Goal: Information Seeking & Learning: Check status

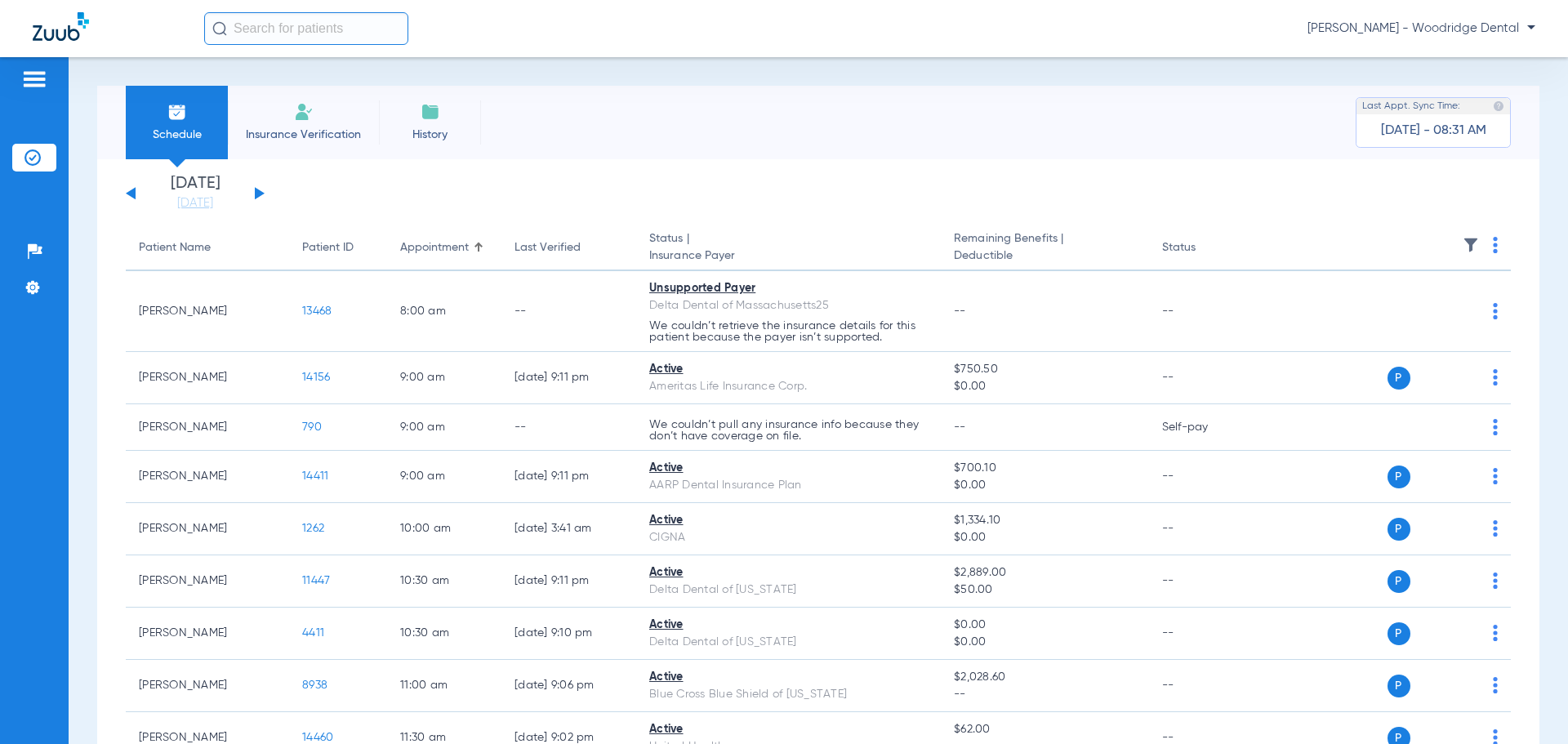
click at [261, 192] on button at bounding box center [259, 192] width 10 height 12
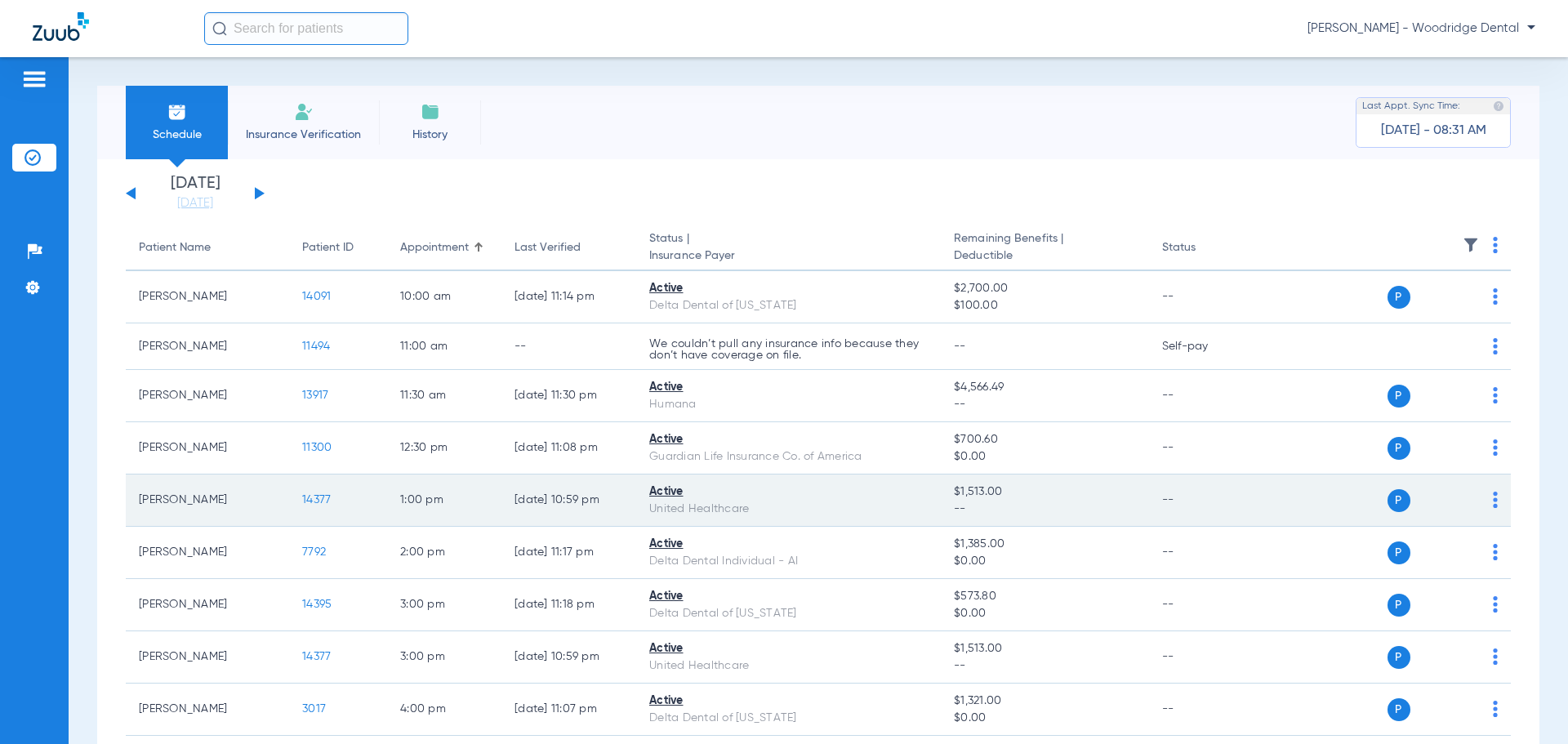
click at [324, 498] on span "14377" at bounding box center [316, 500] width 28 height 11
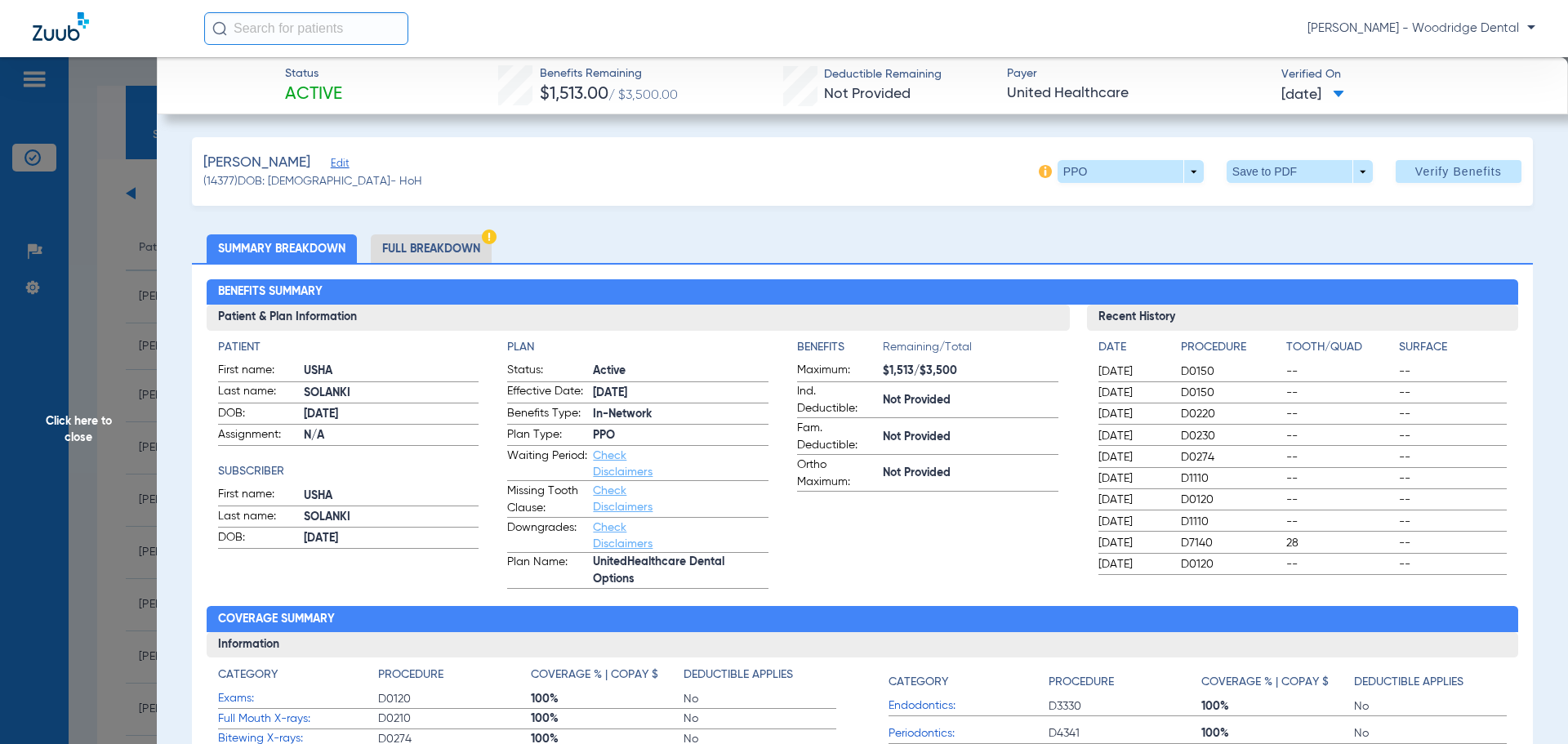
click at [412, 246] on li "Full Breakdown" at bounding box center [431, 248] width 121 height 28
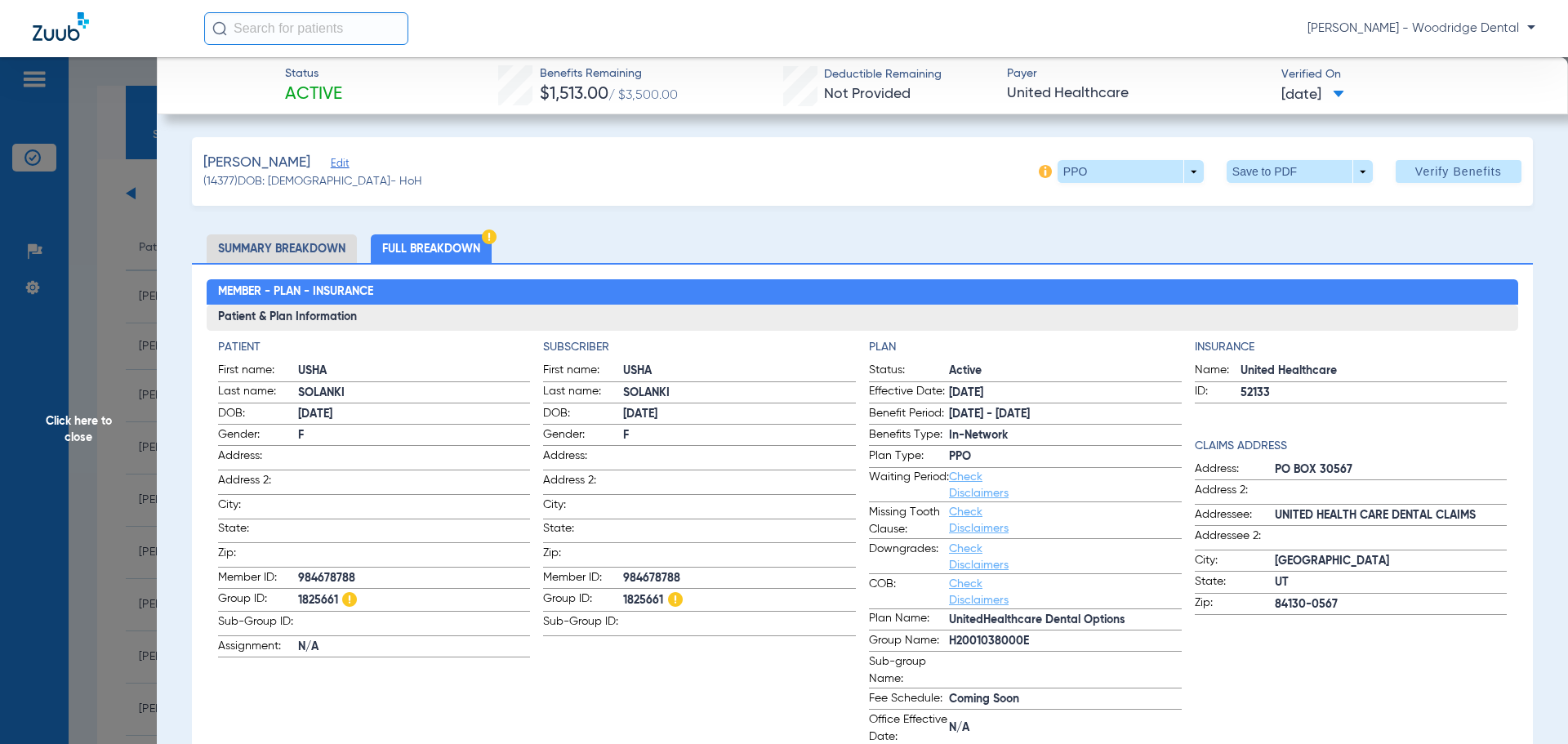
click at [341, 250] on li "Summary Breakdown" at bounding box center [282, 248] width 150 height 28
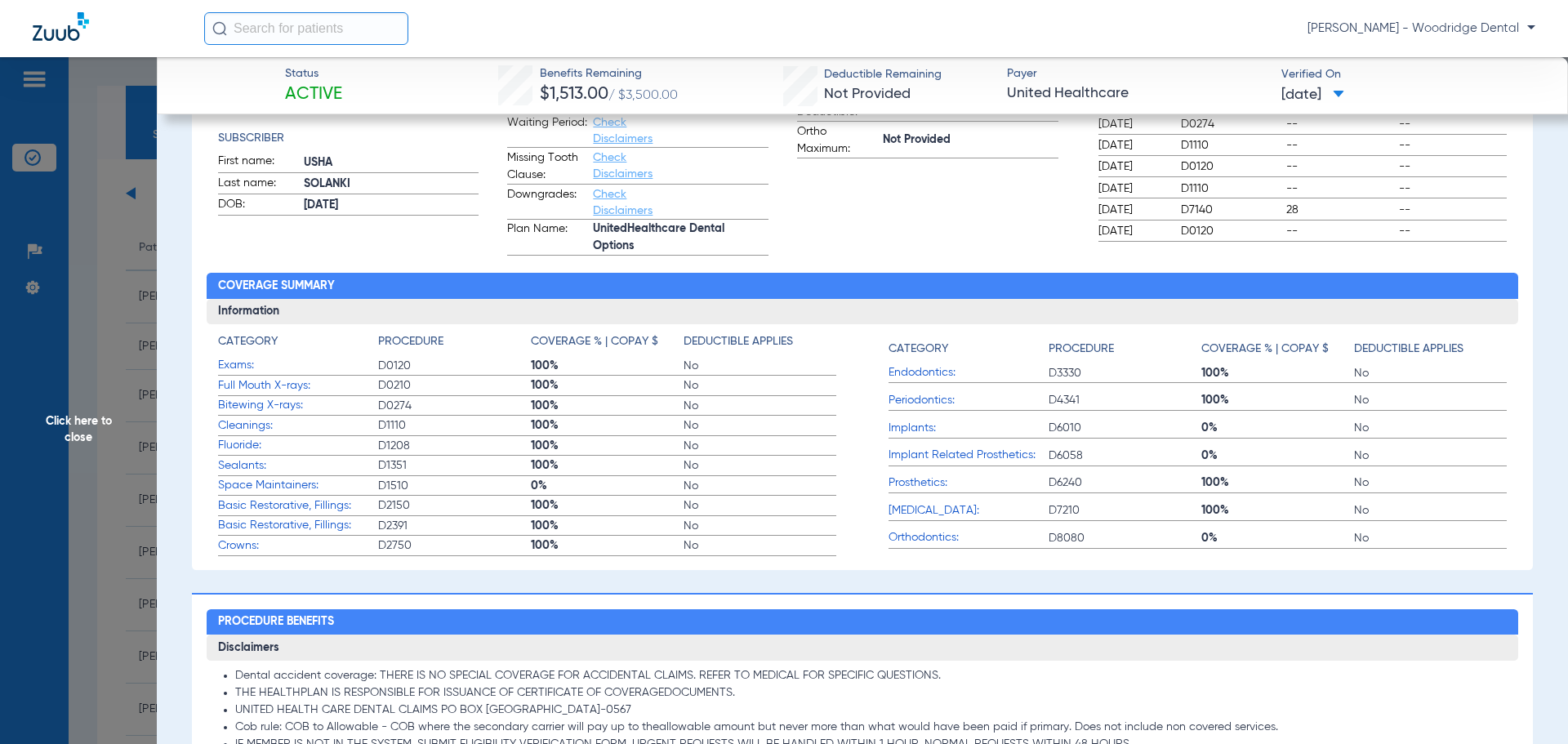
scroll to position [618, 0]
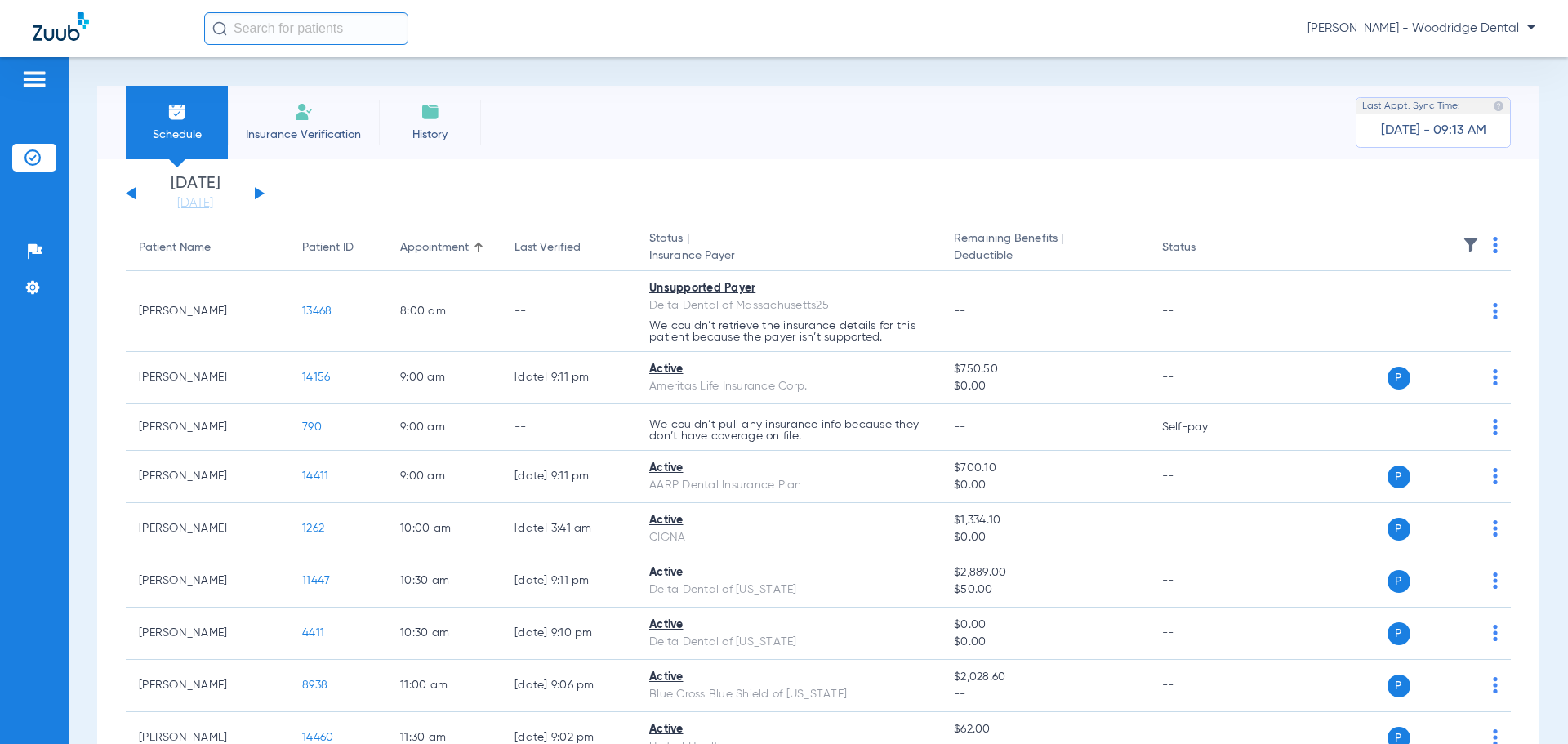
click at [262, 194] on button at bounding box center [259, 192] width 10 height 12
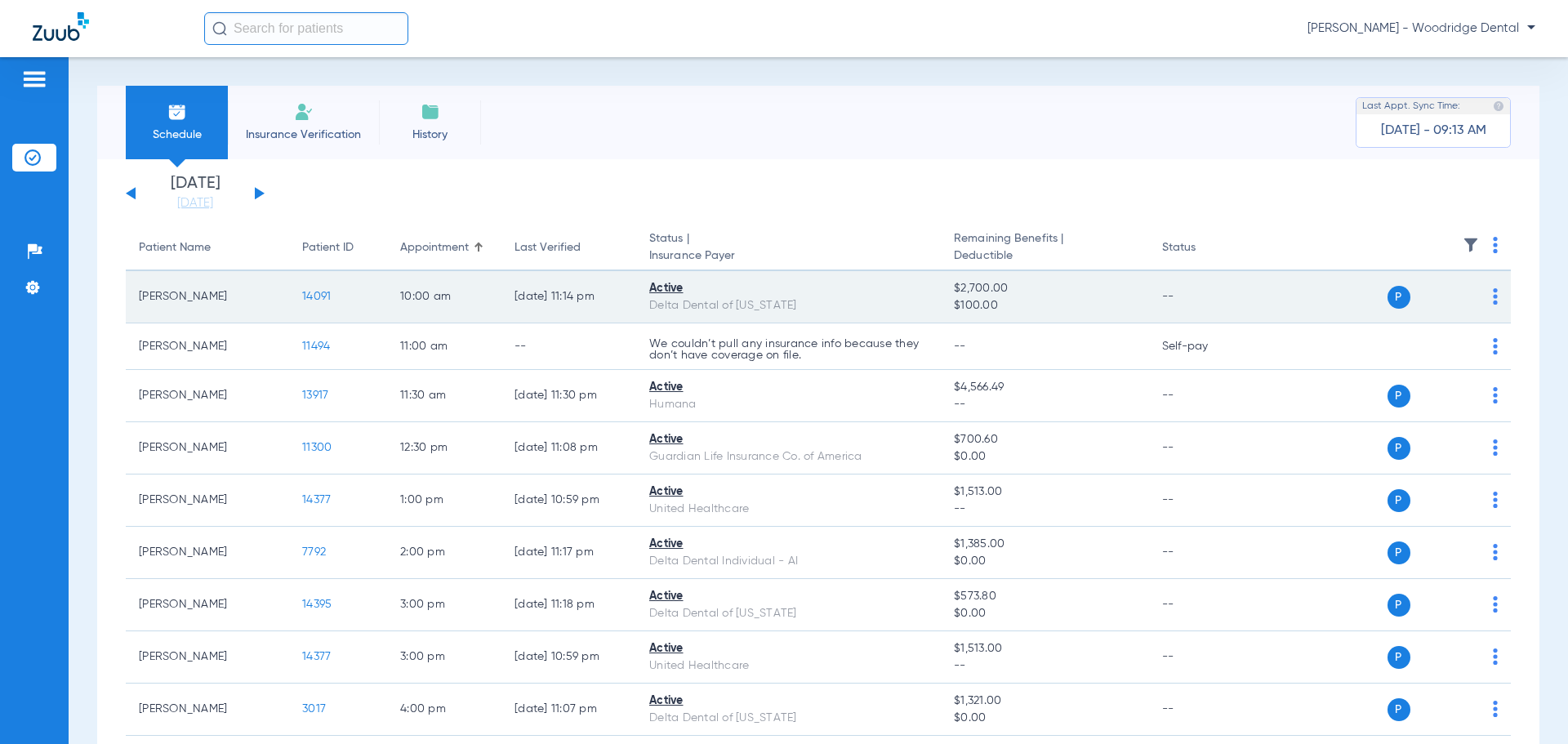
click at [321, 300] on span "14091" at bounding box center [316, 297] width 28 height 11
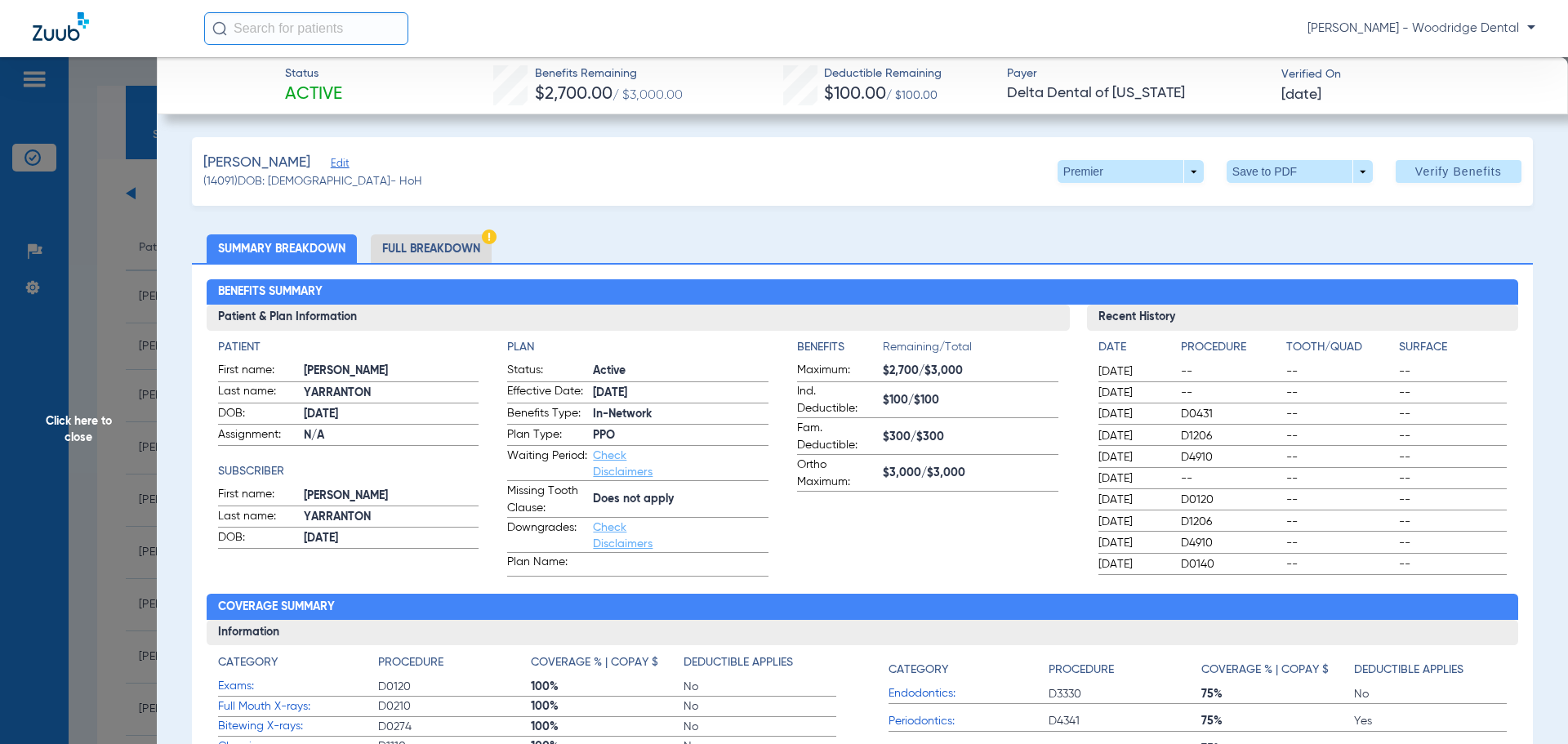
click at [452, 244] on li "Full Breakdown" at bounding box center [431, 248] width 121 height 28
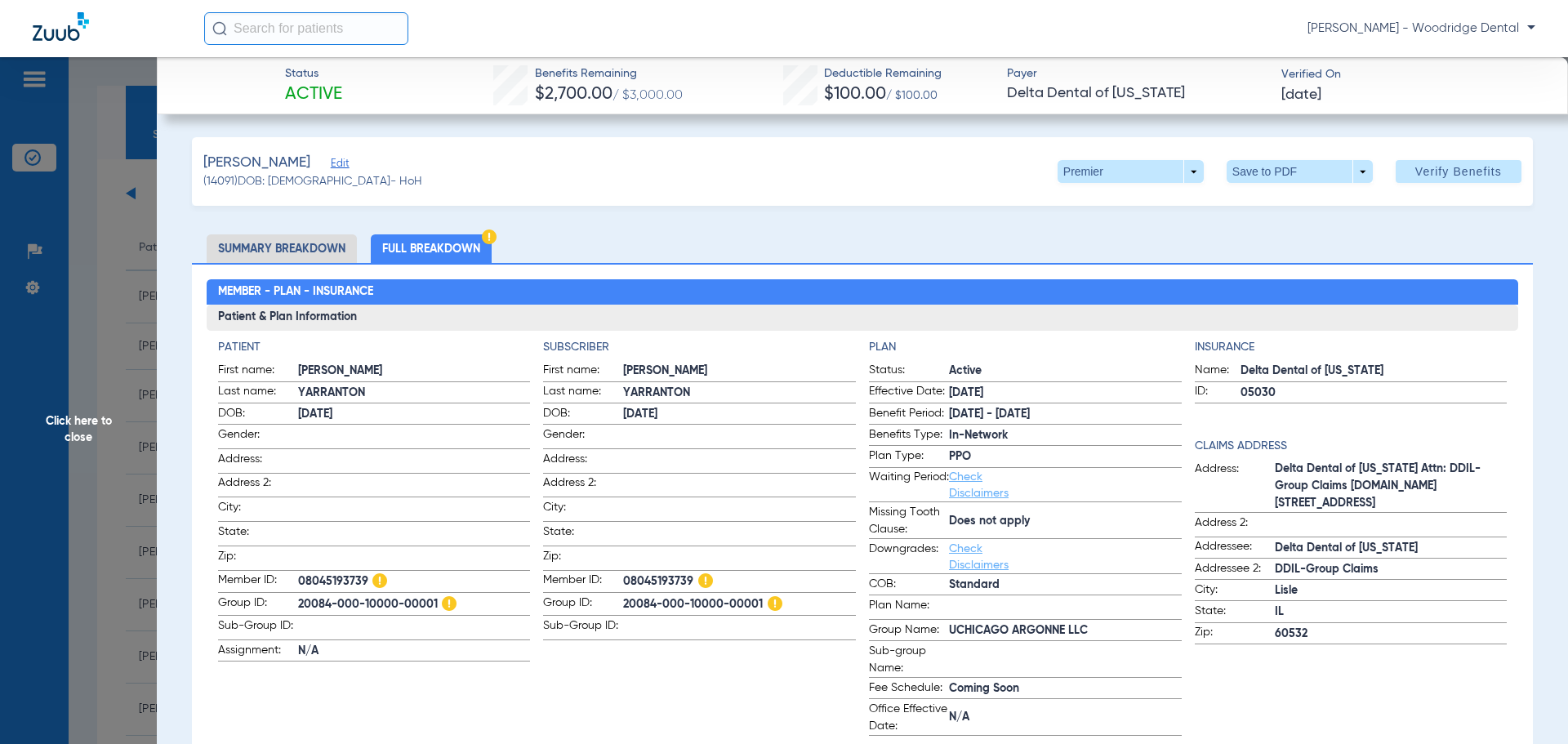
click at [303, 249] on li "Summary Breakdown" at bounding box center [282, 248] width 150 height 28
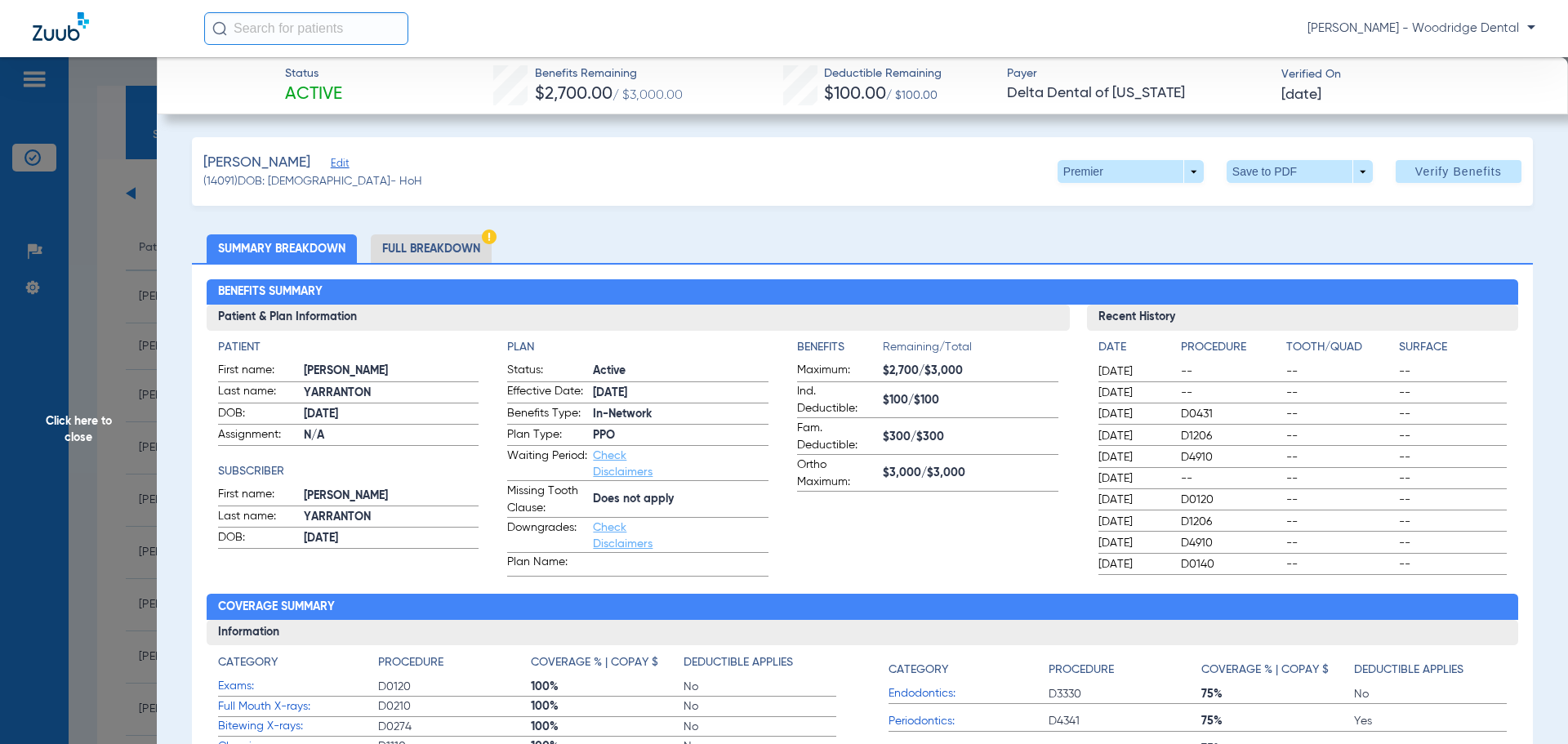
click at [74, 434] on span "Click here to close" at bounding box center [78, 429] width 157 height 744
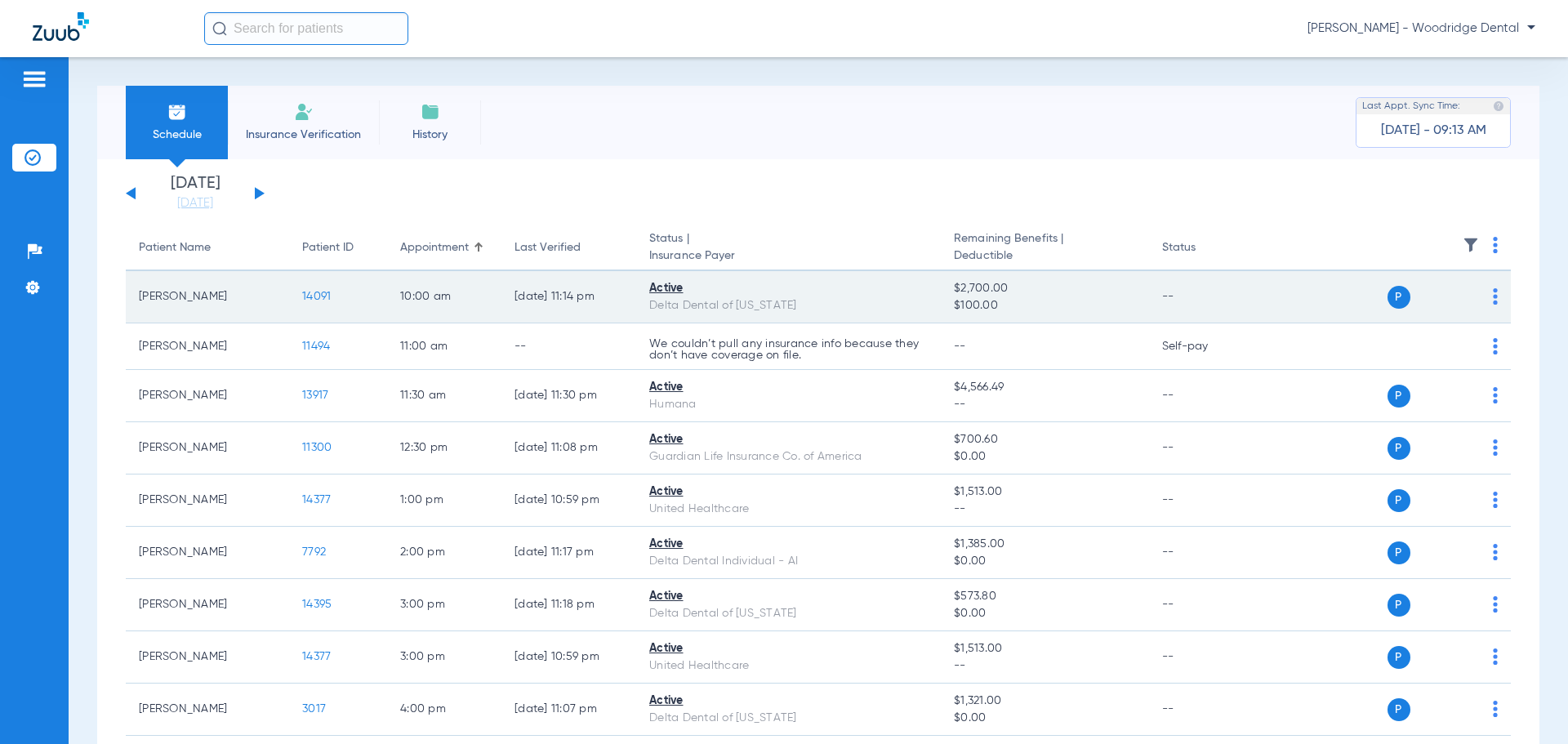
click at [318, 296] on span "14091" at bounding box center [316, 297] width 28 height 11
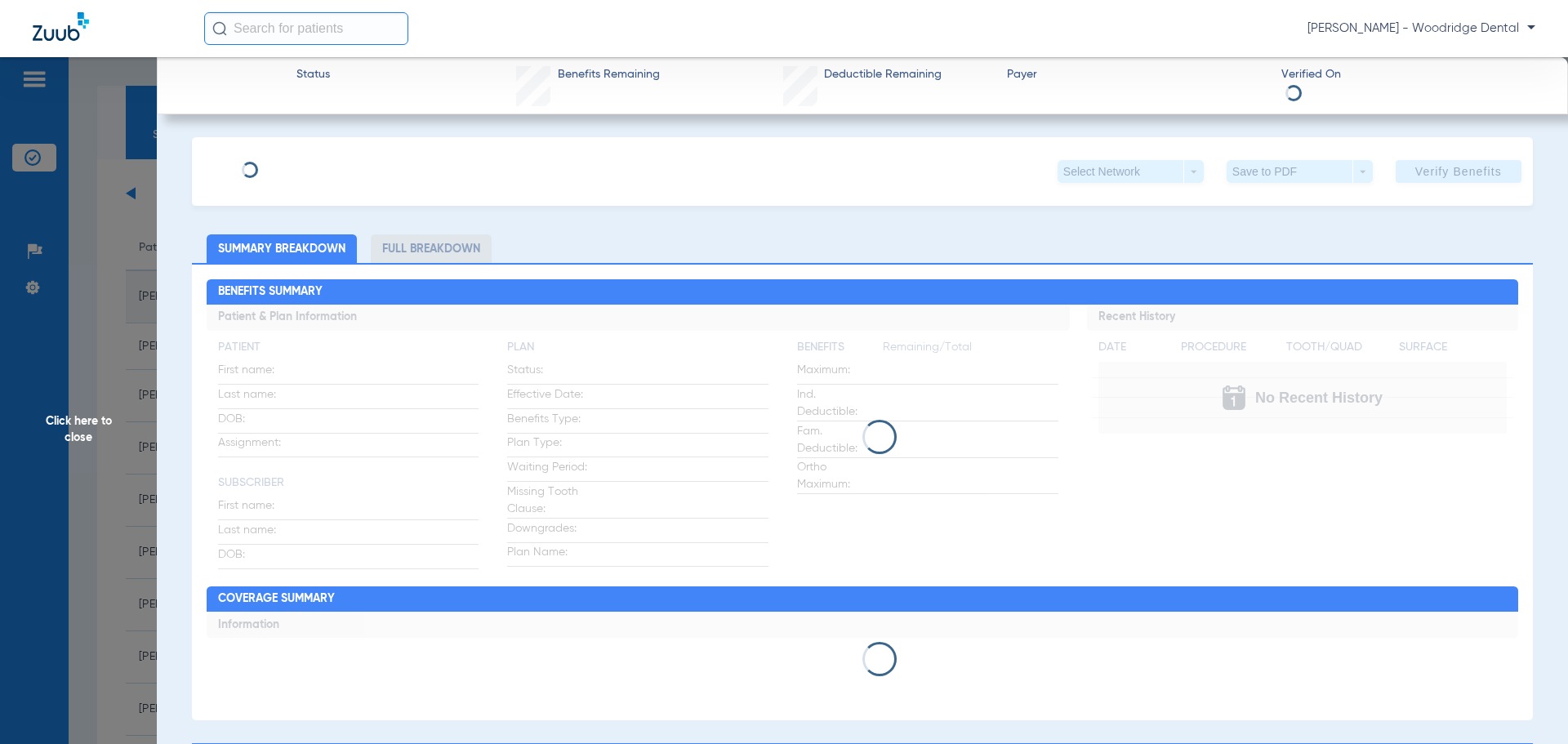
click at [318, 296] on div "Click here to close" at bounding box center [784, 429] width 1568 height 744
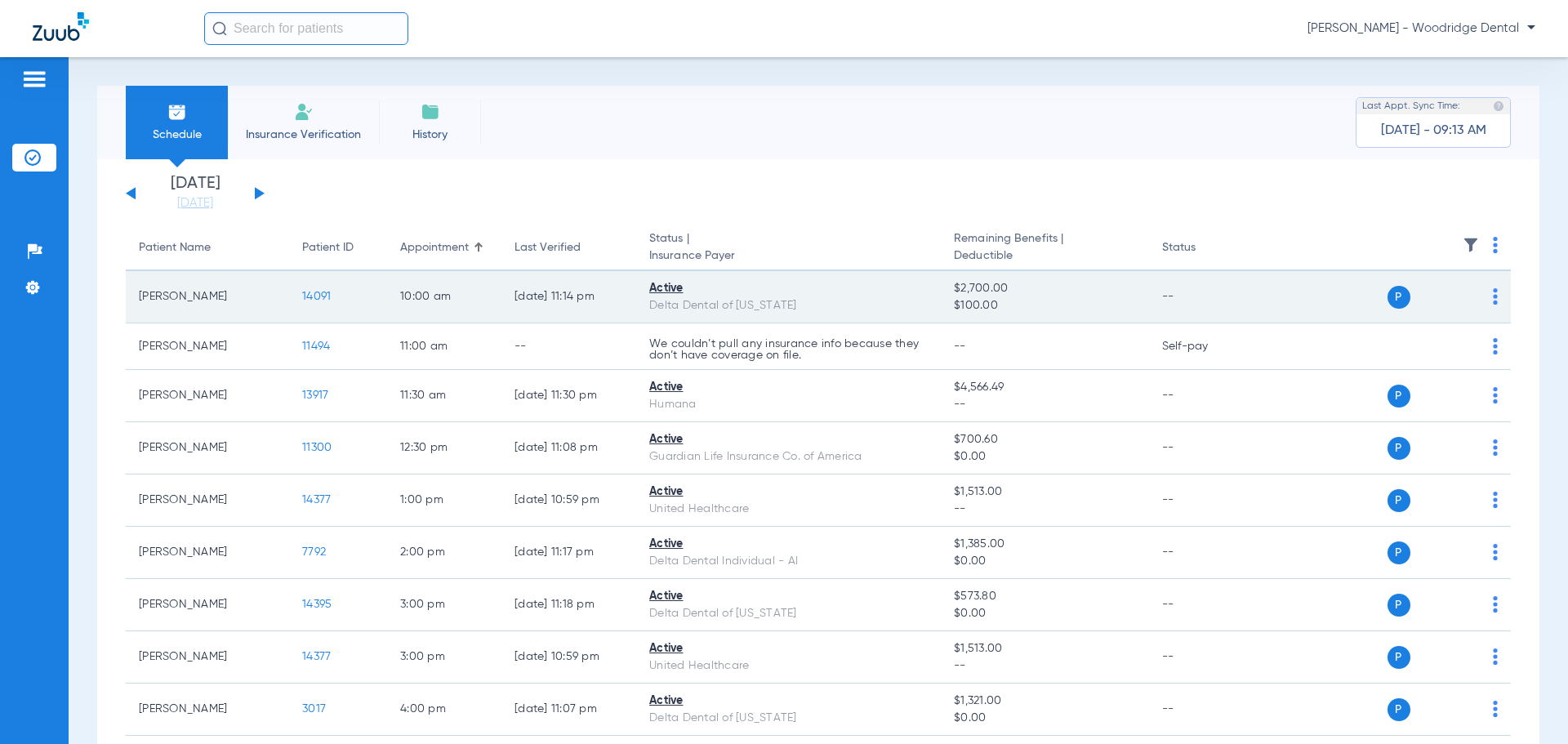
click at [318, 296] on span "14091" at bounding box center [316, 297] width 28 height 11
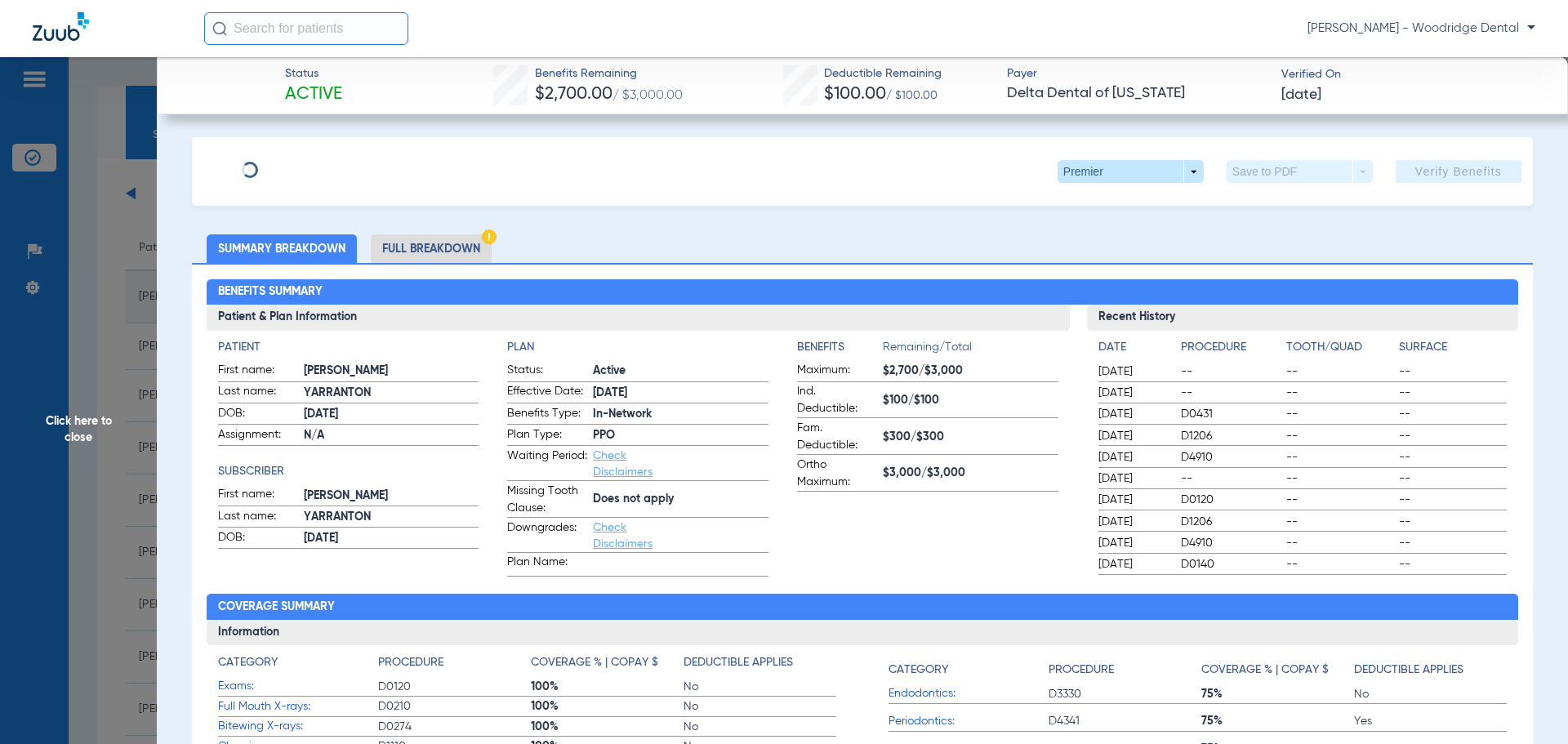
click at [318, 296] on div "Click here to close" at bounding box center [784, 429] width 1568 height 744
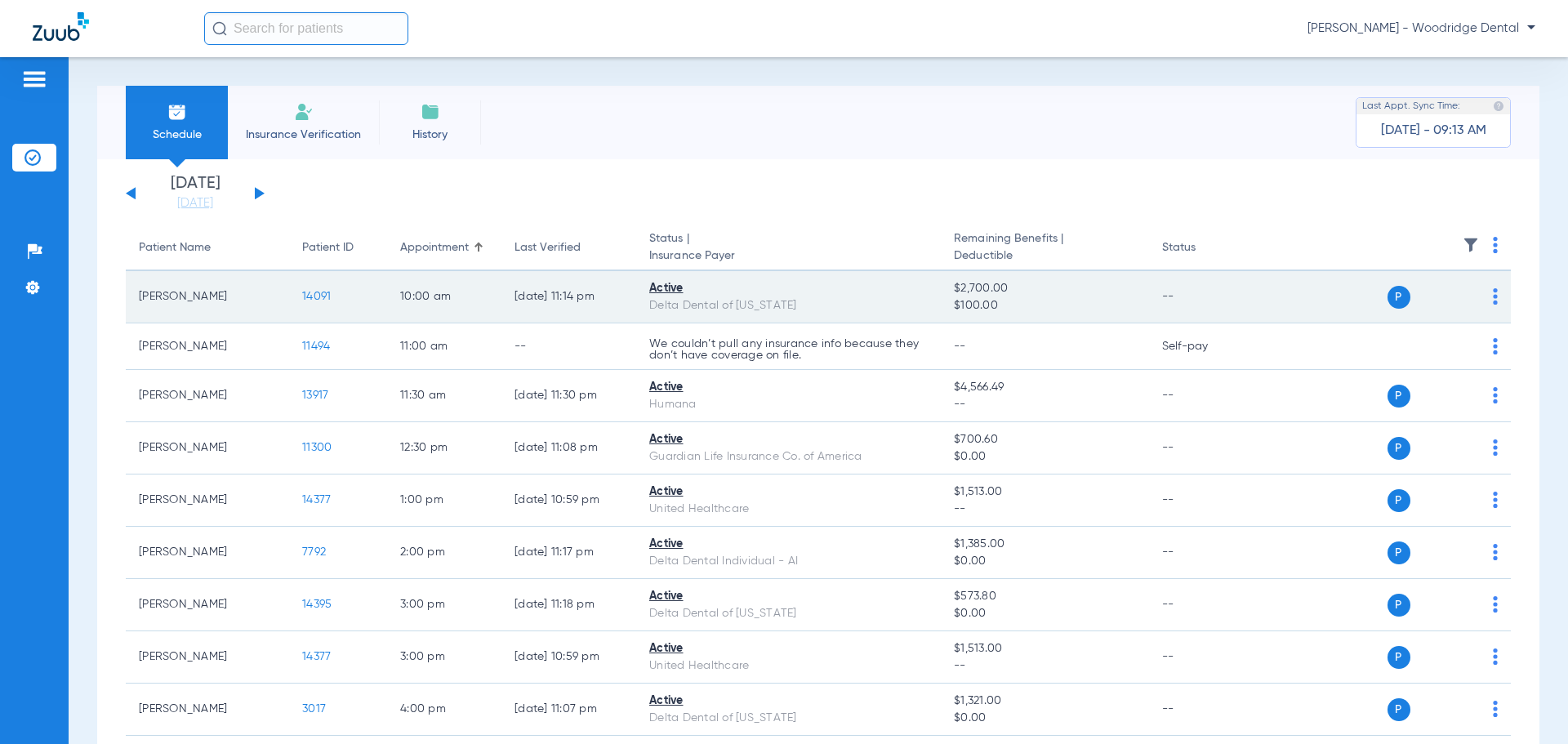
click at [316, 296] on span "14091" at bounding box center [316, 297] width 28 height 11
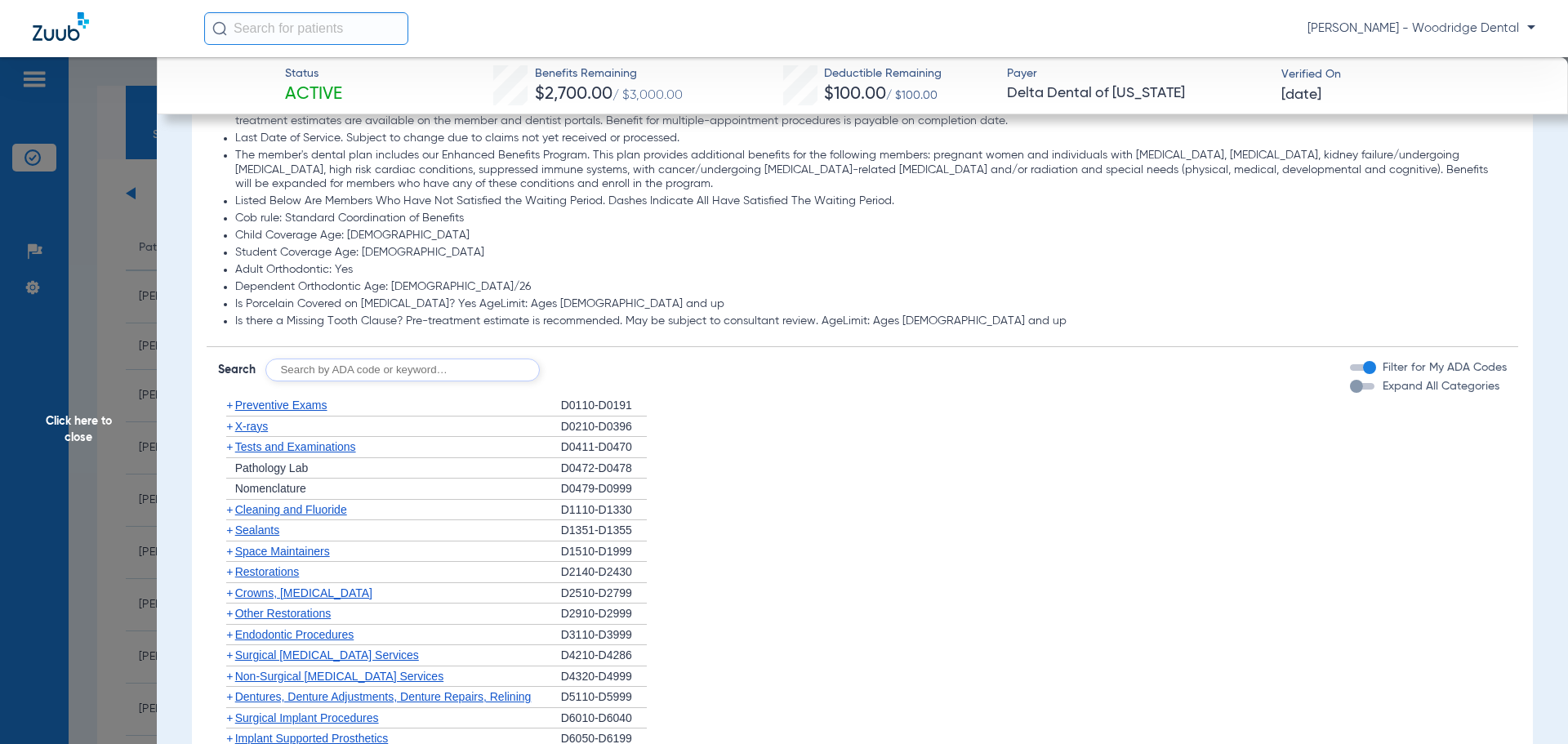
scroll to position [959, 0]
click at [377, 289] on li "Dependent Orthodontic Age: 26/26" at bounding box center [872, 284] width 1273 height 15
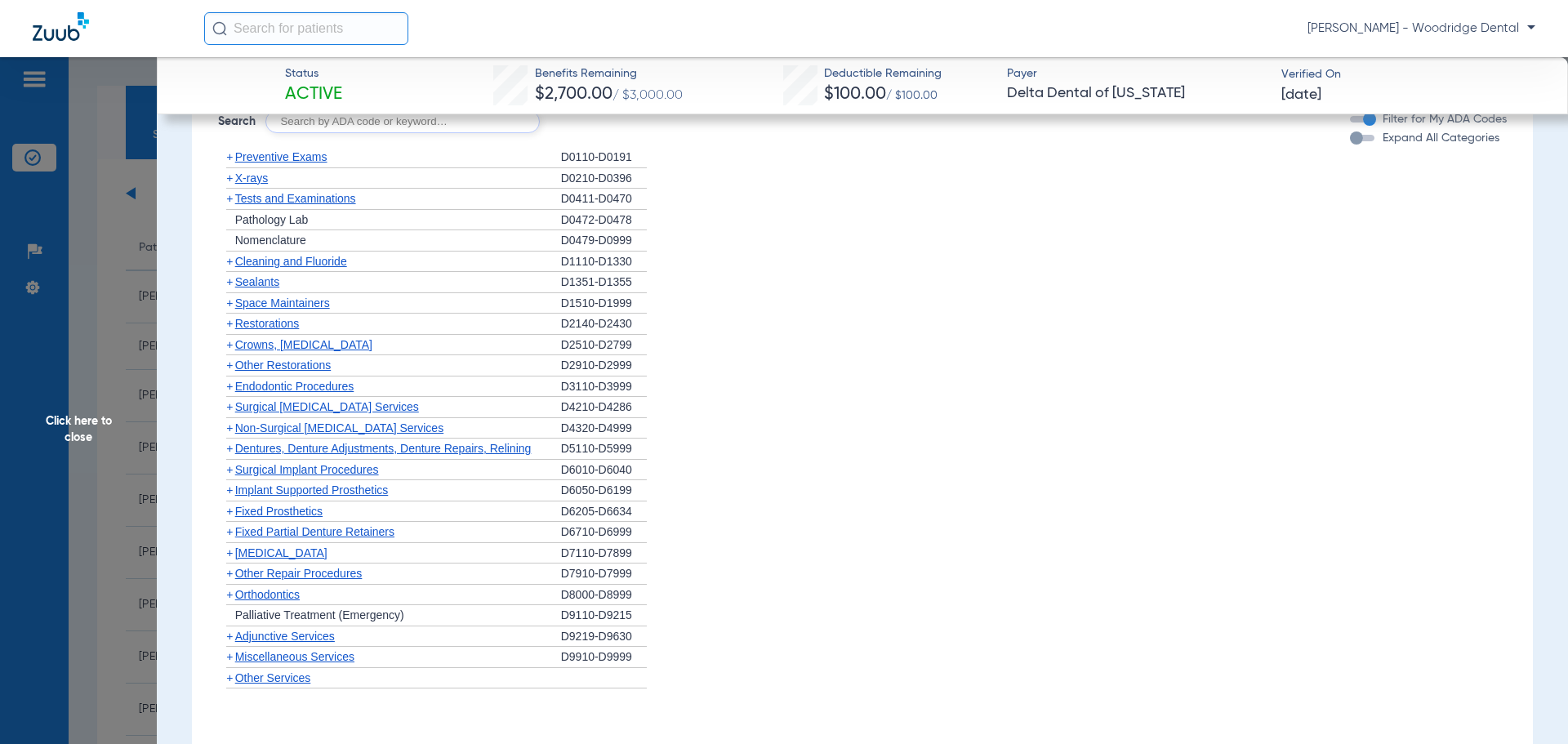
scroll to position [1217, 0]
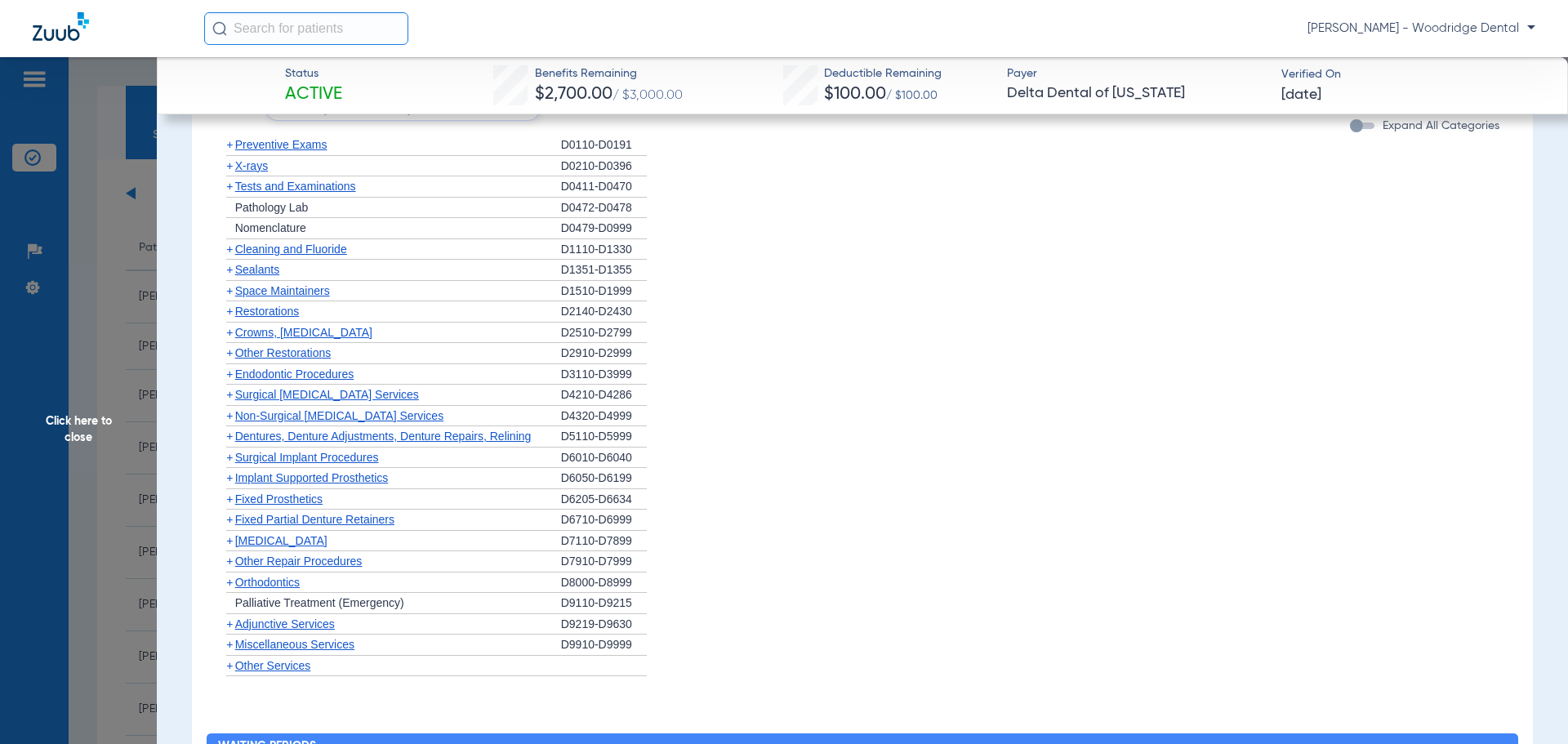
click at [235, 585] on span "Orthodontics" at bounding box center [267, 583] width 64 height 13
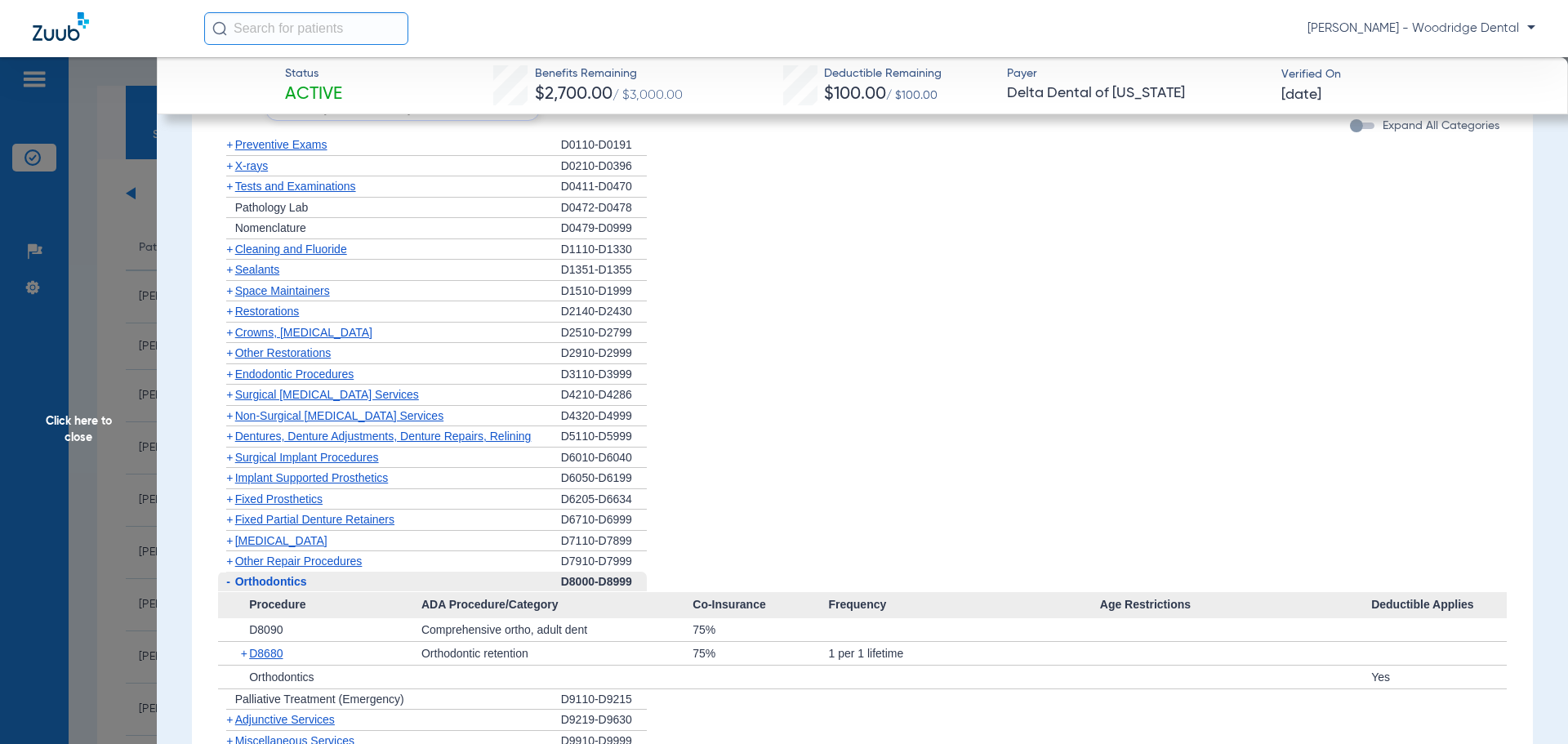
click at [231, 336] on span "+" at bounding box center [229, 333] width 6 height 13
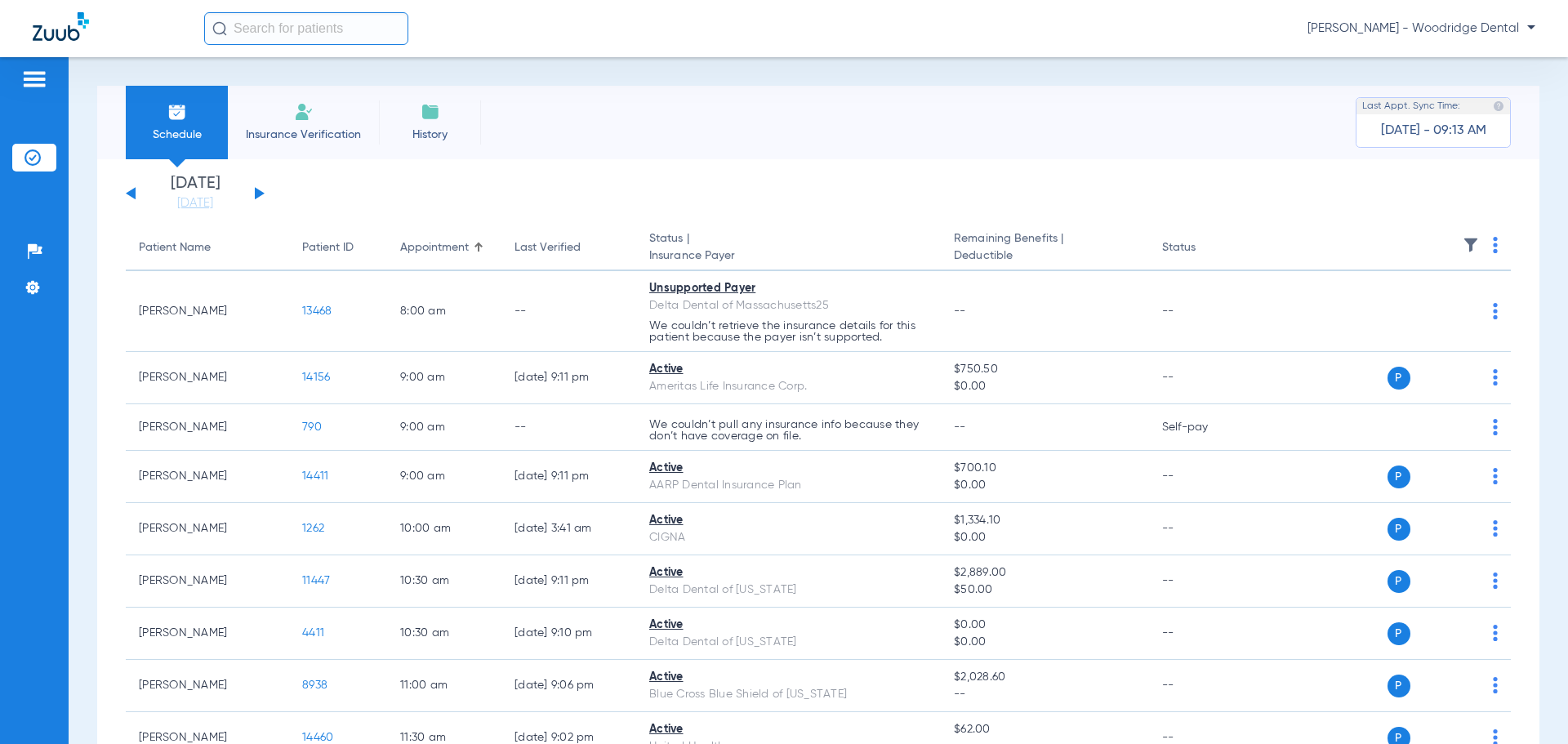
click at [263, 197] on div "Monday 08-04-2025 Tuesday 08-05-2025 Wednesday 08-06-2025 Thursday 08-07-2025 F…" at bounding box center [195, 193] width 139 height 36
click at [255, 196] on button at bounding box center [259, 192] width 10 height 12
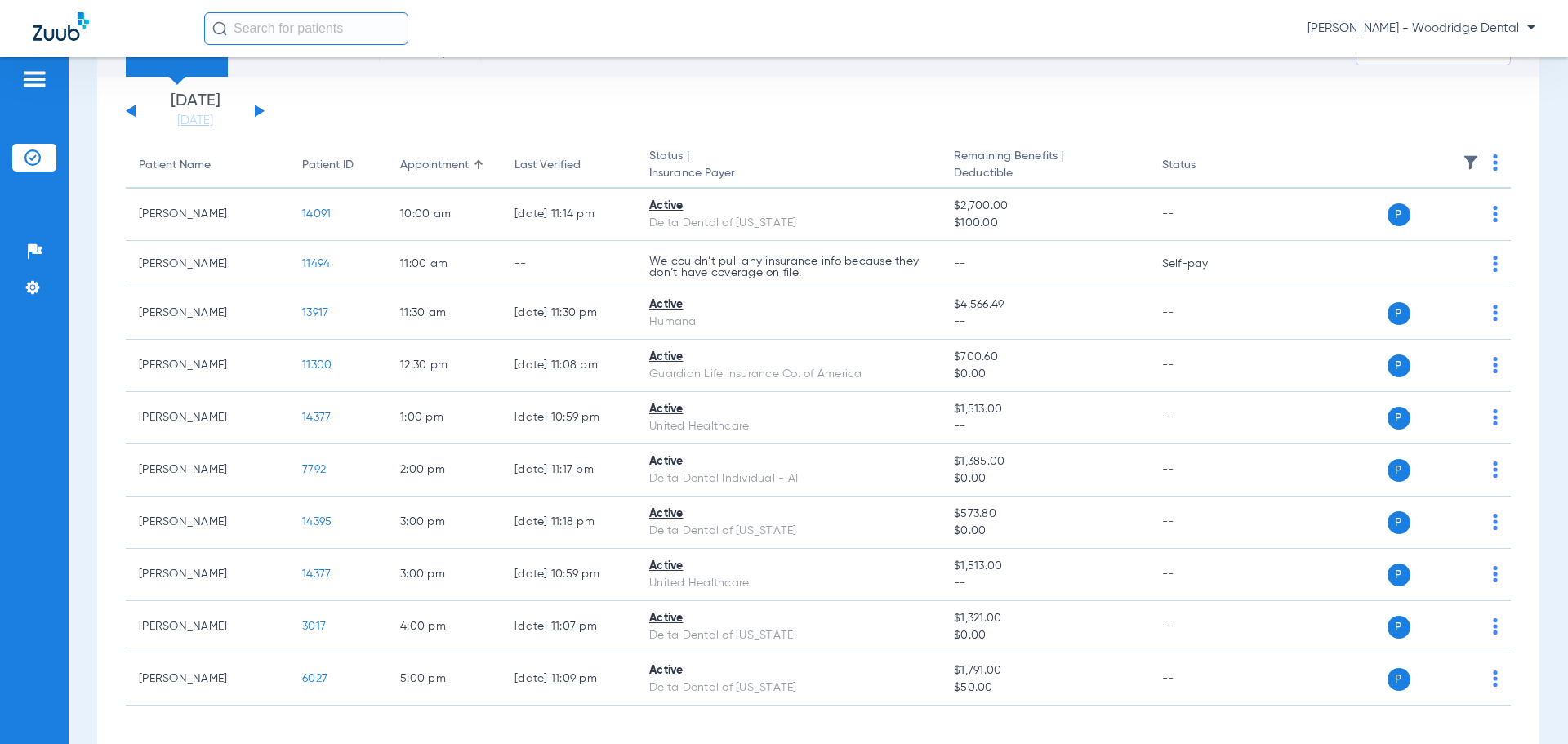
scroll to position [85, 0]
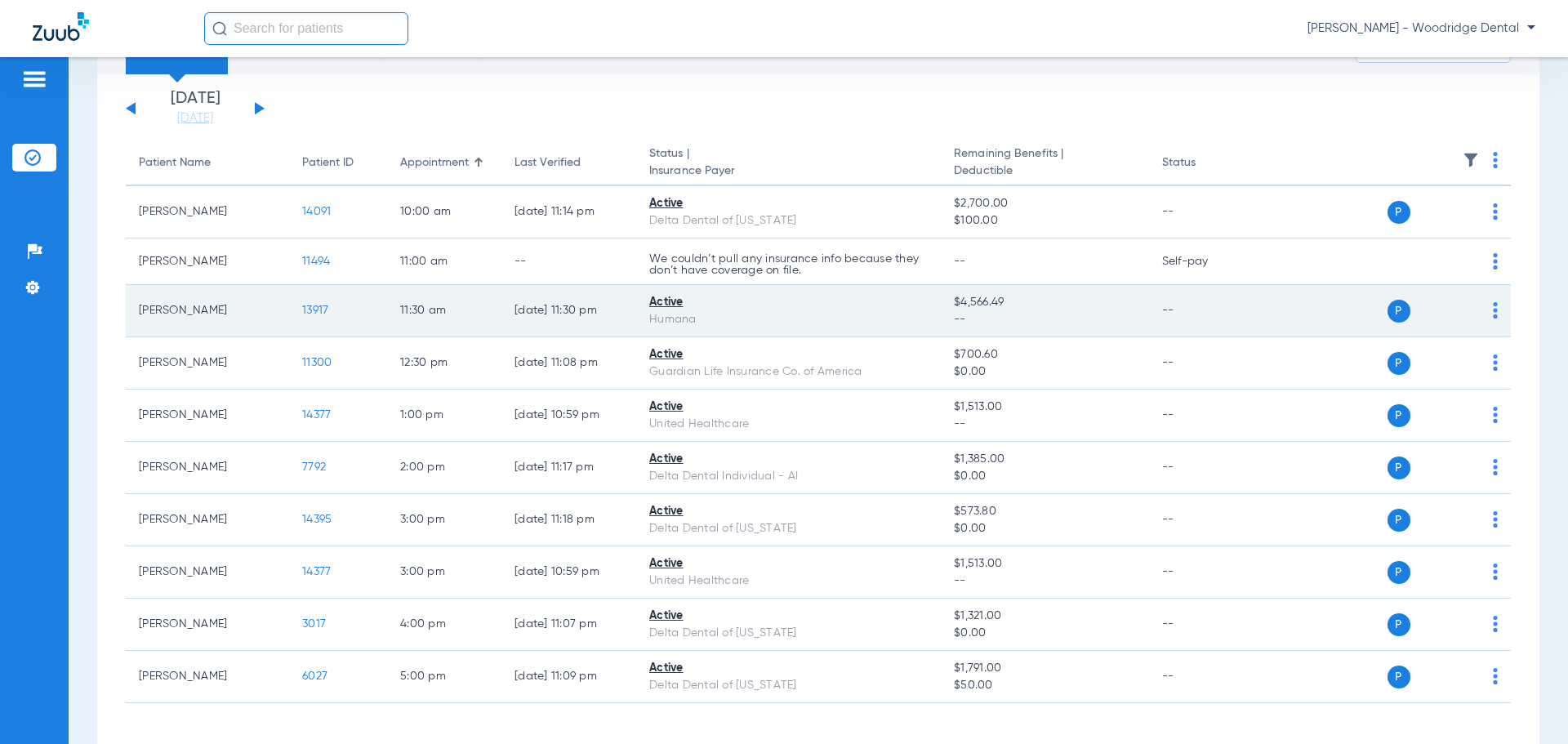
click at [321, 311] on span "13917" at bounding box center [315, 311] width 27 height 11
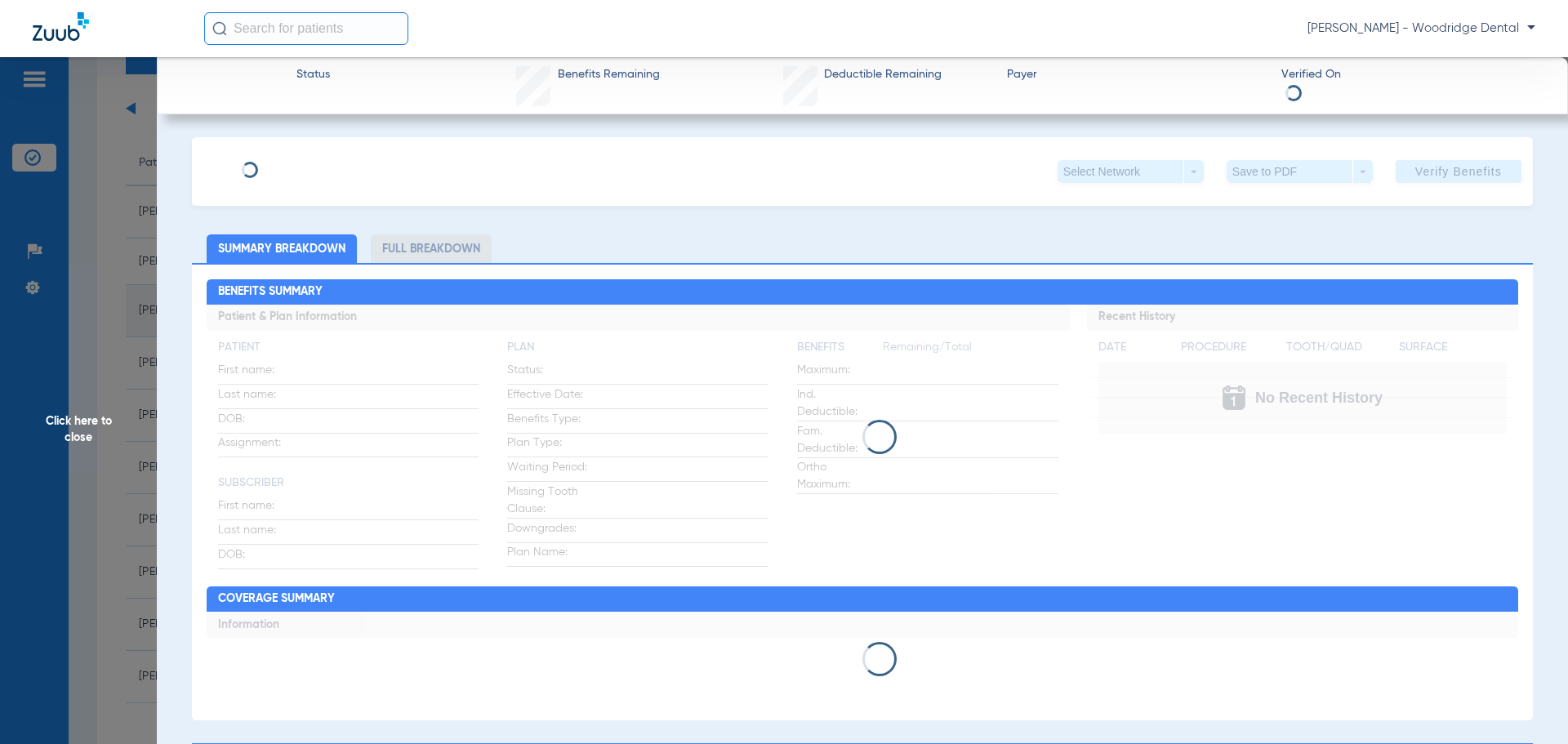
click at [321, 311] on div "Click here to close" at bounding box center [784, 429] width 1568 height 744
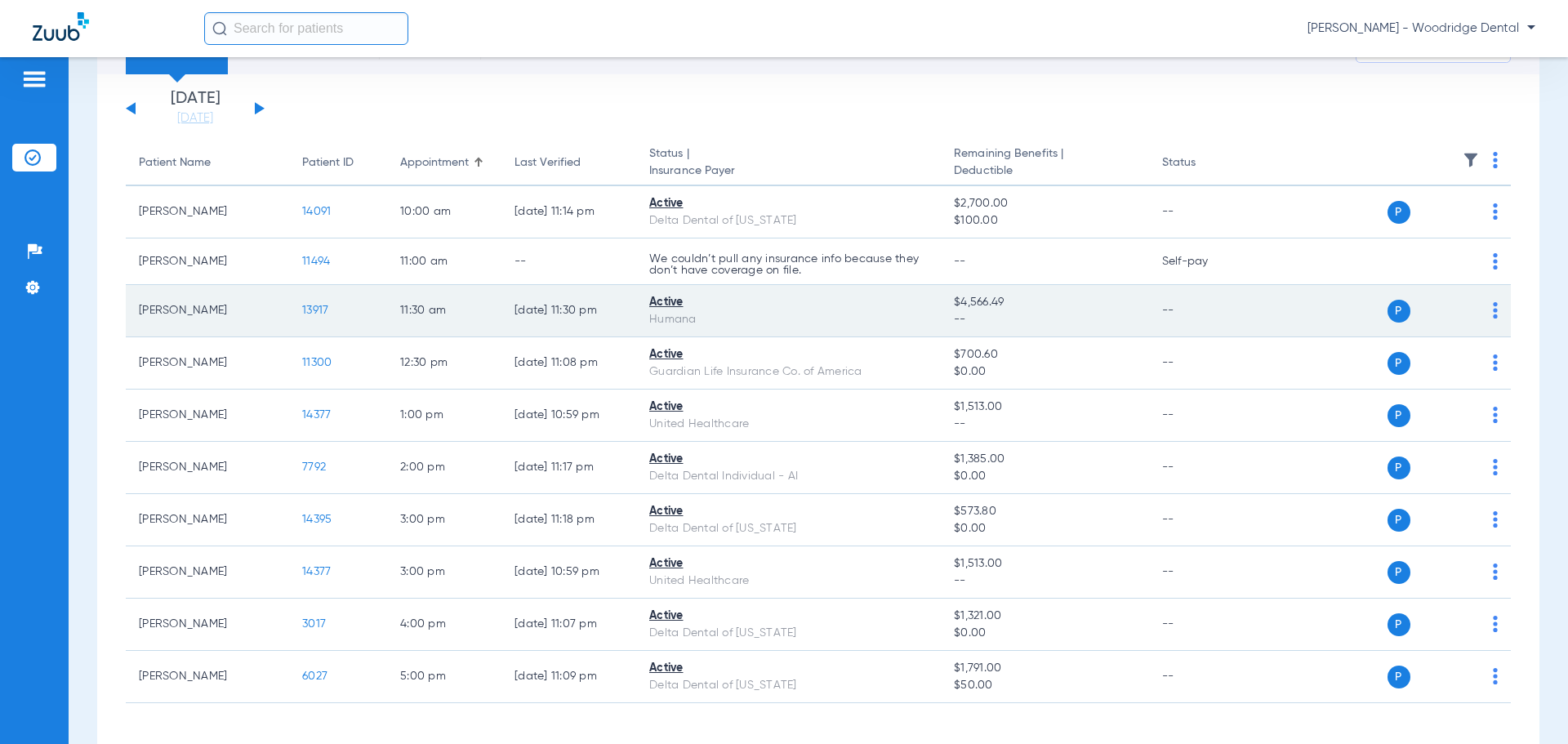
click at [321, 311] on span "13917" at bounding box center [315, 311] width 27 height 11
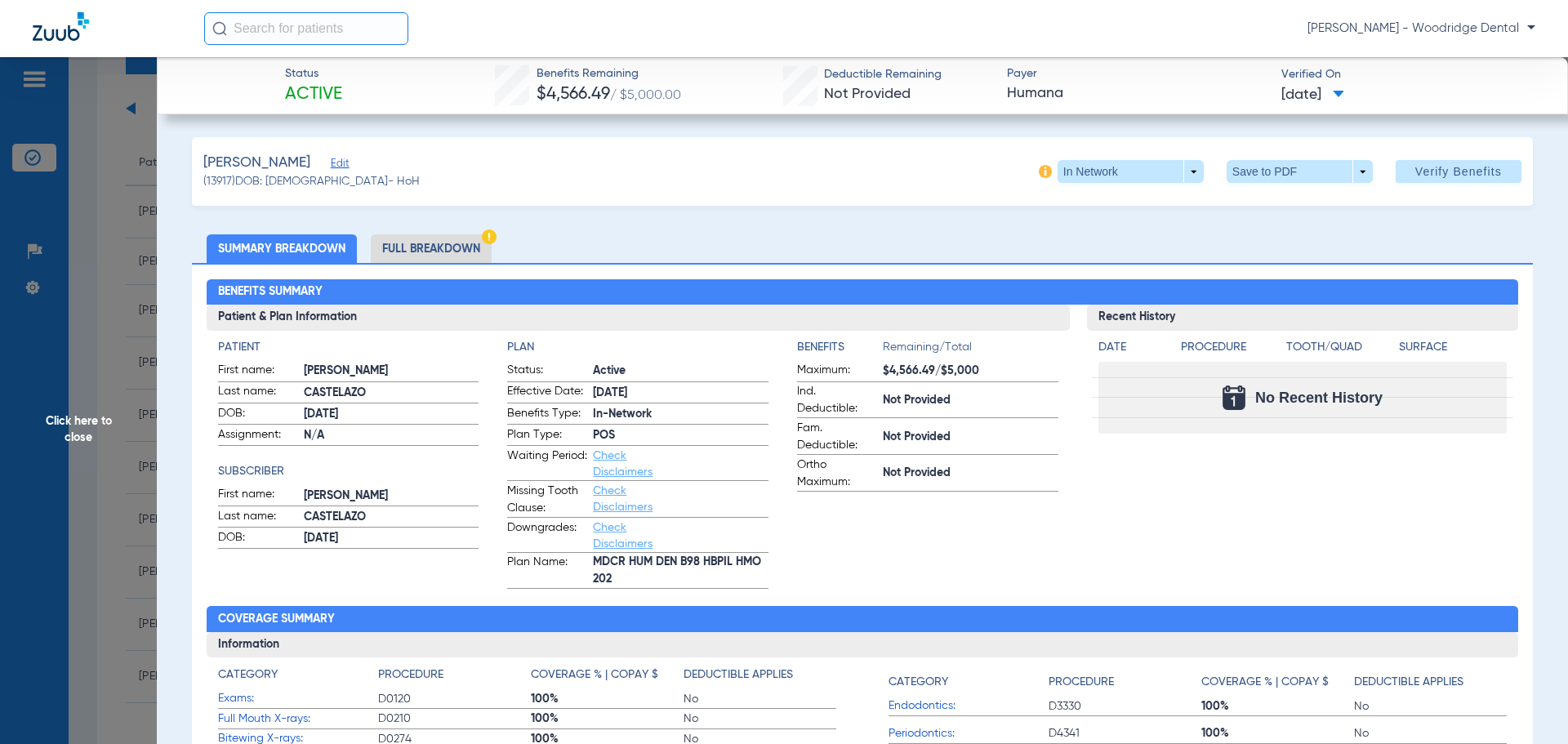
click at [454, 249] on li "Full Breakdown" at bounding box center [431, 248] width 121 height 28
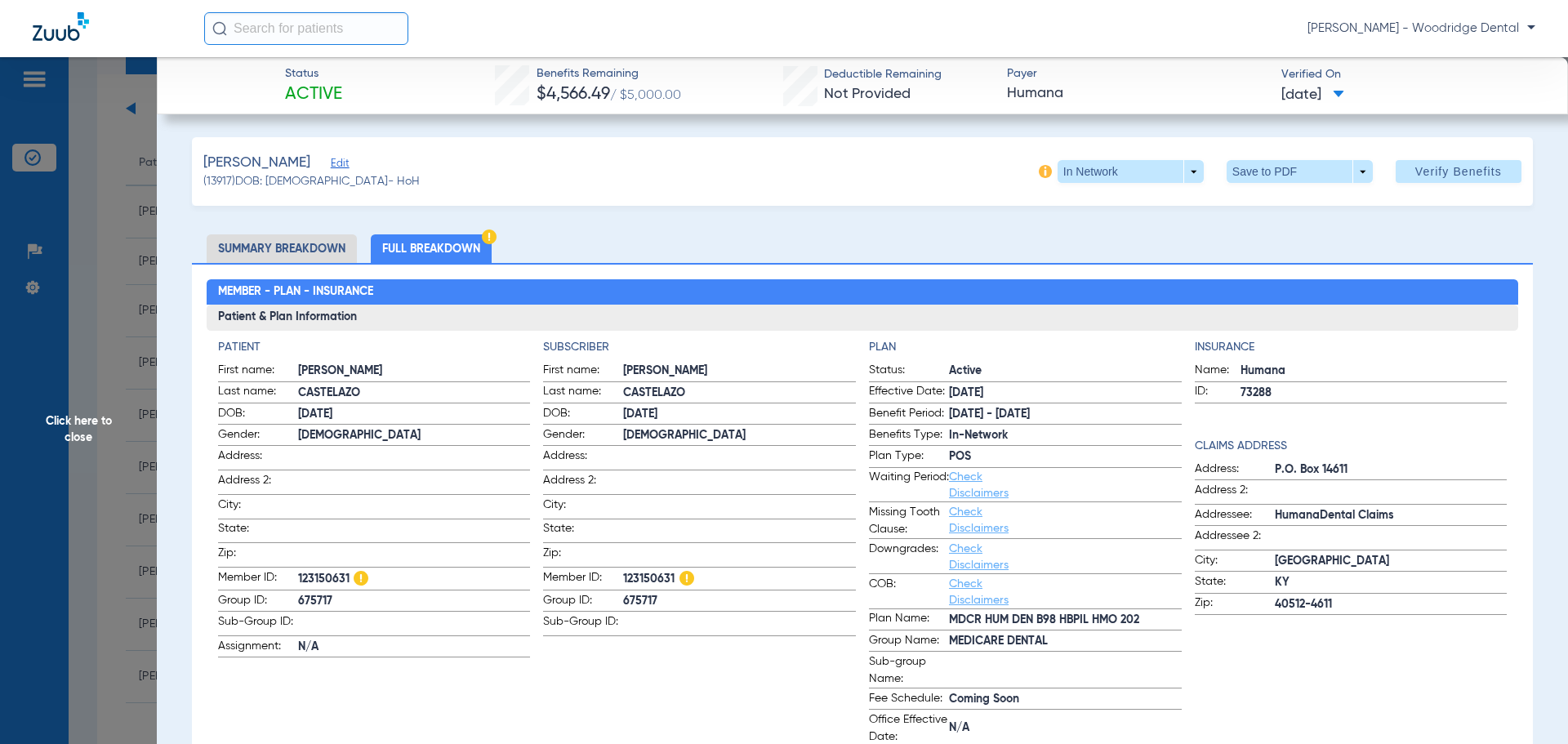
click at [312, 244] on li "Summary Breakdown" at bounding box center [282, 248] width 150 height 28
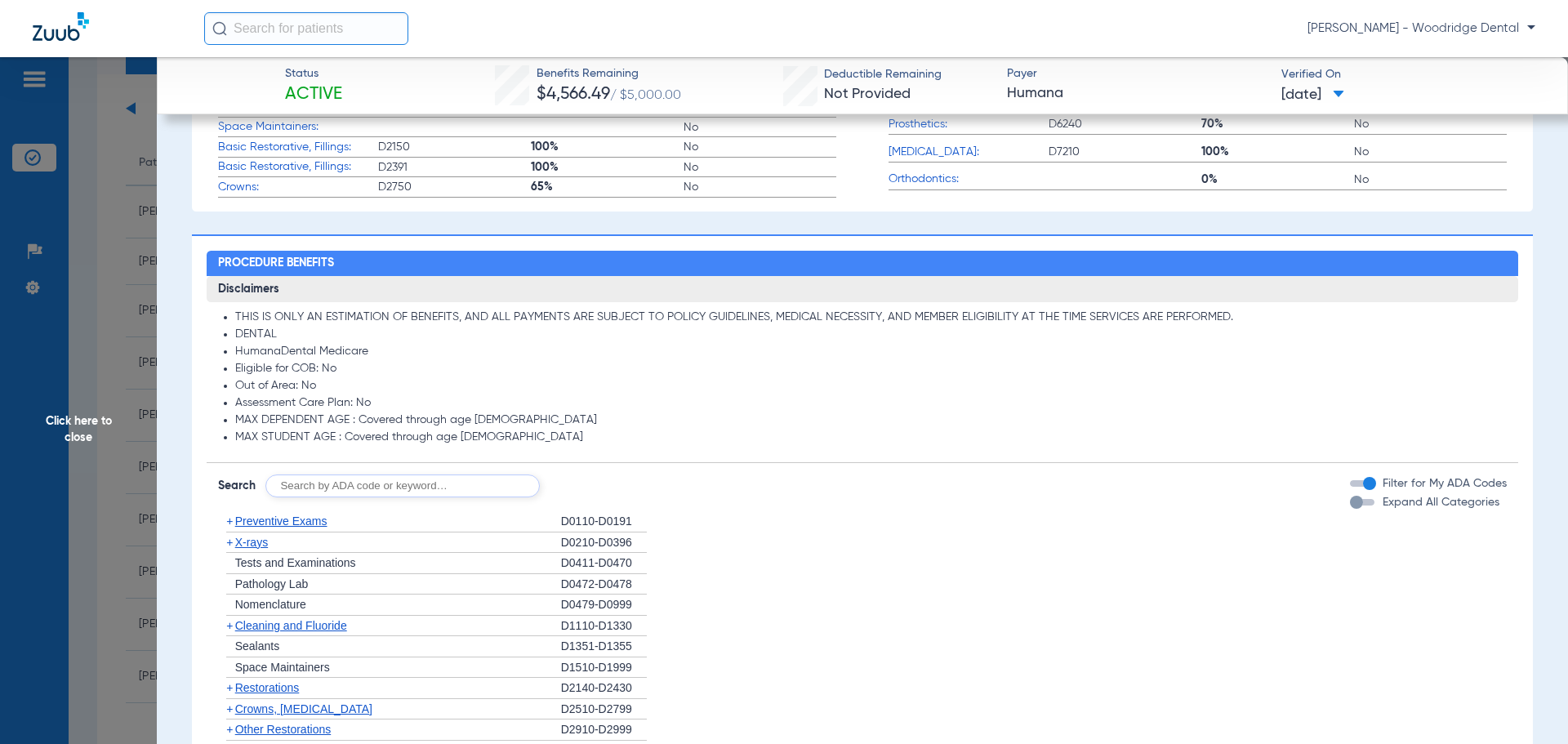
scroll to position [723, 0]
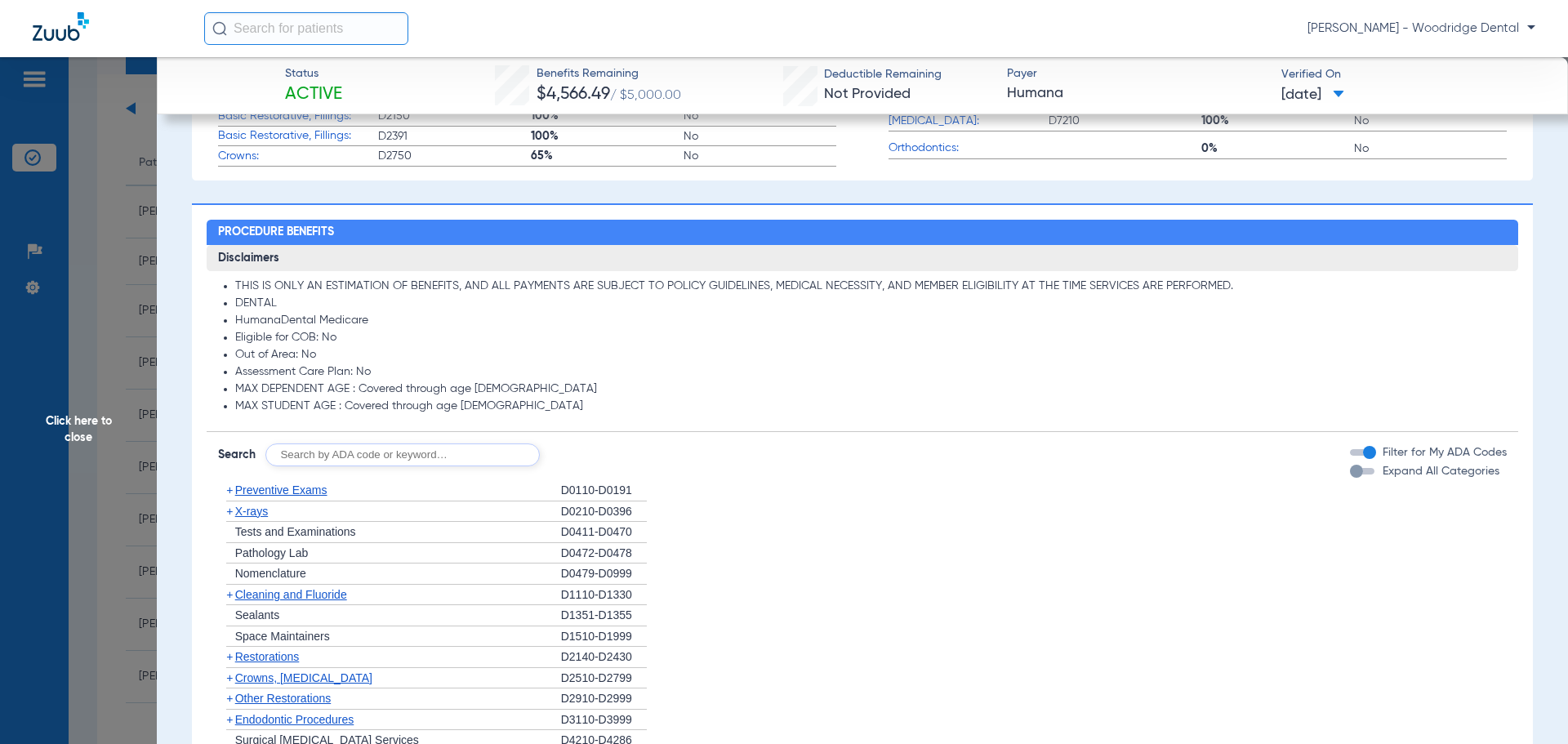
click at [228, 676] on span "+" at bounding box center [229, 678] width 6 height 13
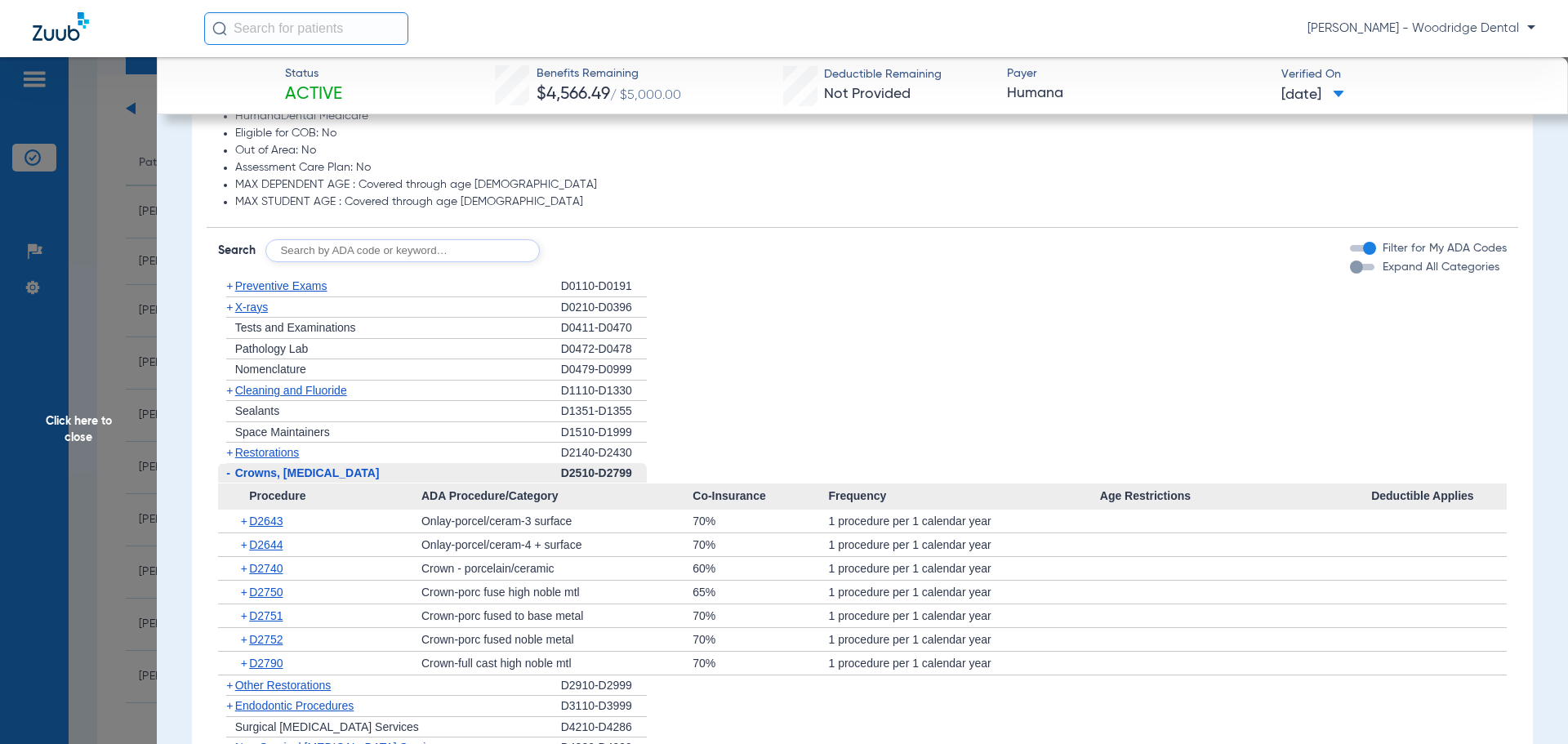
scroll to position [979, 0]
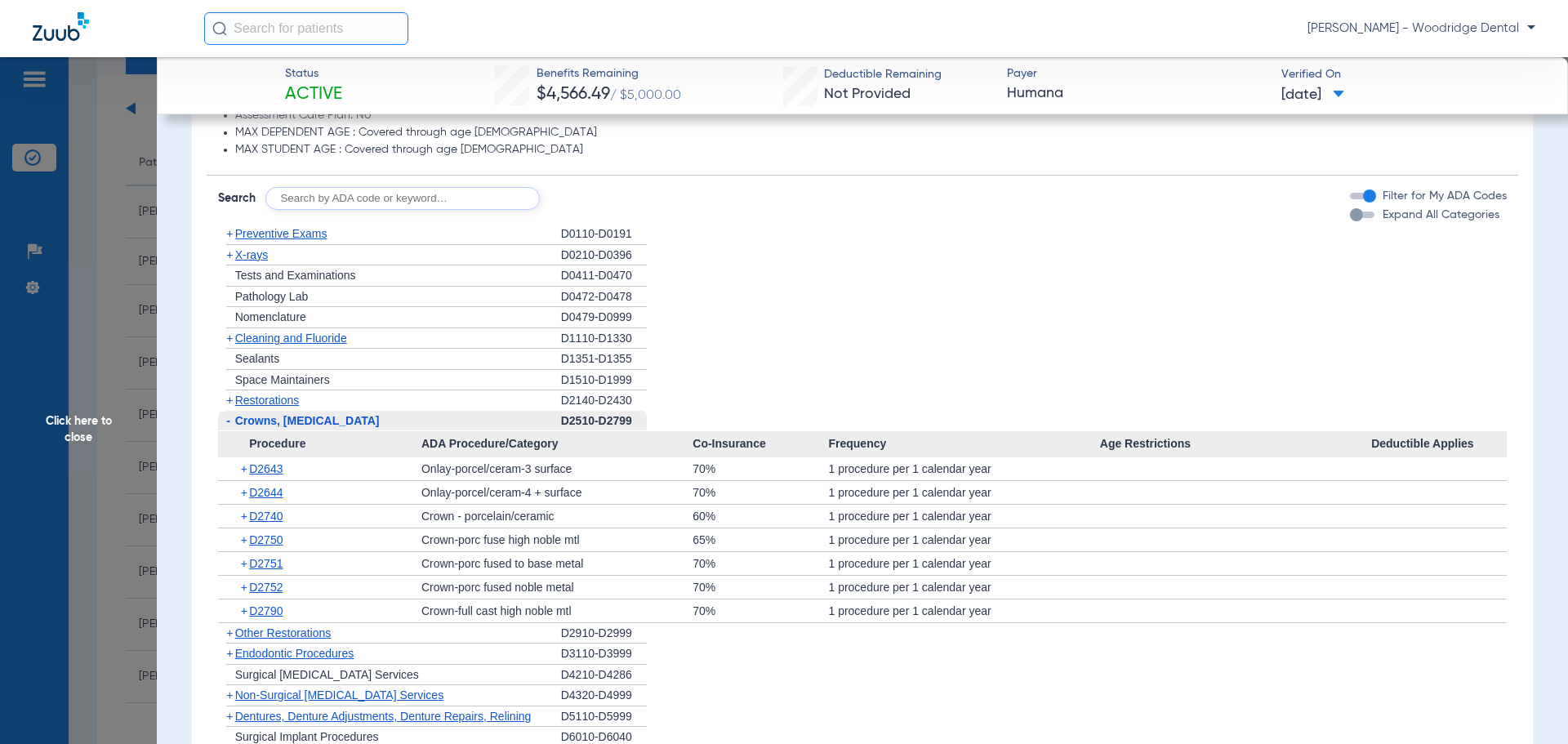
click at [233, 404] on span "+" at bounding box center [229, 400] width 6 height 13
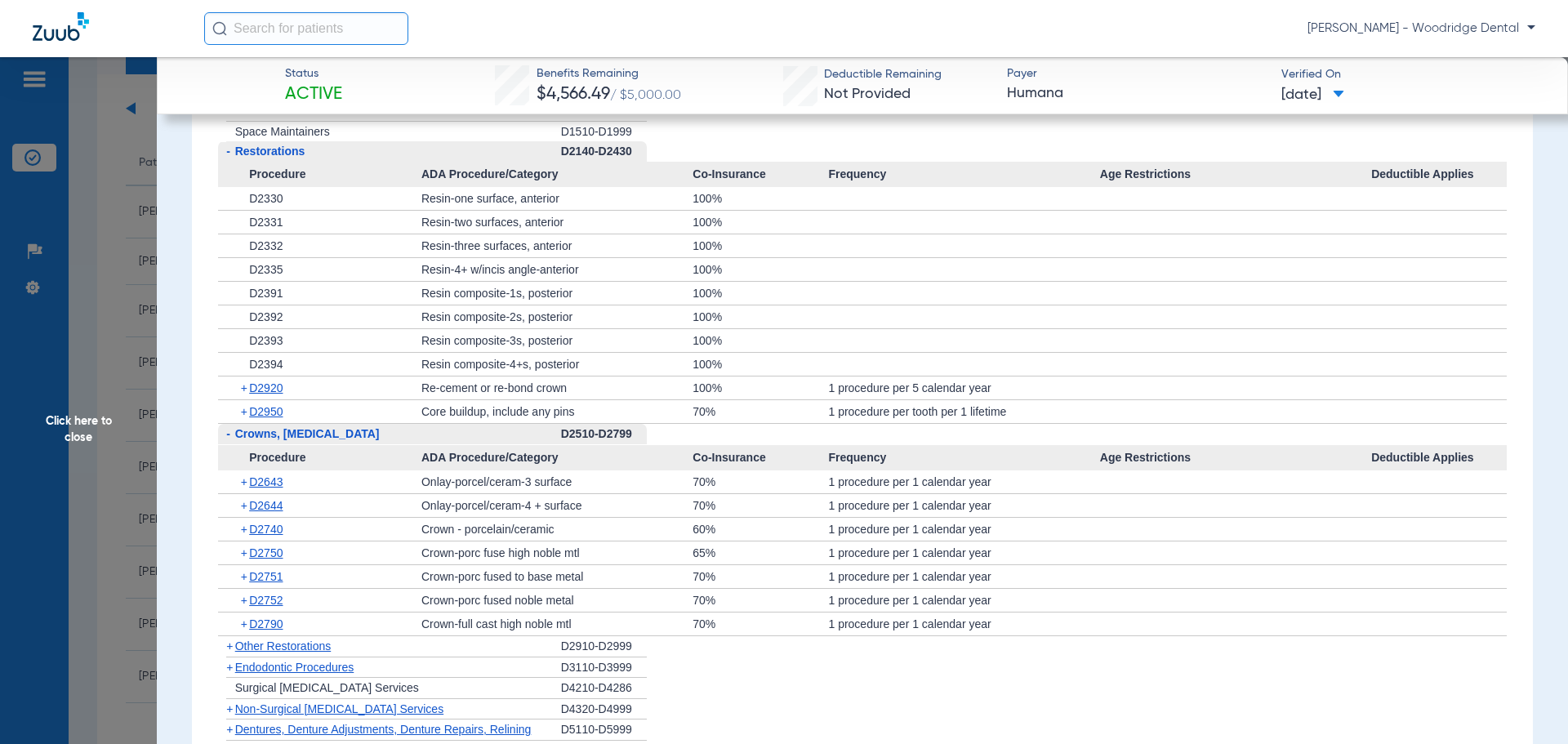
scroll to position [1323, 0]
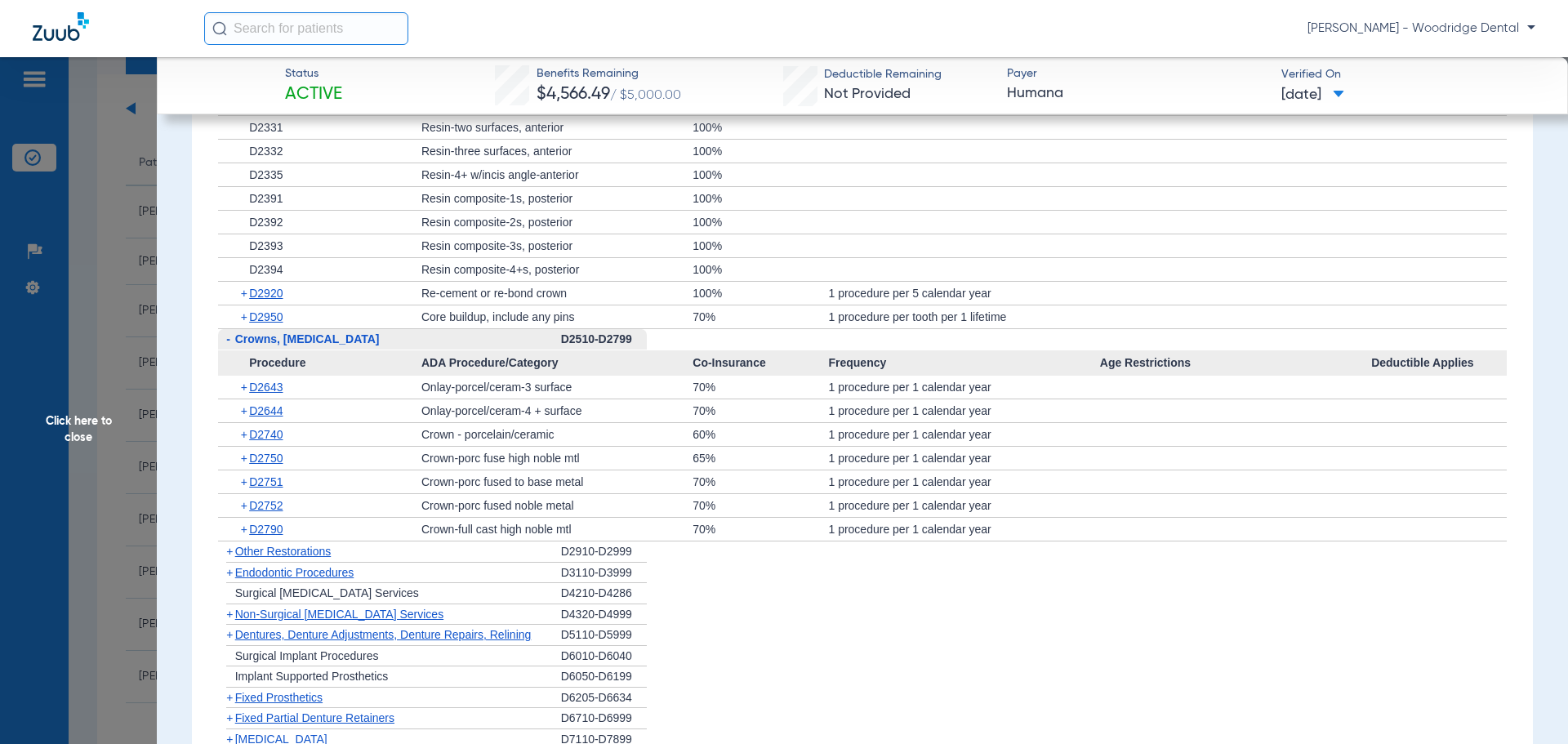
click at [232, 617] on span "+" at bounding box center [229, 615] width 6 height 13
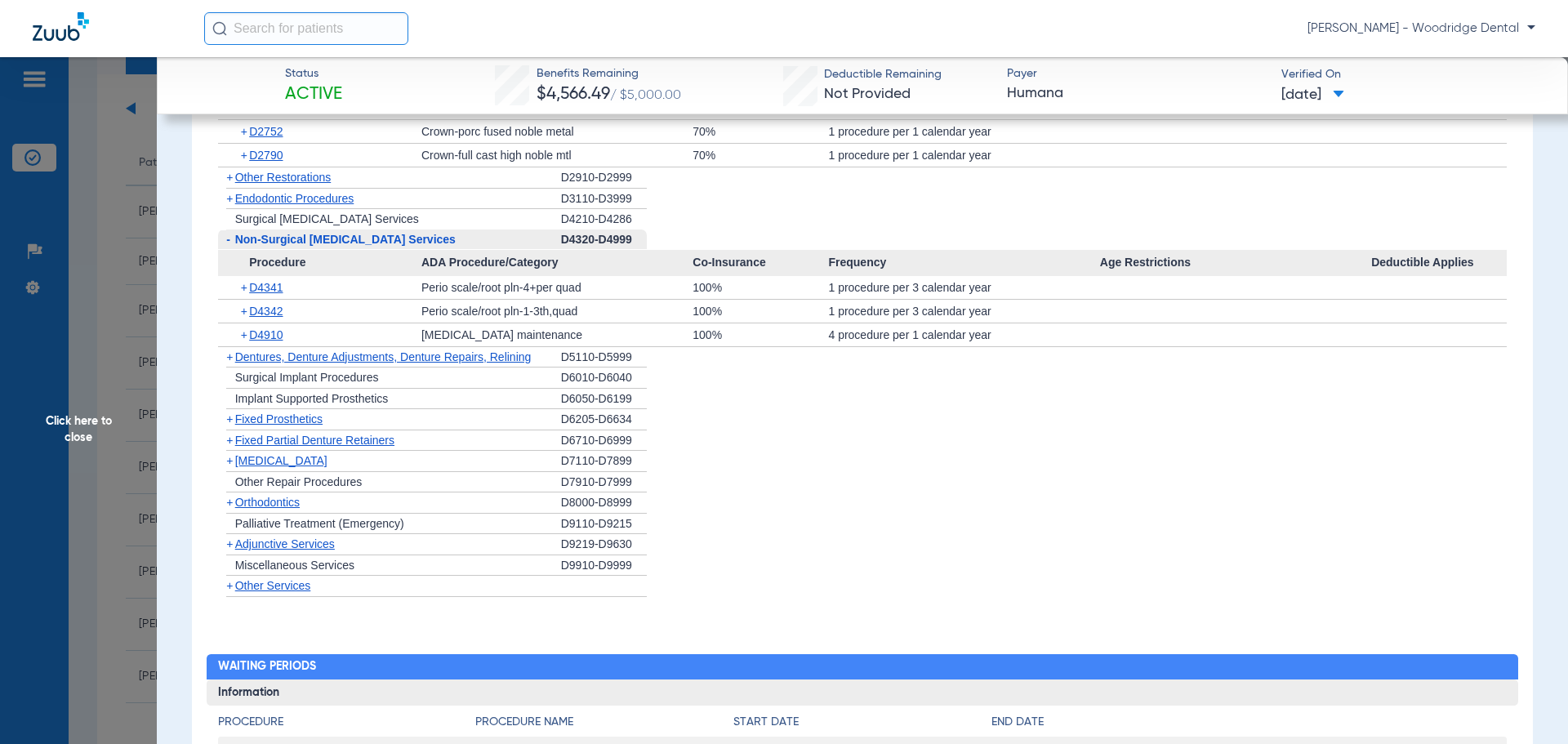
scroll to position [1706, 0]
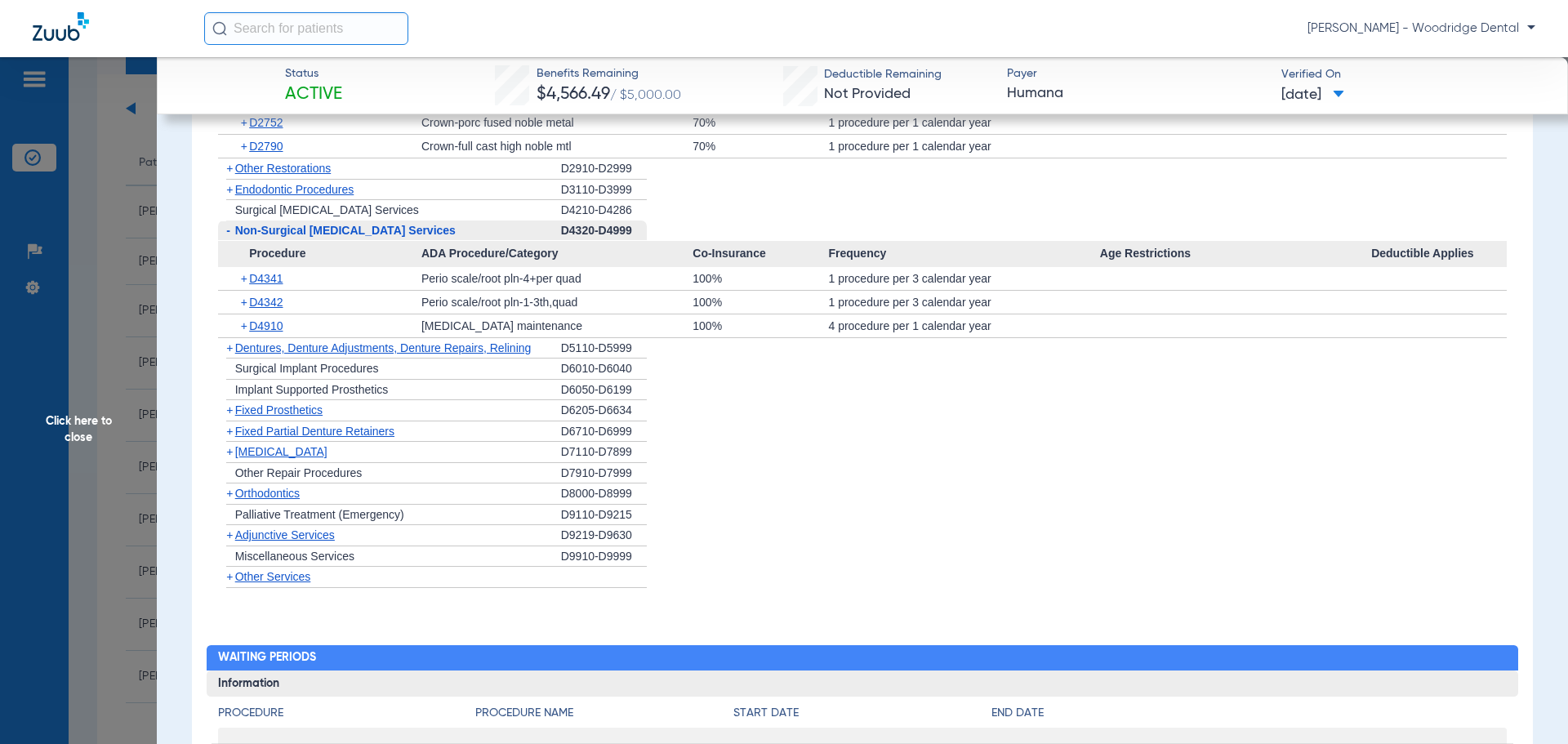
click at [232, 411] on span "+" at bounding box center [229, 410] width 6 height 13
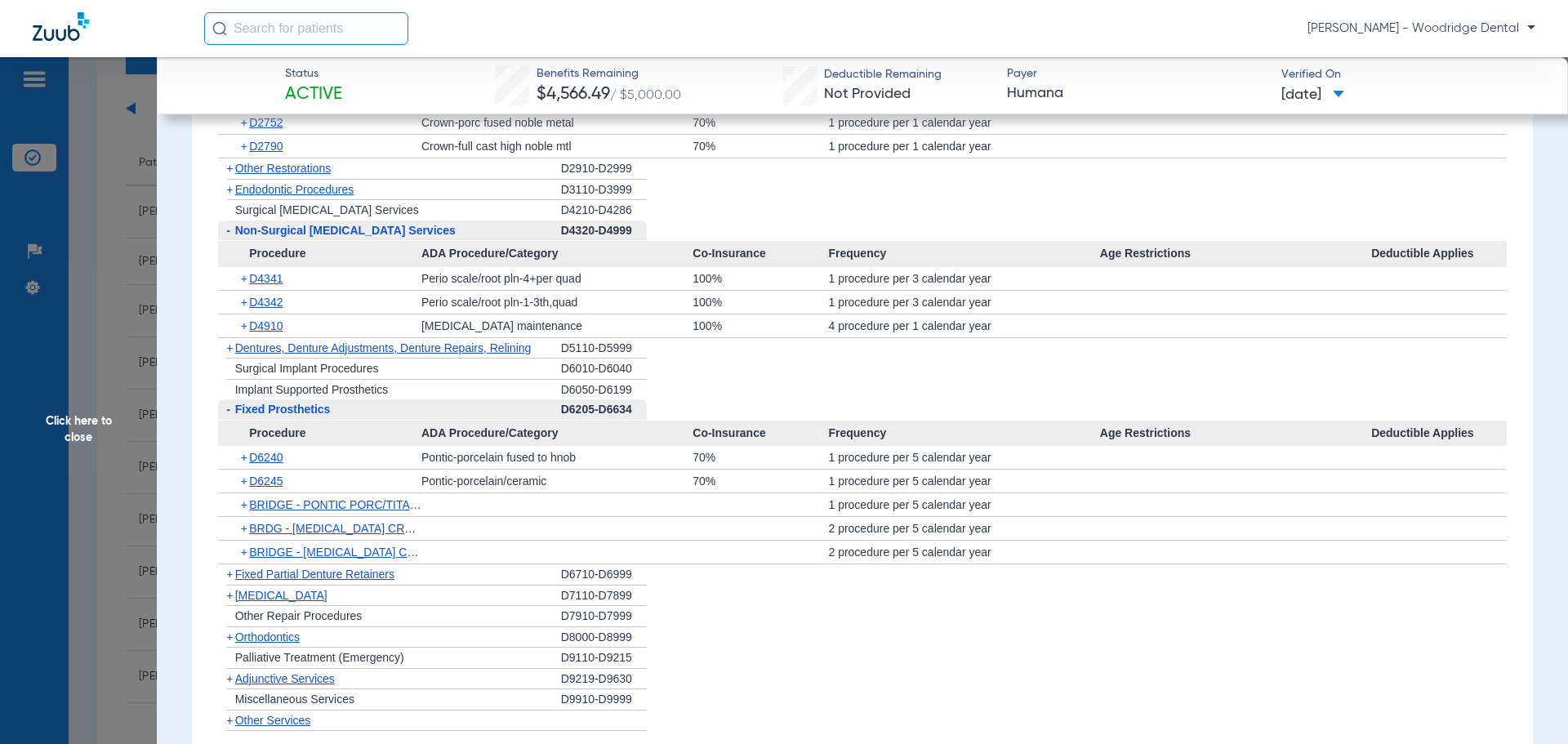
click at [235, 578] on span "Fixed Partial Denture Retainers" at bounding box center [315, 574] width 159 height 13
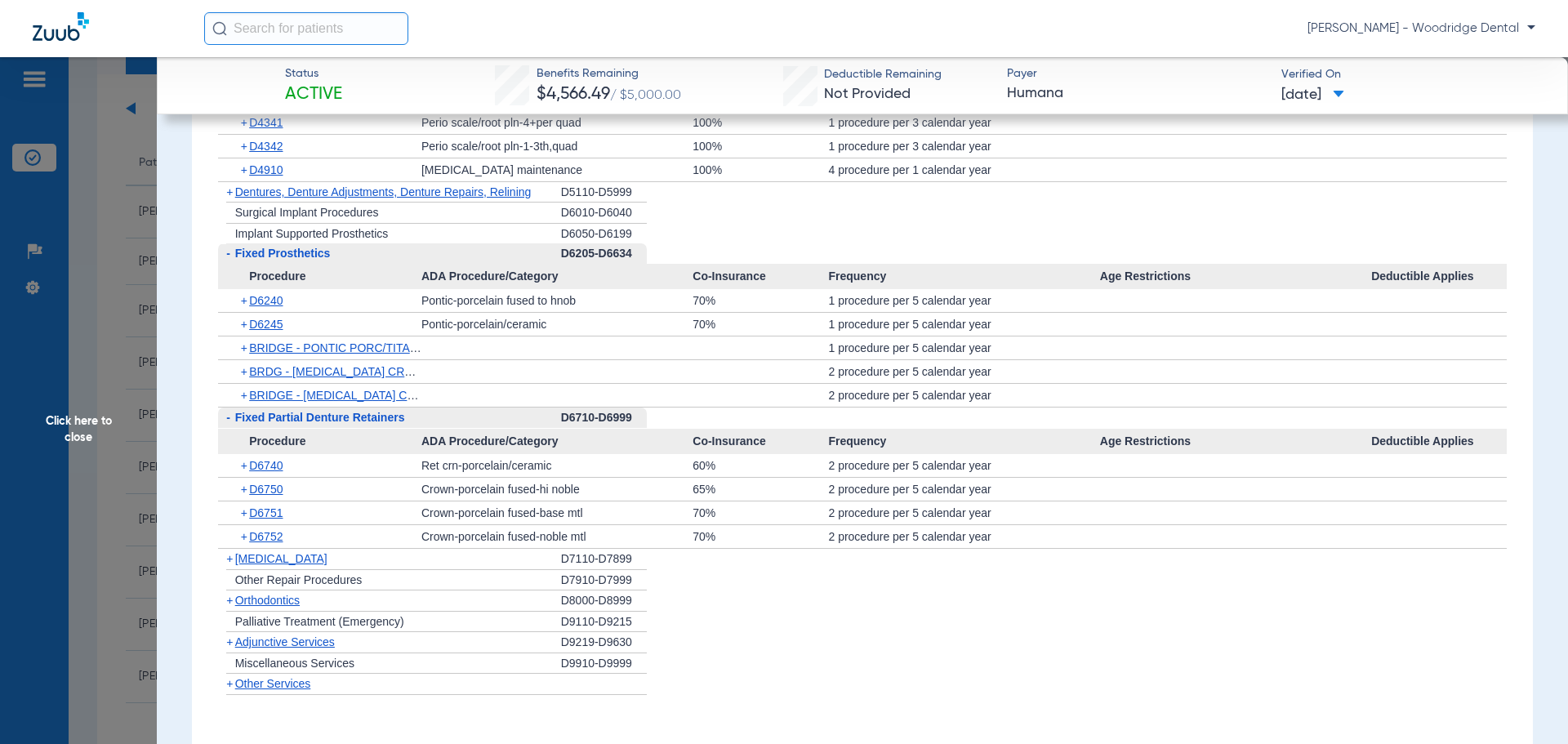
scroll to position [1890, 0]
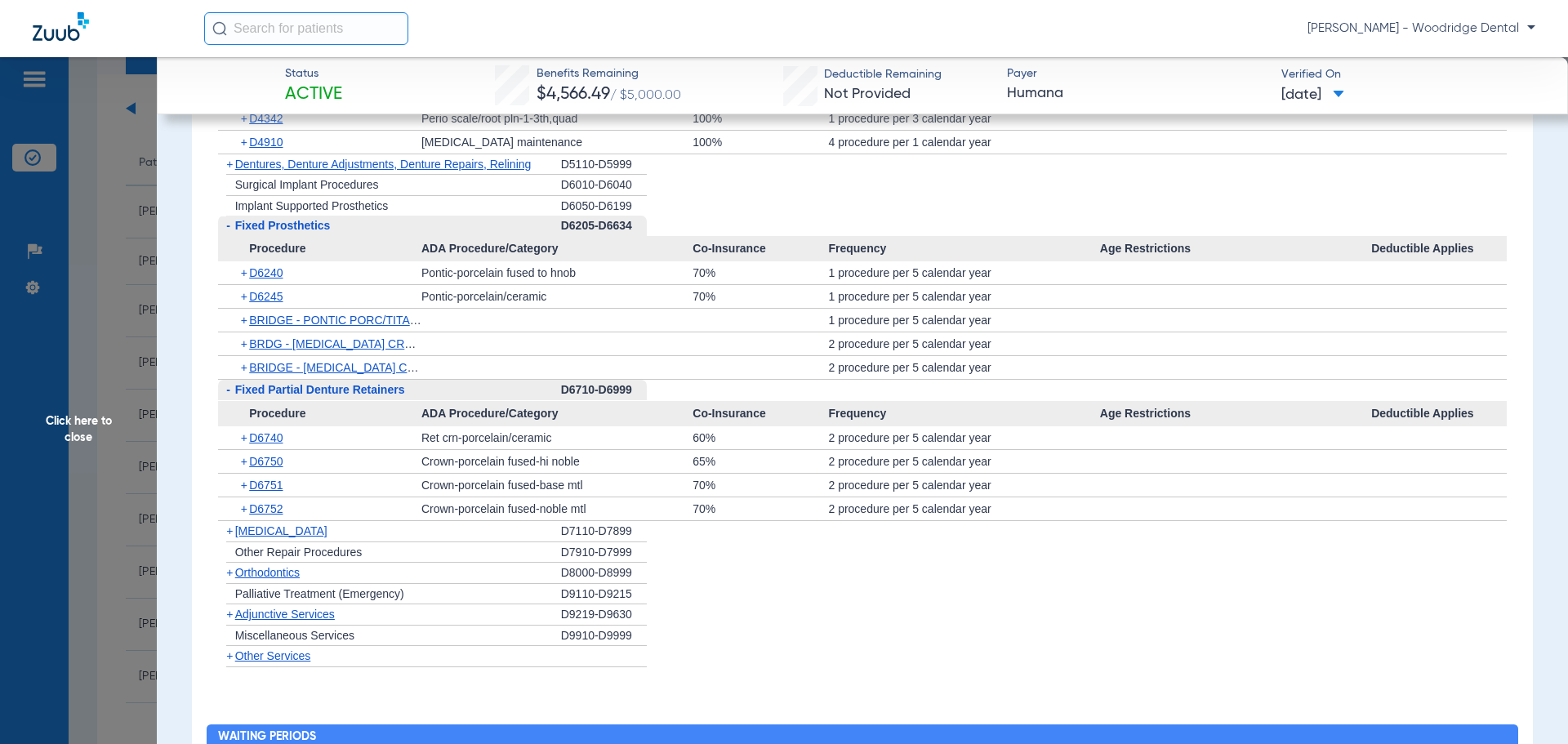
click at [227, 576] on span "+" at bounding box center [229, 573] width 6 height 13
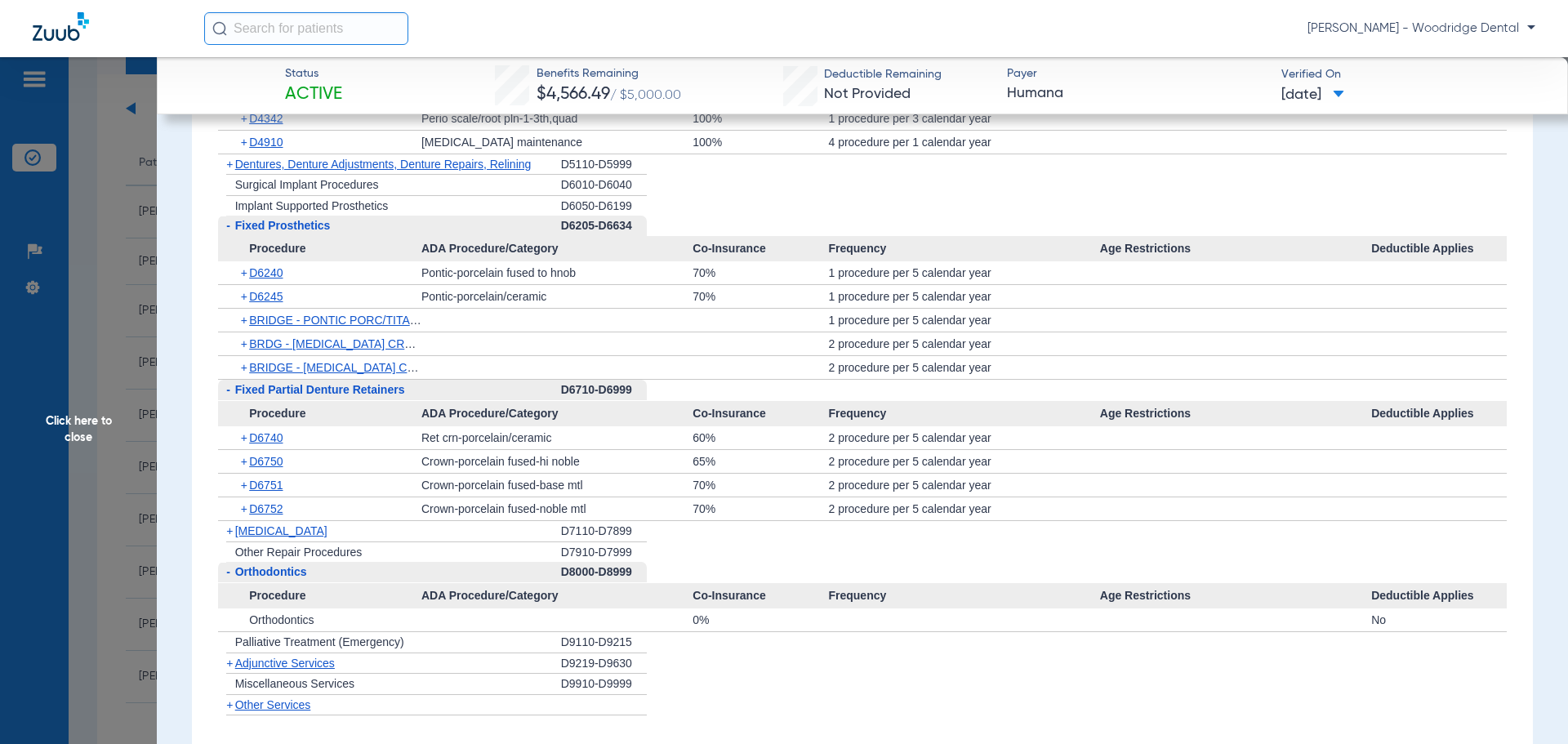
click at [245, 693] on div "+ Miscellaneous Services" at bounding box center [389, 684] width 343 height 21
click at [257, 691] on span "Miscellaneous Services" at bounding box center [295, 684] width 119 height 13
click at [256, 691] on span "Miscellaneous Services" at bounding box center [295, 684] width 119 height 13
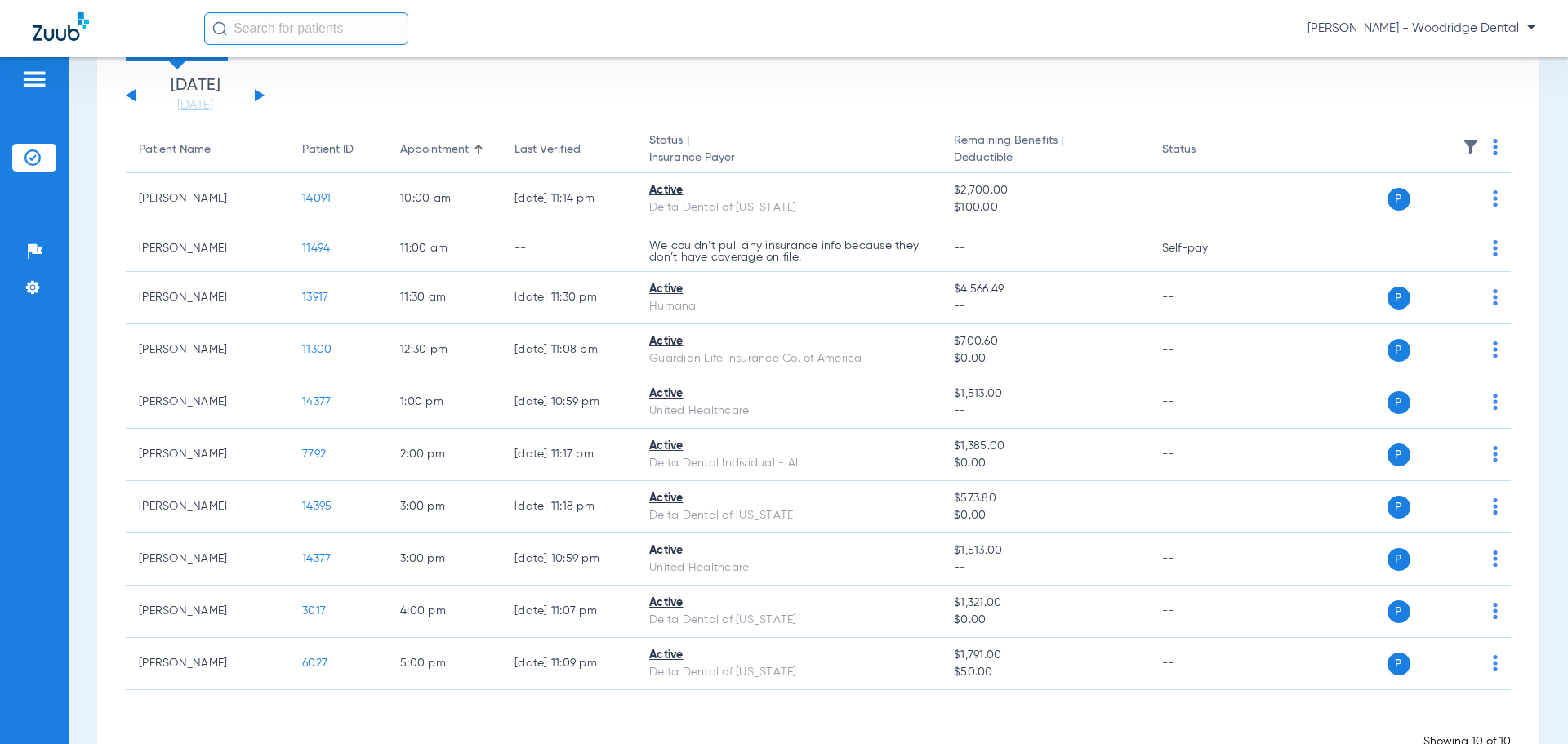
scroll to position [131, 0]
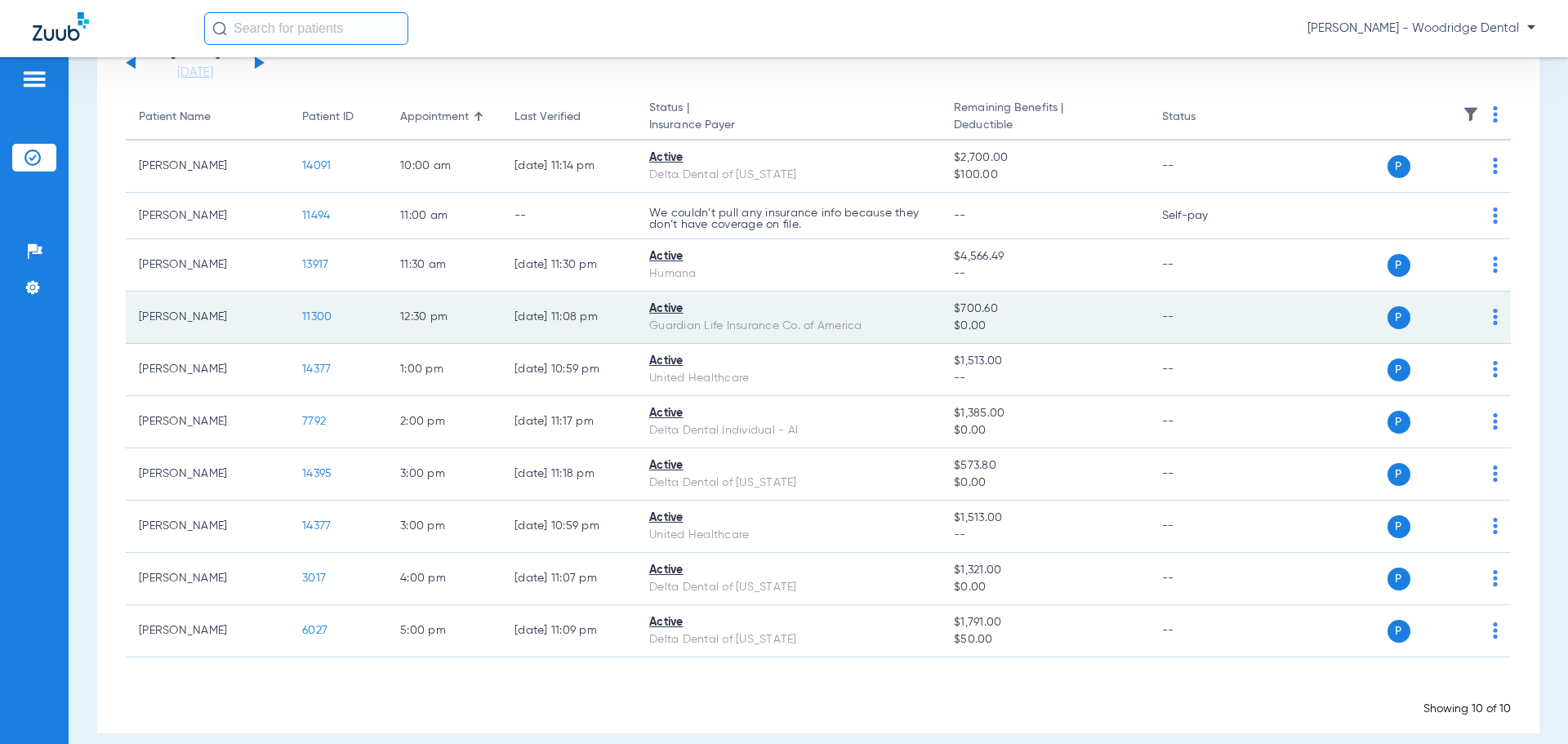
click at [311, 319] on span "11300" at bounding box center [317, 317] width 29 height 11
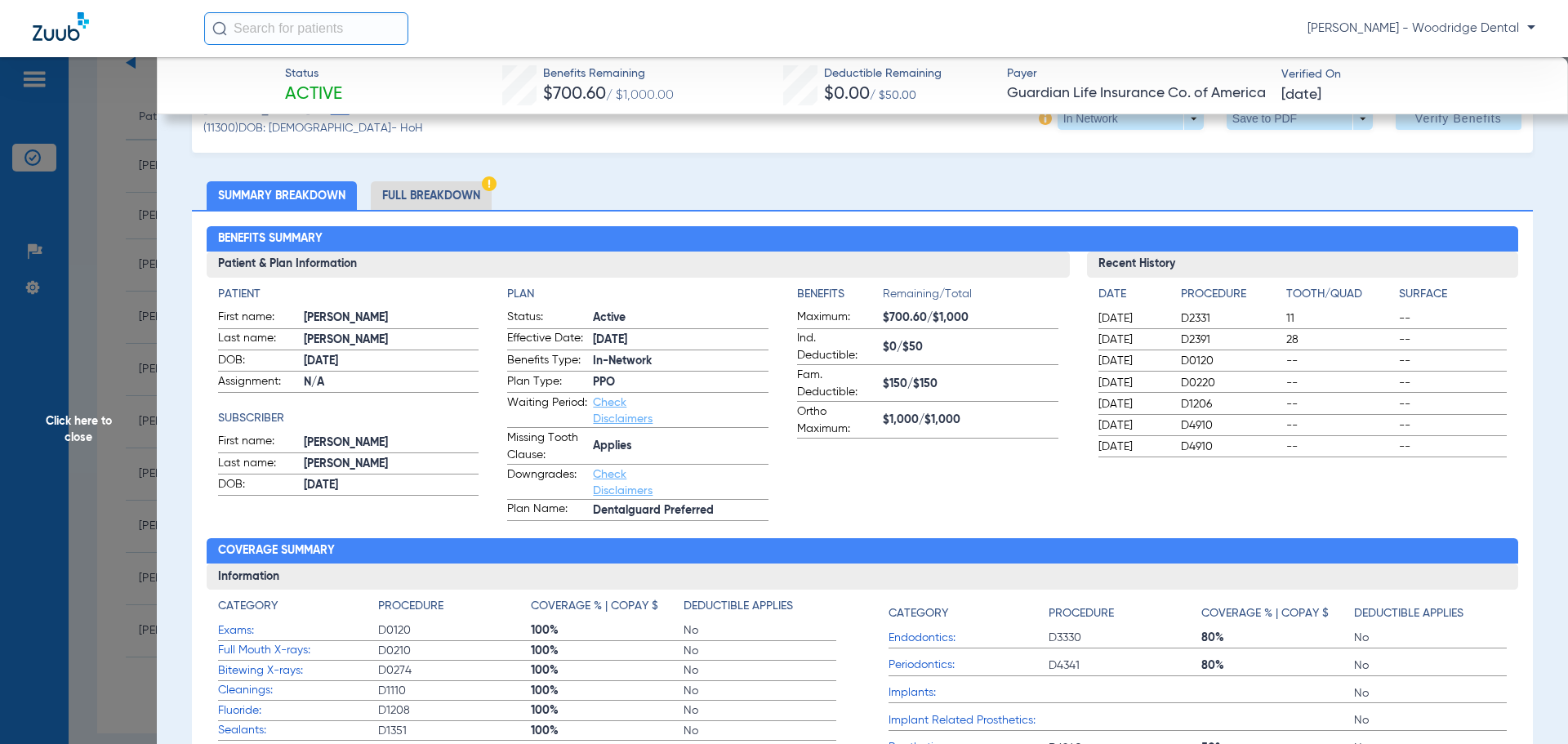
scroll to position [82, 0]
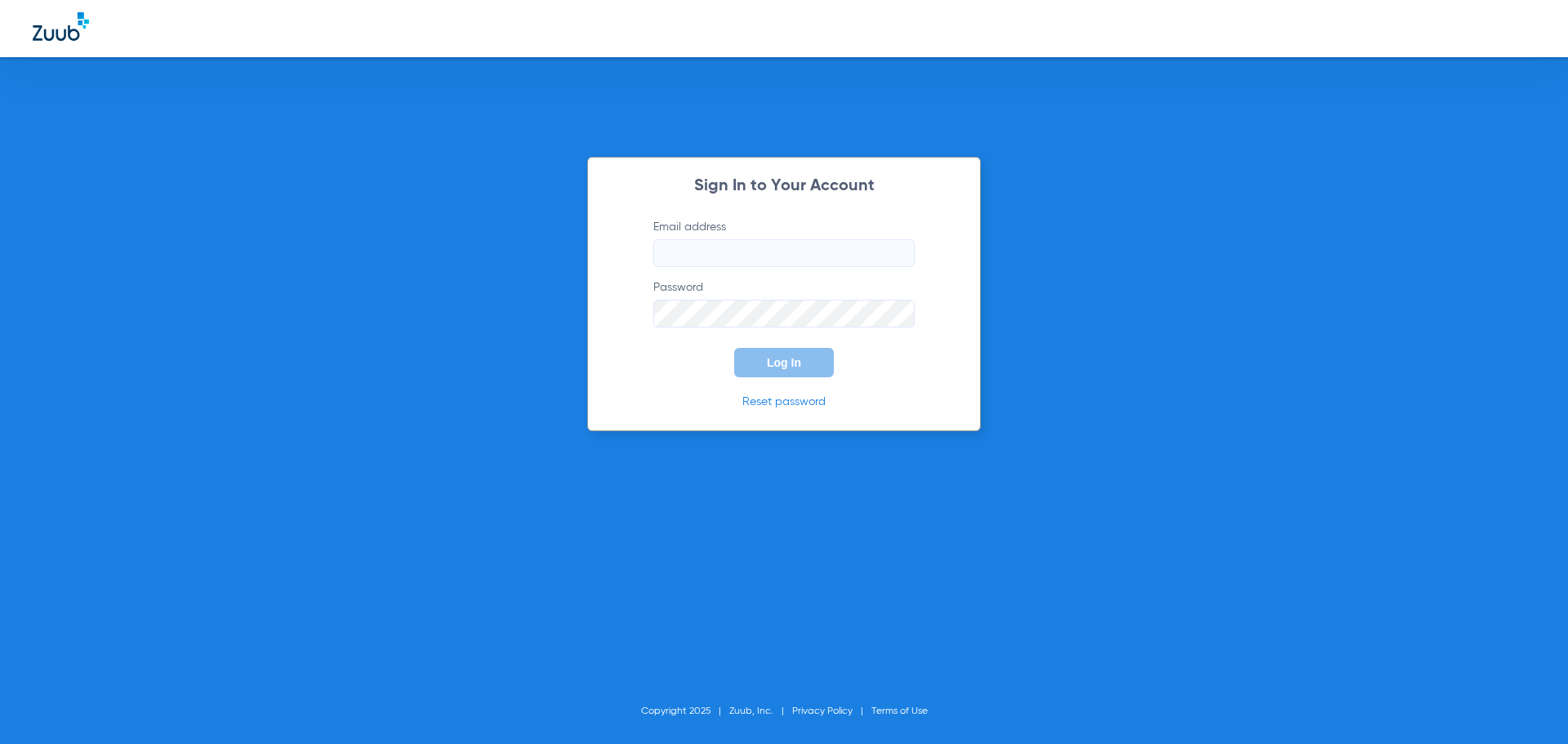
click at [761, 259] on input "Email address" at bounding box center [783, 253] width 261 height 27
click at [793, 248] on input "paulabeneshunas45" at bounding box center [783, 253] width 261 height 27
type input "paulabeneshunas45@mydentalmail.com"
click at [791, 360] on span "Log In" at bounding box center [783, 363] width 34 height 13
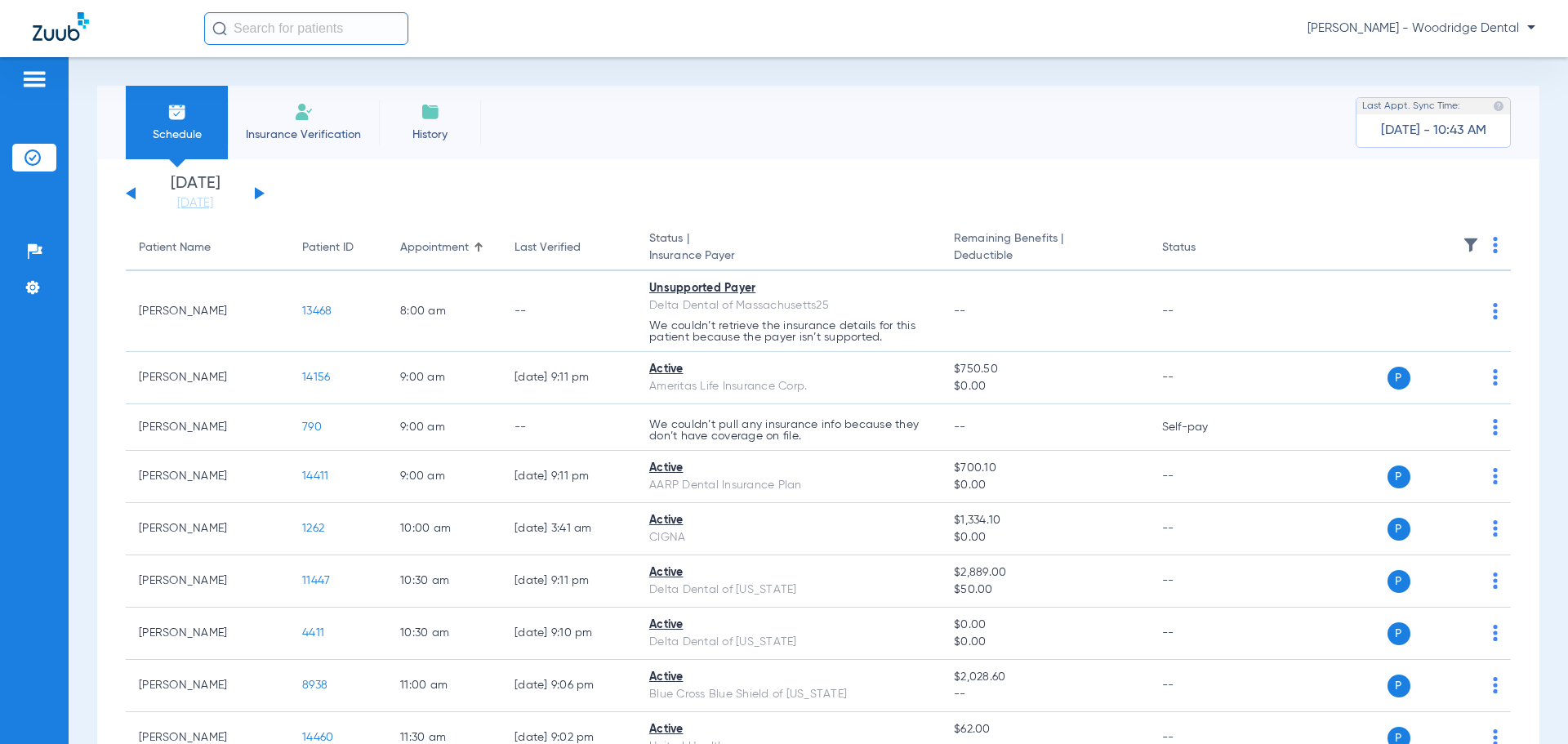
click at [258, 196] on button at bounding box center [259, 192] width 10 height 12
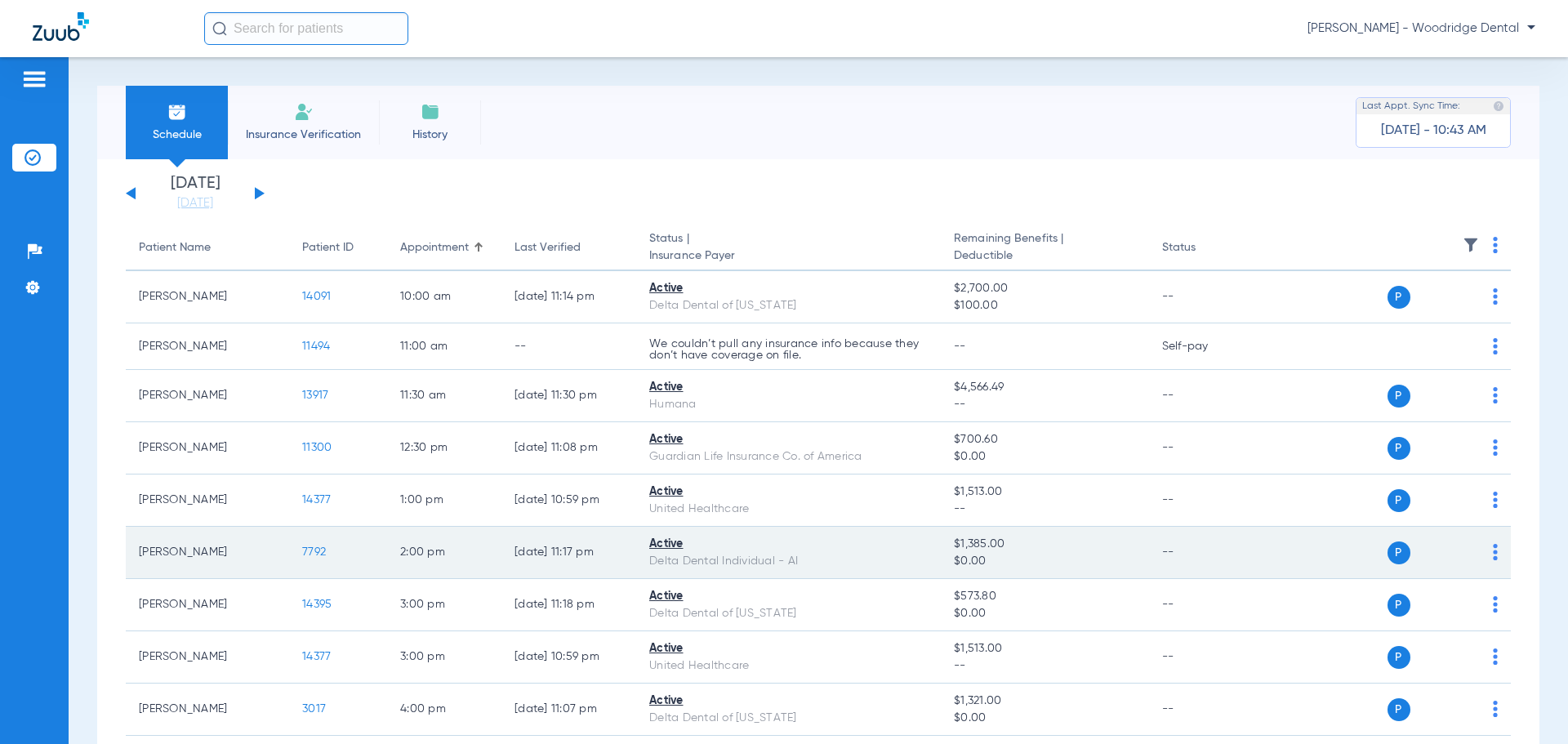
click at [318, 554] on span "7792" at bounding box center [314, 553] width 24 height 11
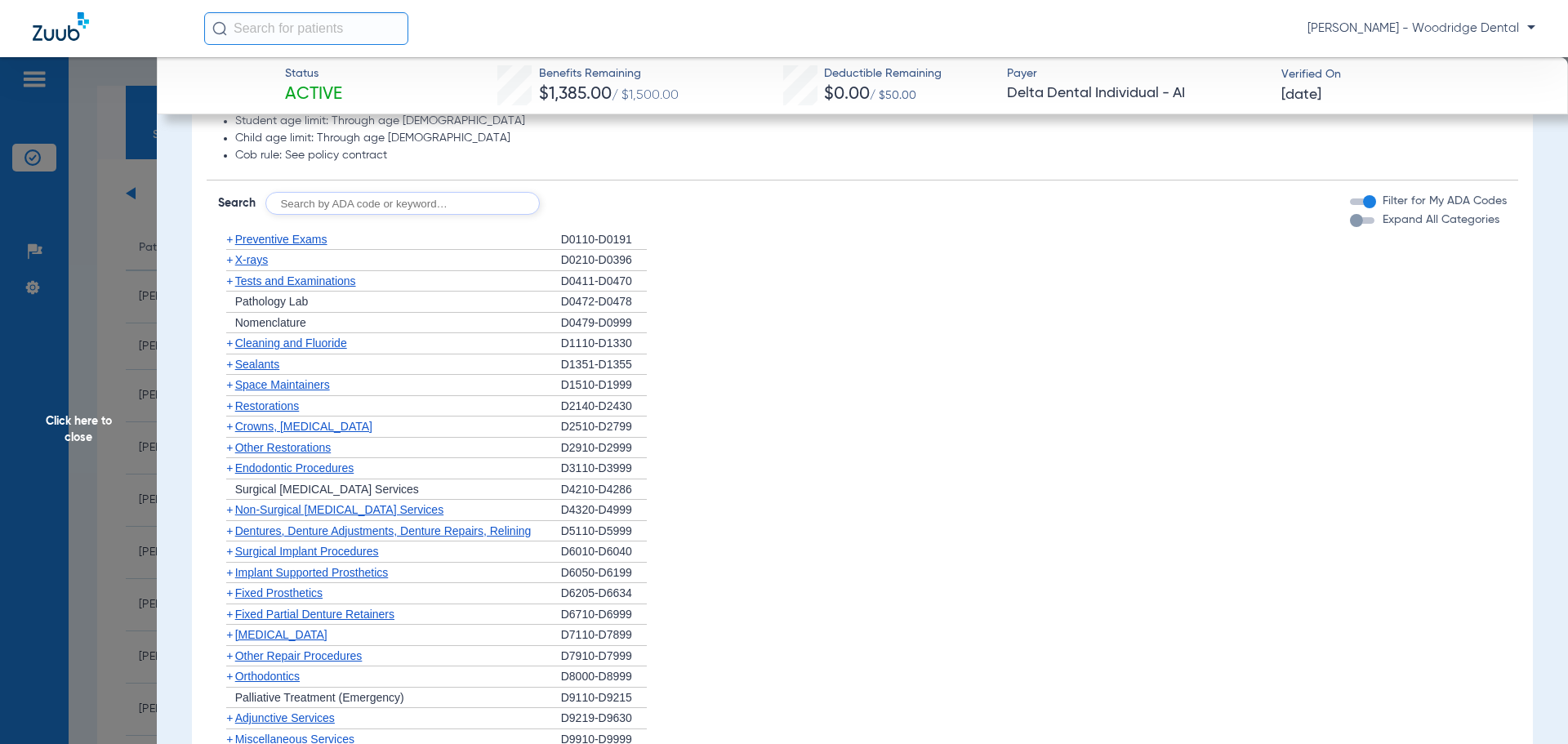
scroll to position [1089, 0]
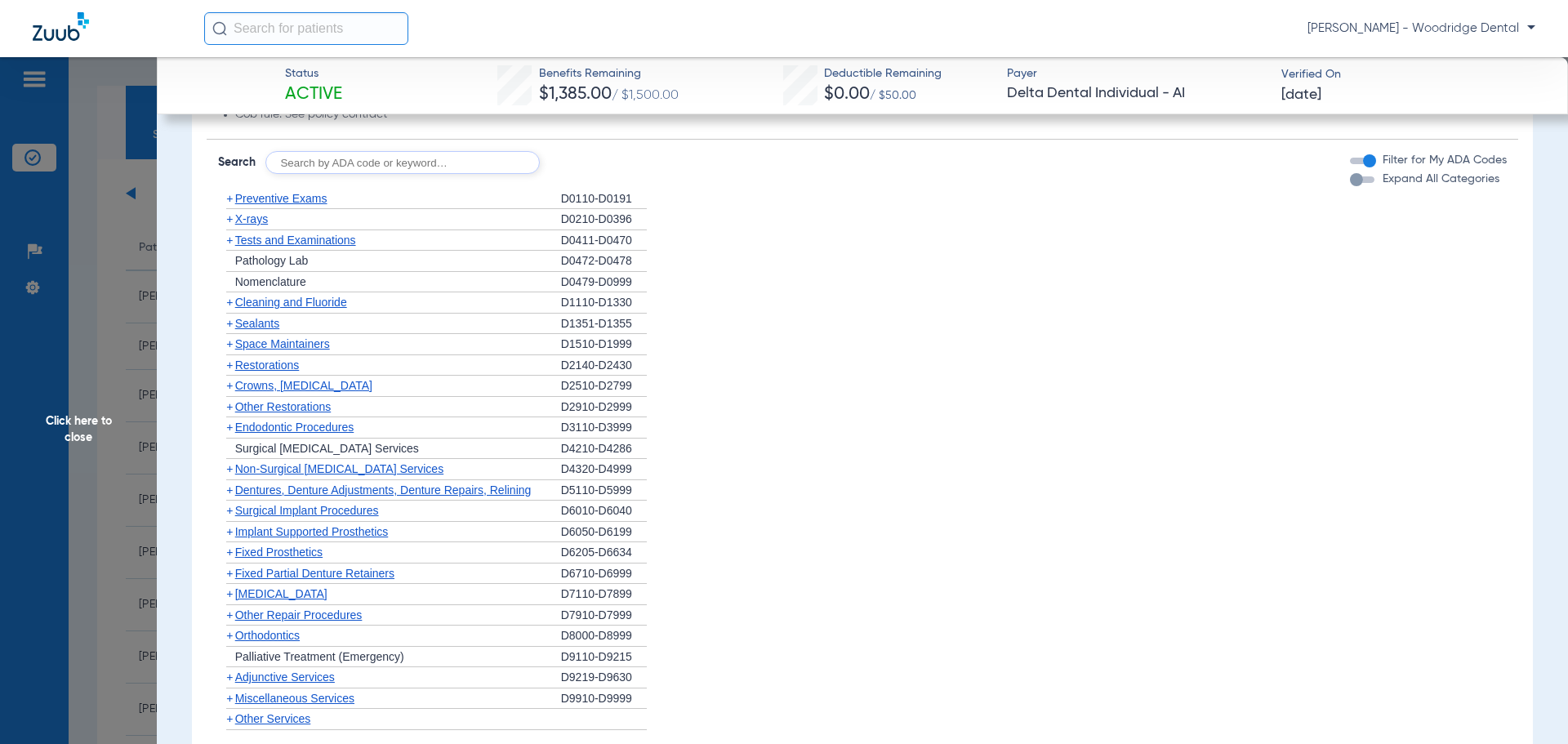
click at [231, 638] on span "+" at bounding box center [229, 636] width 6 height 13
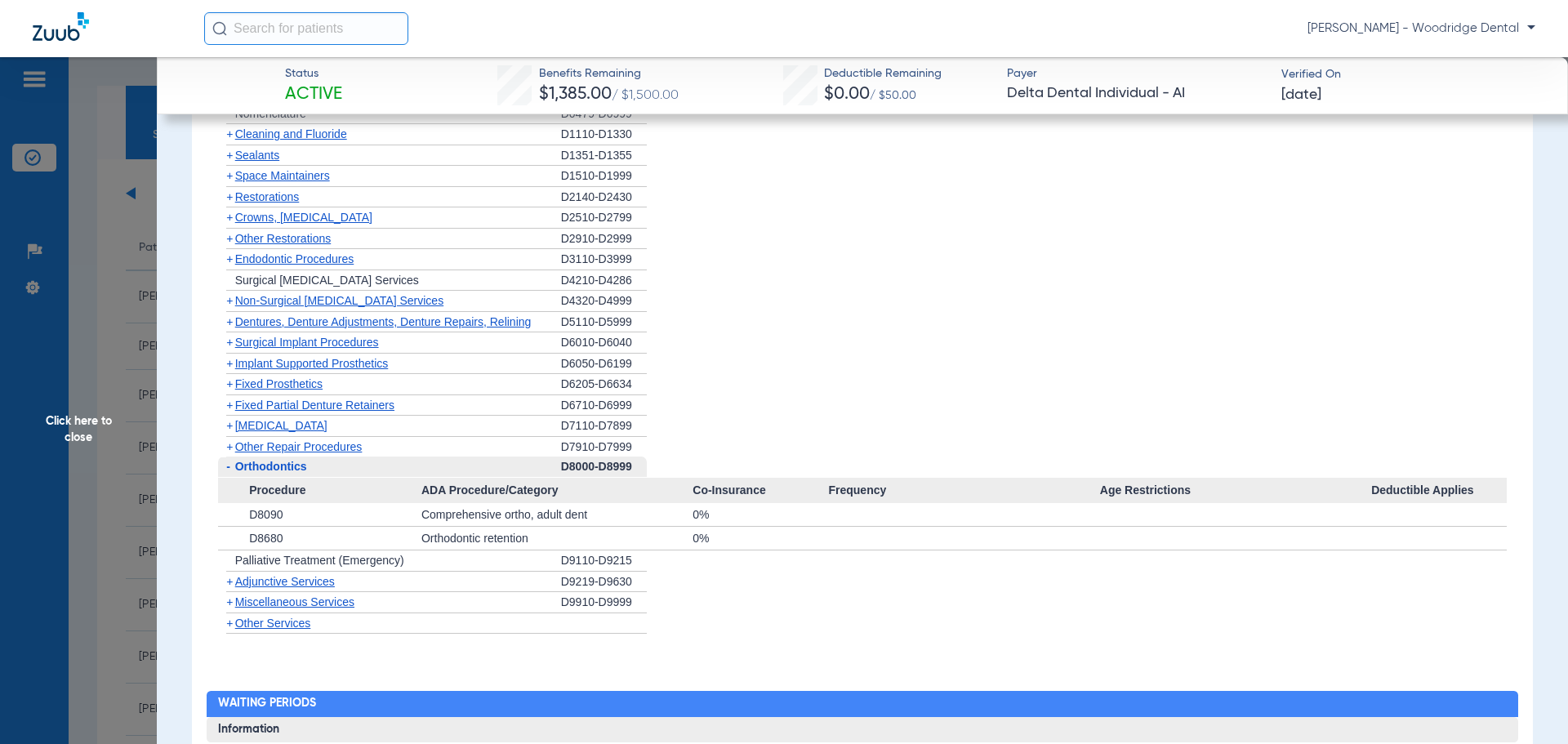
scroll to position [1302, 0]
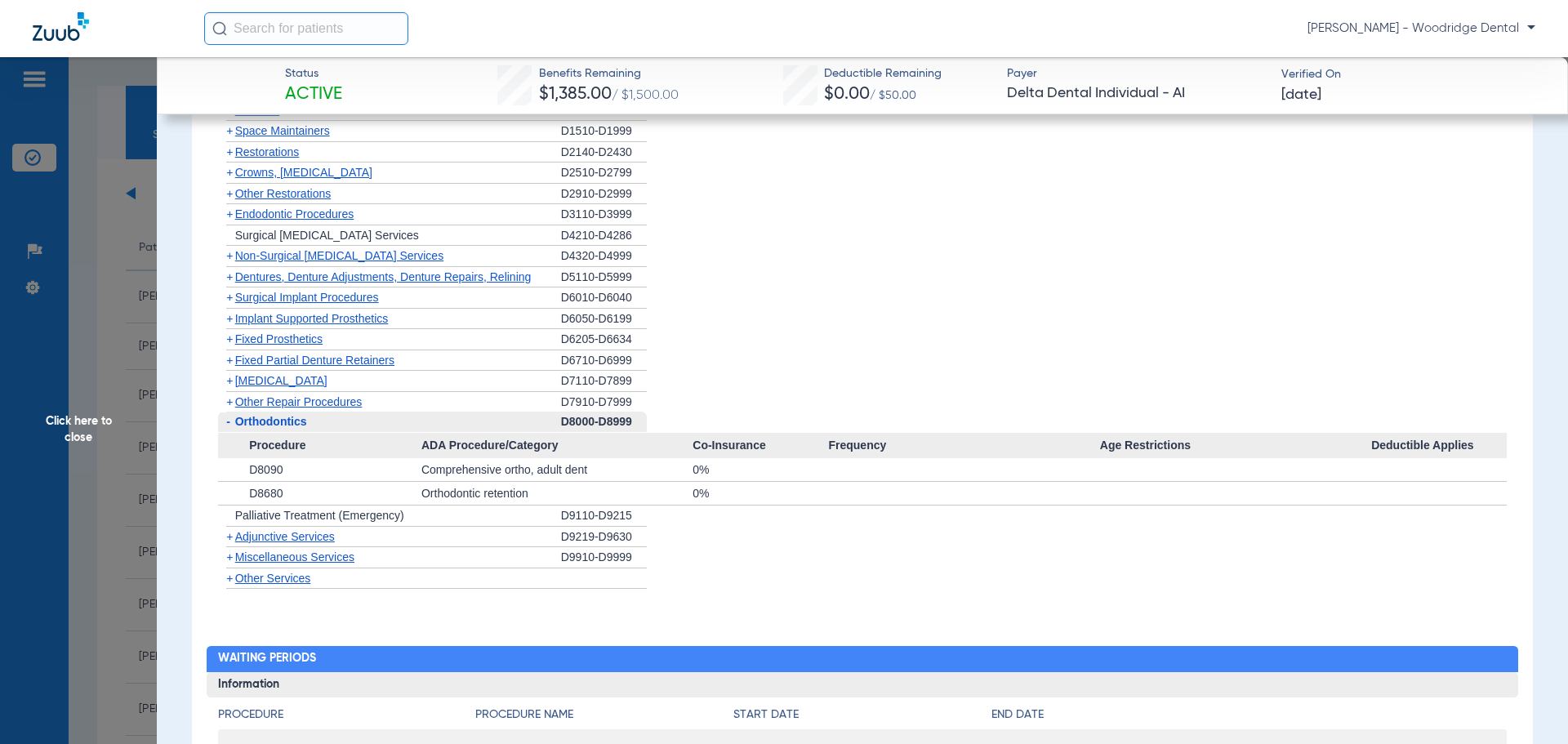
click at [228, 558] on span "+" at bounding box center [229, 557] width 6 height 13
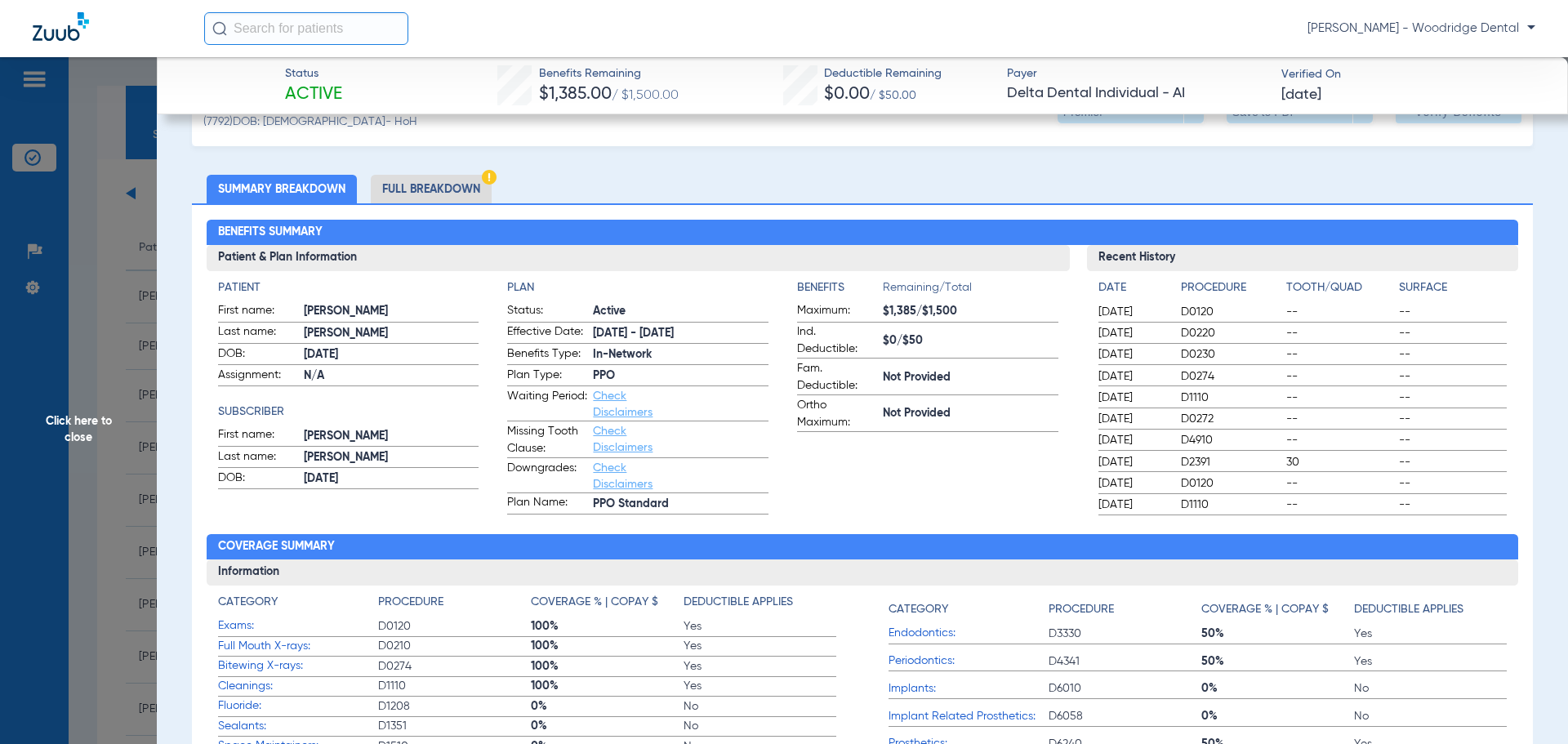
scroll to position [0, 0]
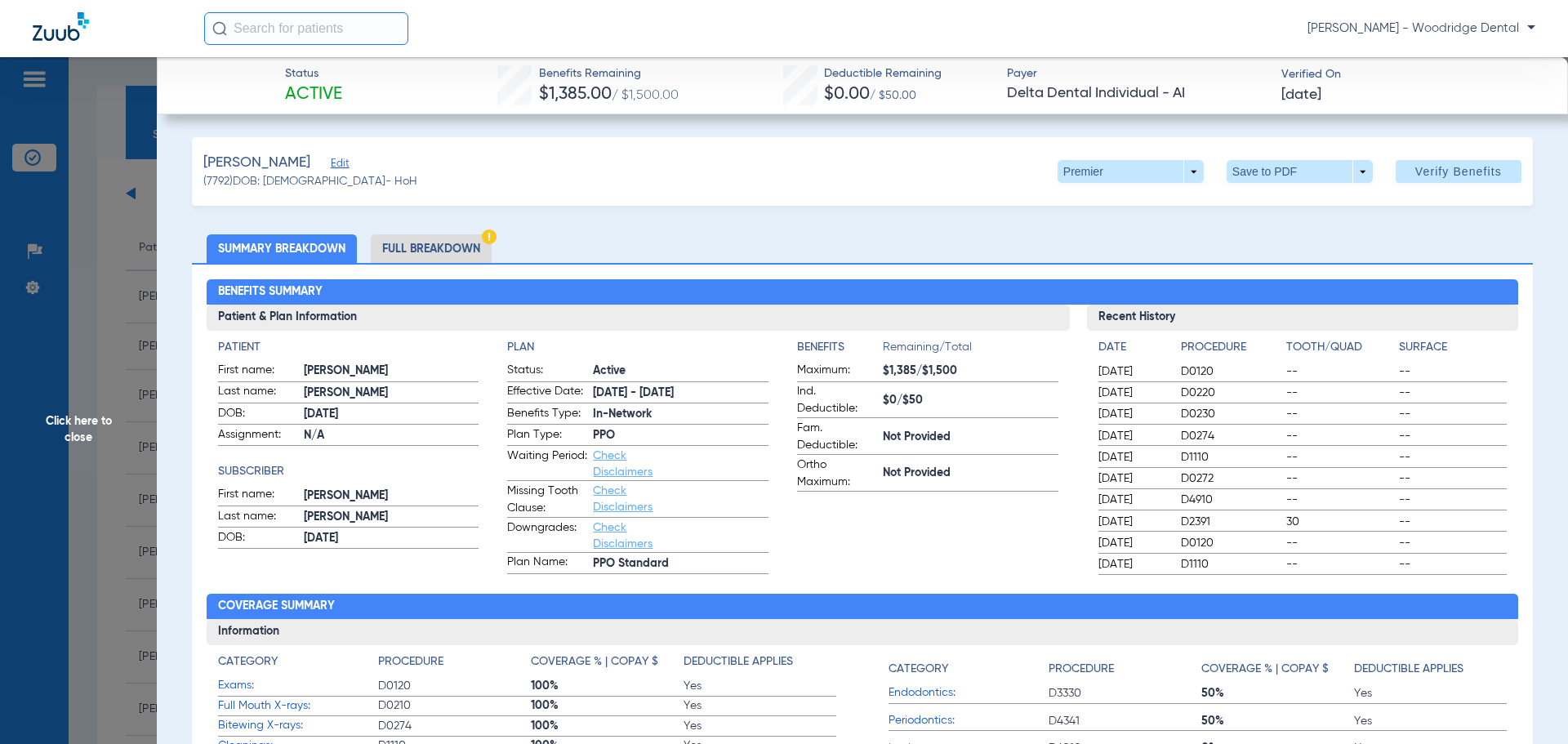
click at [421, 246] on li "Full Breakdown" at bounding box center [431, 248] width 121 height 28
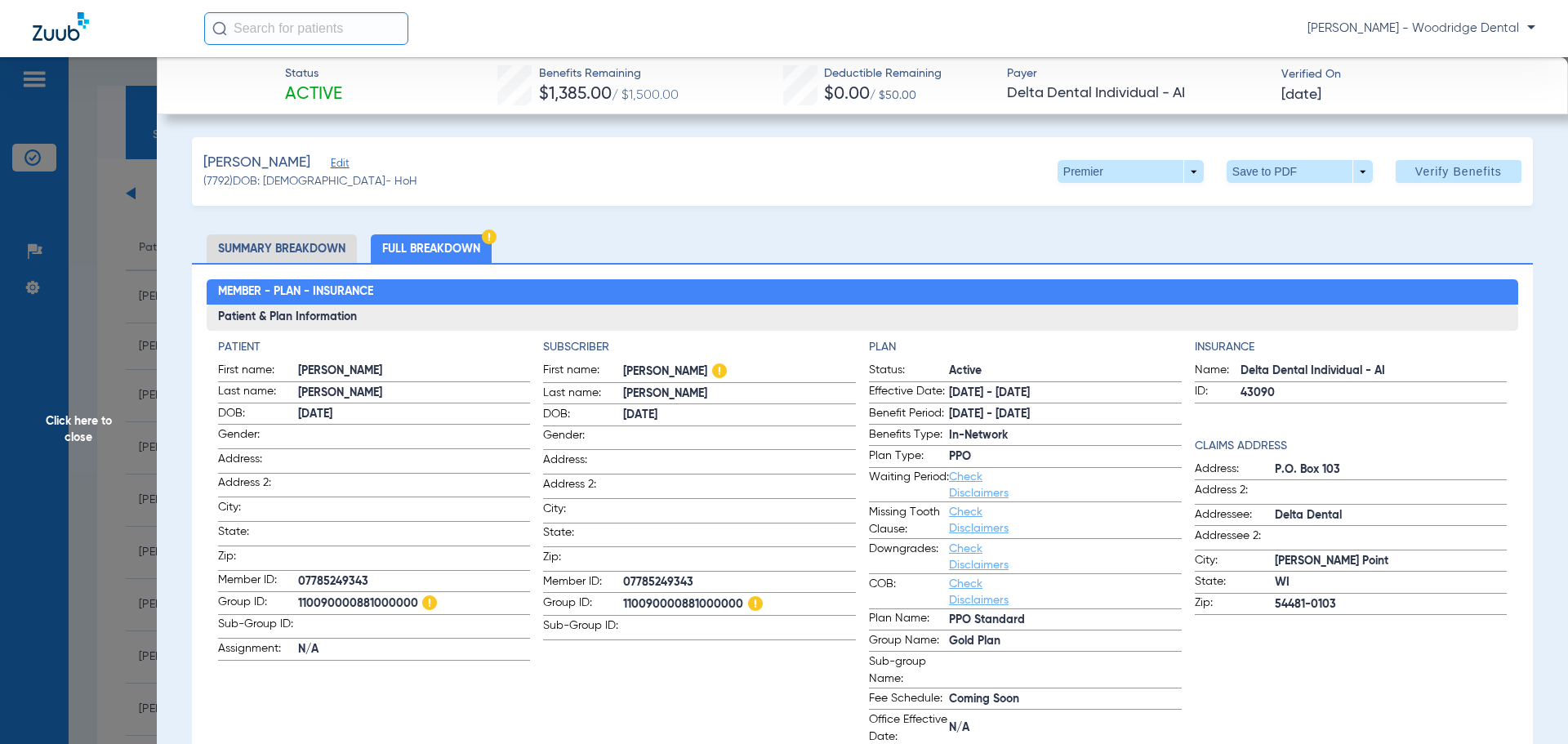
drag, startPoint x: 457, startPoint y: 598, endPoint x: 445, endPoint y: 536, distance: 63.2
click at [445, 536] on span at bounding box center [415, 532] width 233 height 17
drag, startPoint x: 418, startPoint y: 596, endPoint x: 293, endPoint y: 592, distance: 125.1
click at [293, 594] on label "Group ID: 110090000881000000" at bounding box center [375, 604] width 313 height 21
drag, startPoint x: 288, startPoint y: 585, endPoint x: 812, endPoint y: 236, distance: 629.6
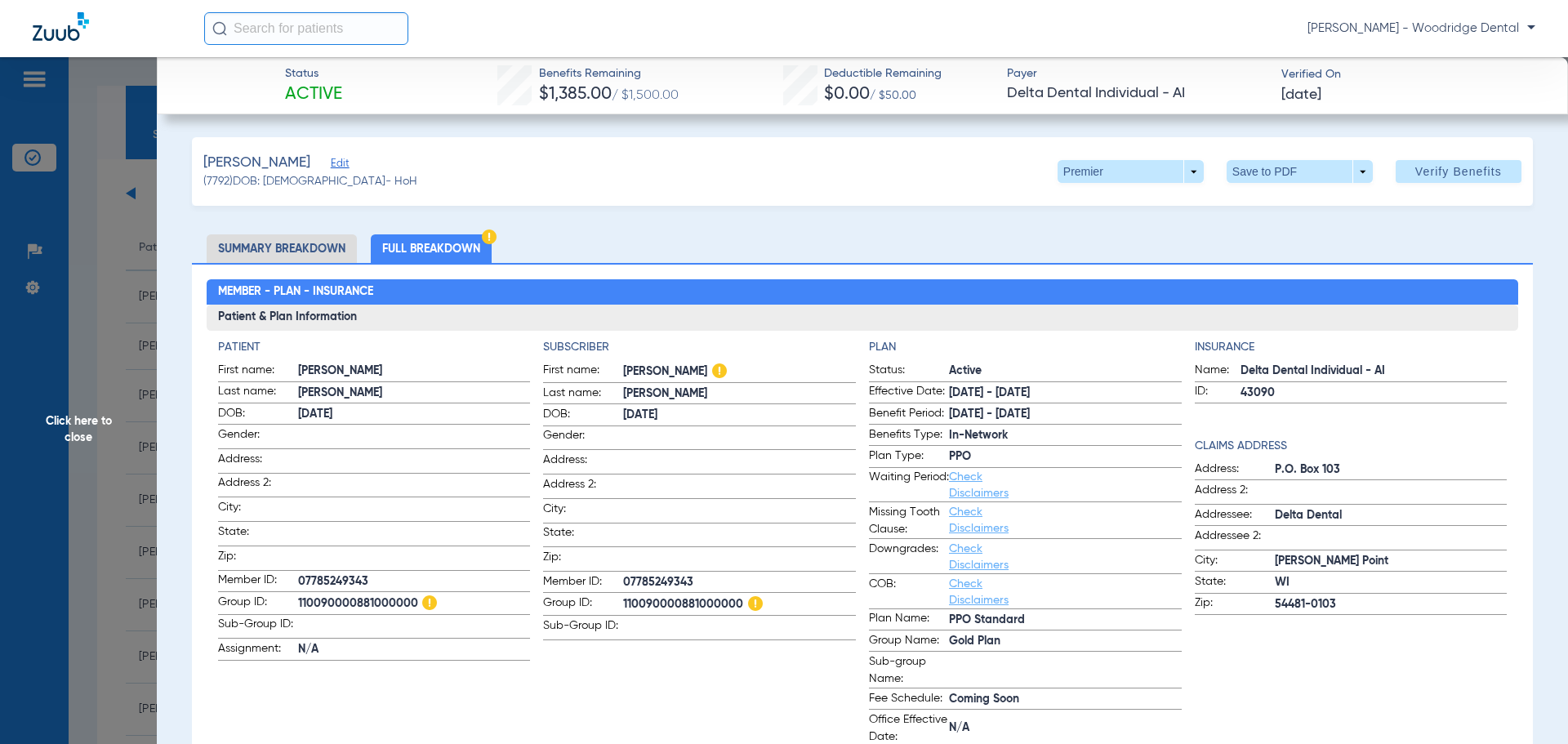
click at [812, 236] on ul "Summary Breakdown Full Breakdown" at bounding box center [863, 248] width 1341 height 28
click at [299, 238] on li "Summary Breakdown" at bounding box center [282, 248] width 150 height 28
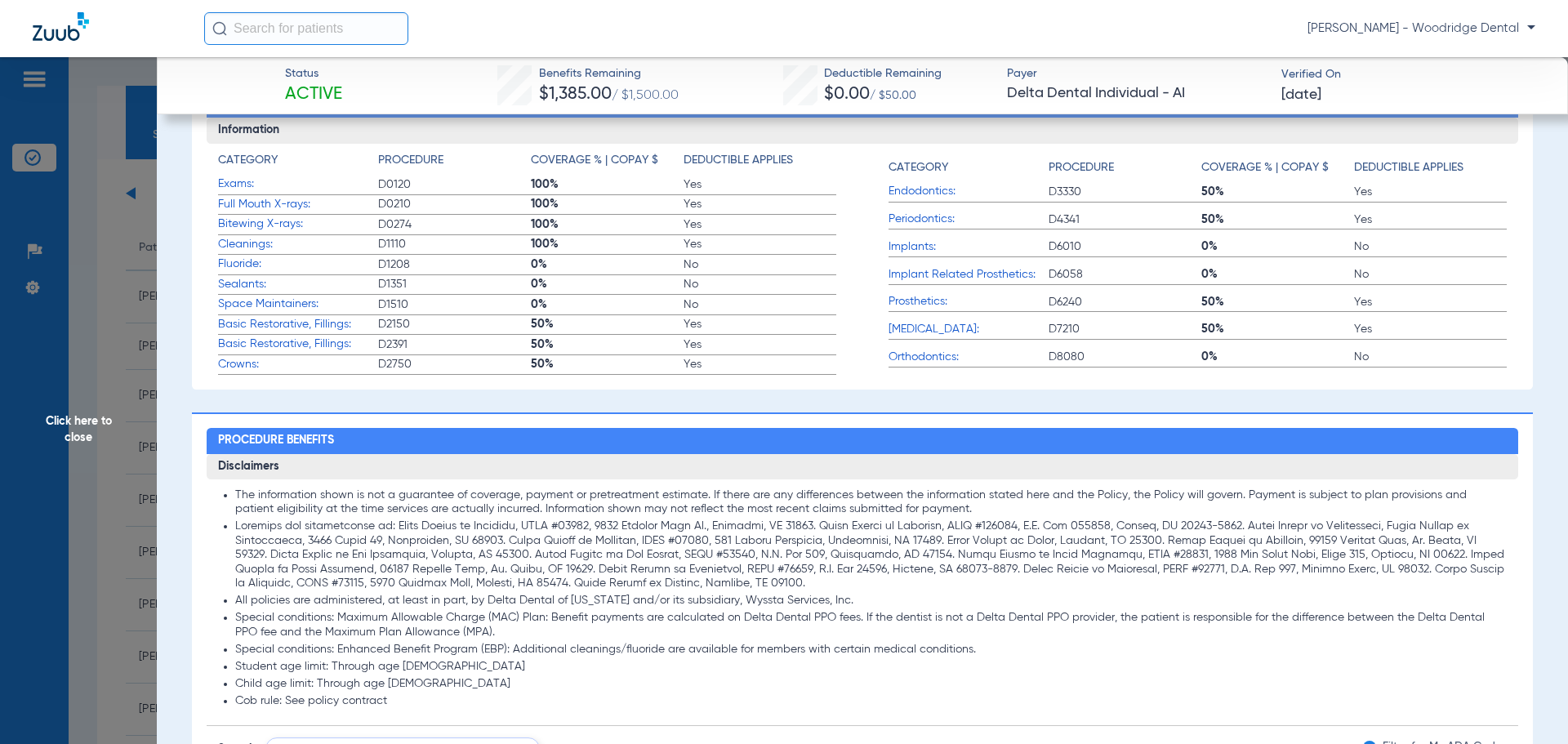
scroll to position [495, 0]
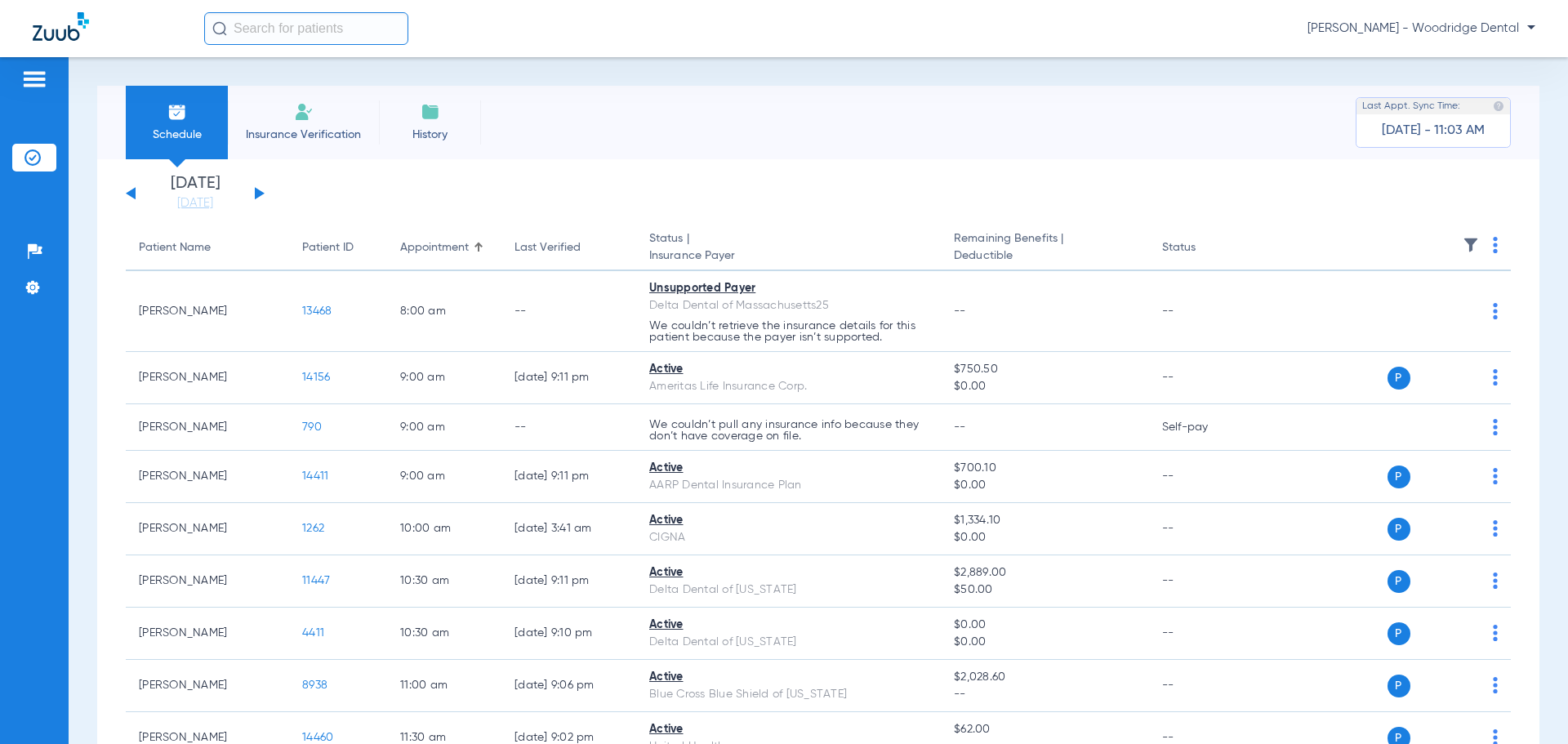
click at [257, 188] on div "[DATE] [DATE] [DATE] [DATE] [DATE] [DATE] [DATE] [DATE] [DATE] [DATE] [DATE] [D…" at bounding box center [195, 193] width 139 height 36
click at [260, 193] on button at bounding box center [259, 192] width 10 height 12
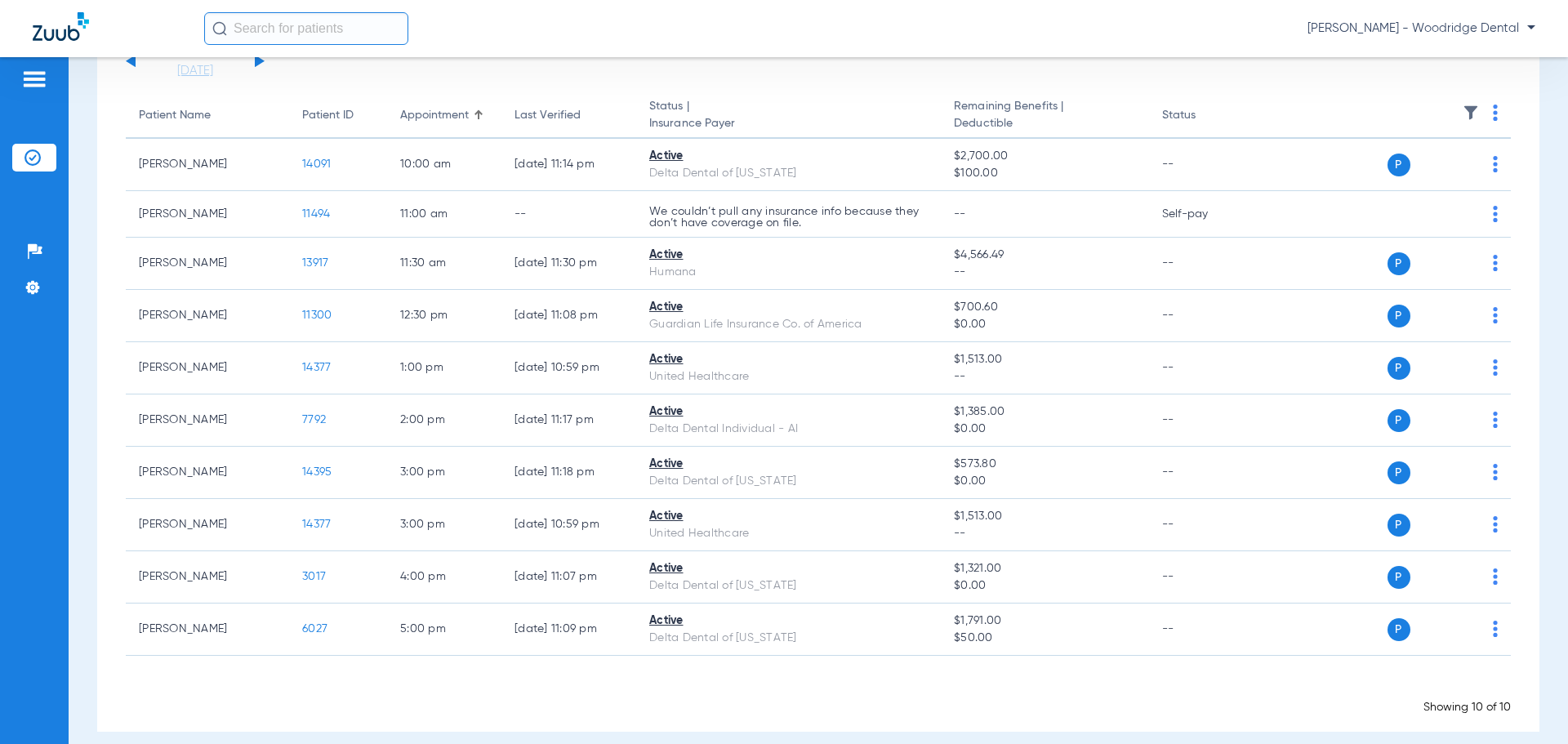
scroll to position [148, 0]
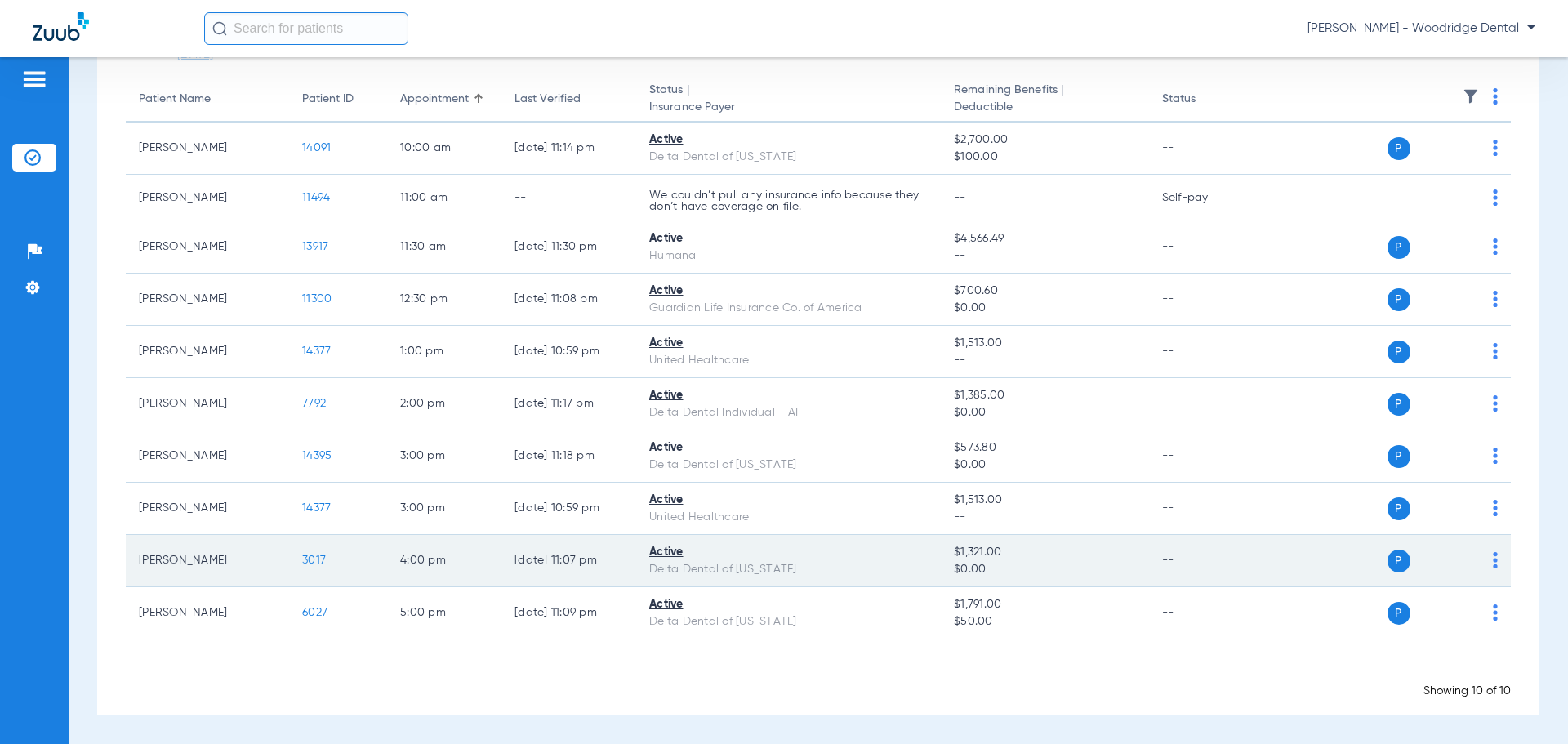
click at [313, 555] on span "3017" at bounding box center [314, 561] width 24 height 11
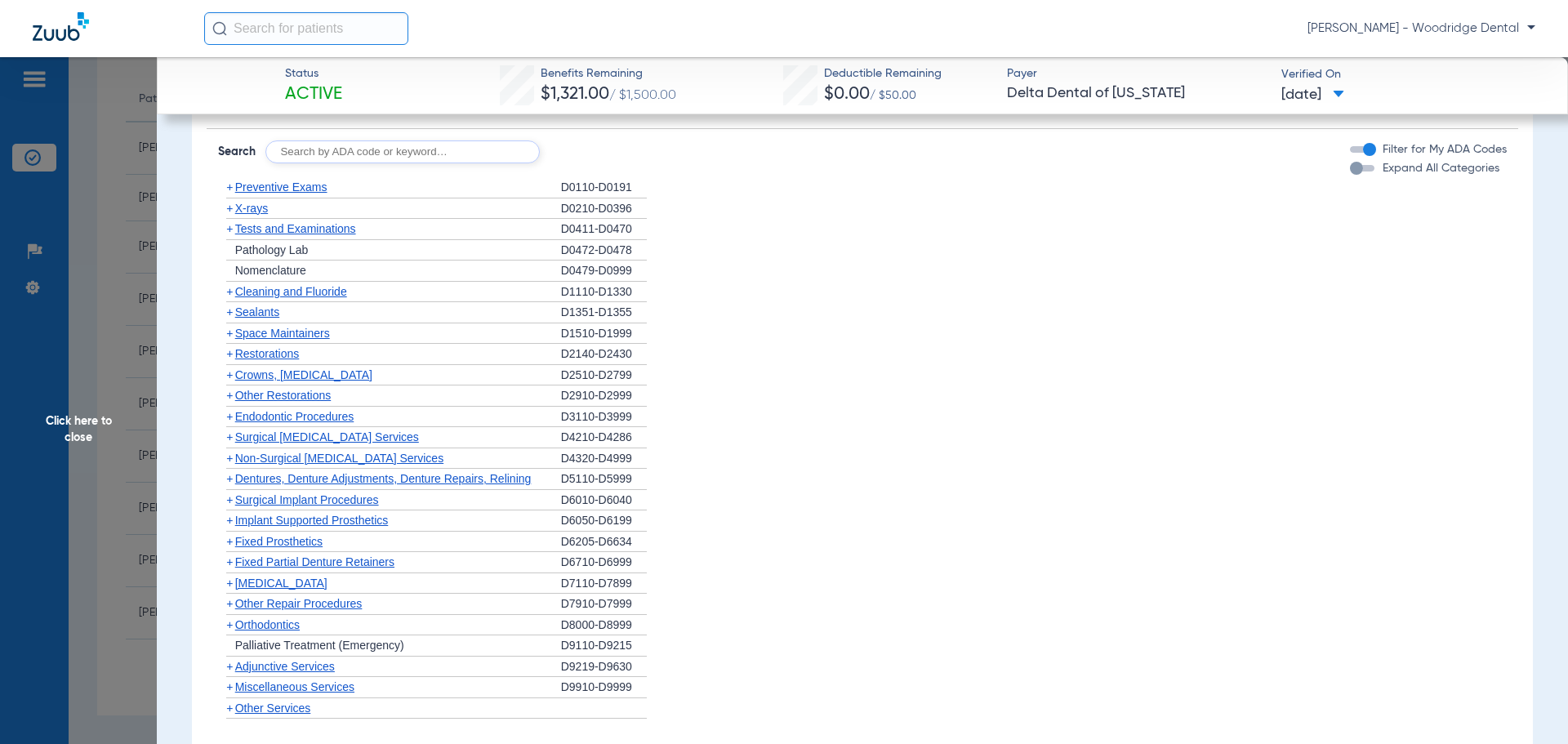
scroll to position [1106, 0]
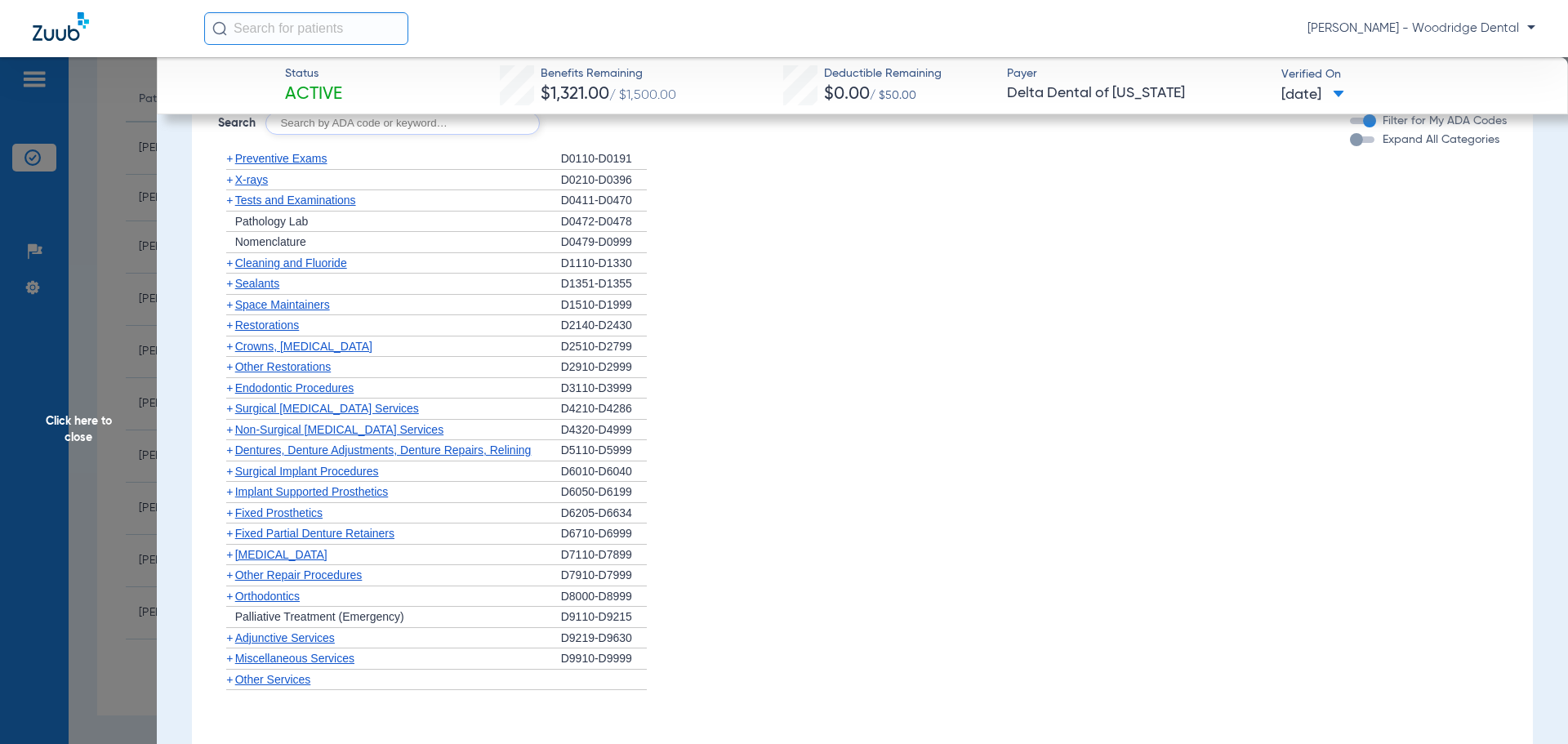
click at [232, 352] on span "+" at bounding box center [229, 346] width 6 height 13
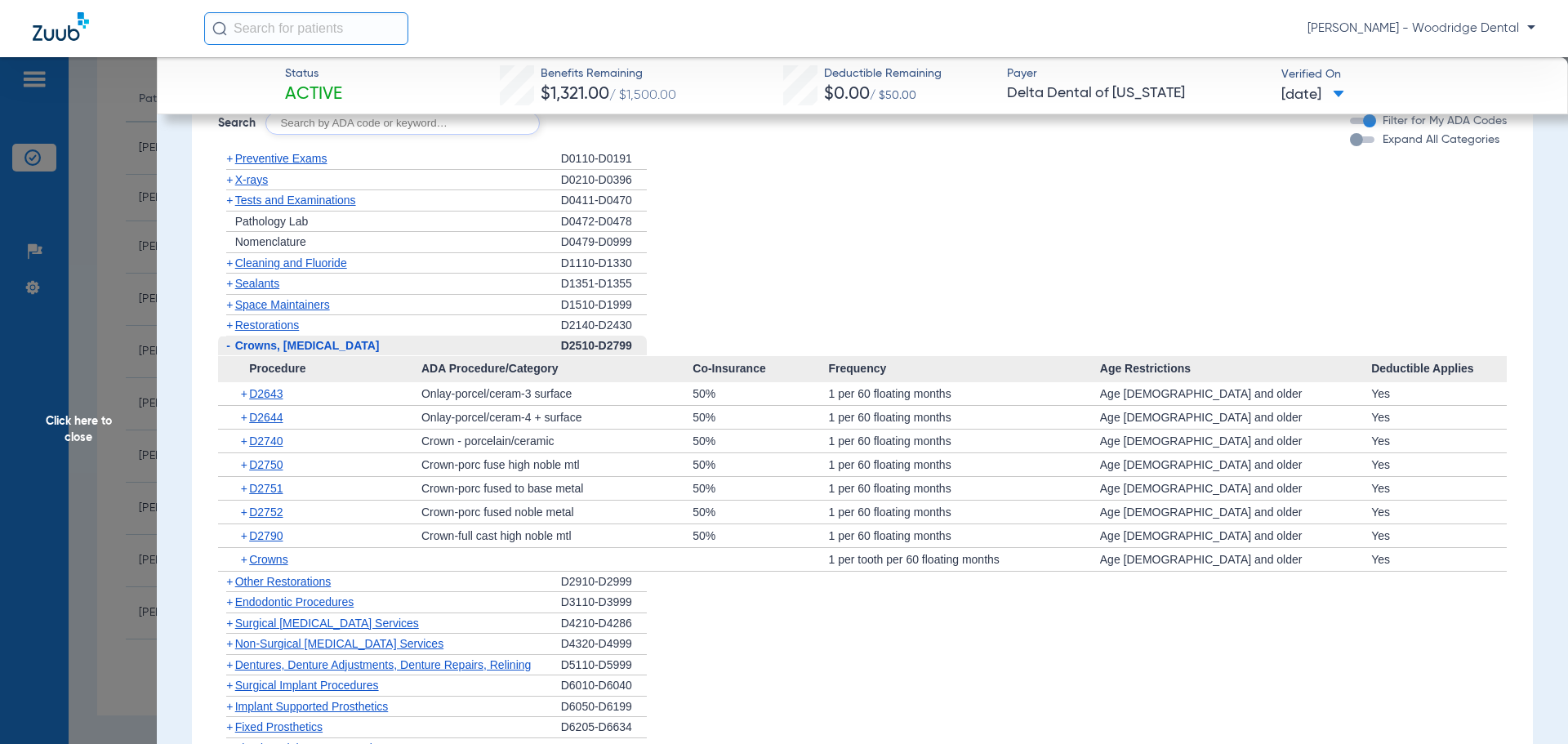
click at [230, 327] on span "+" at bounding box center [229, 325] width 6 height 13
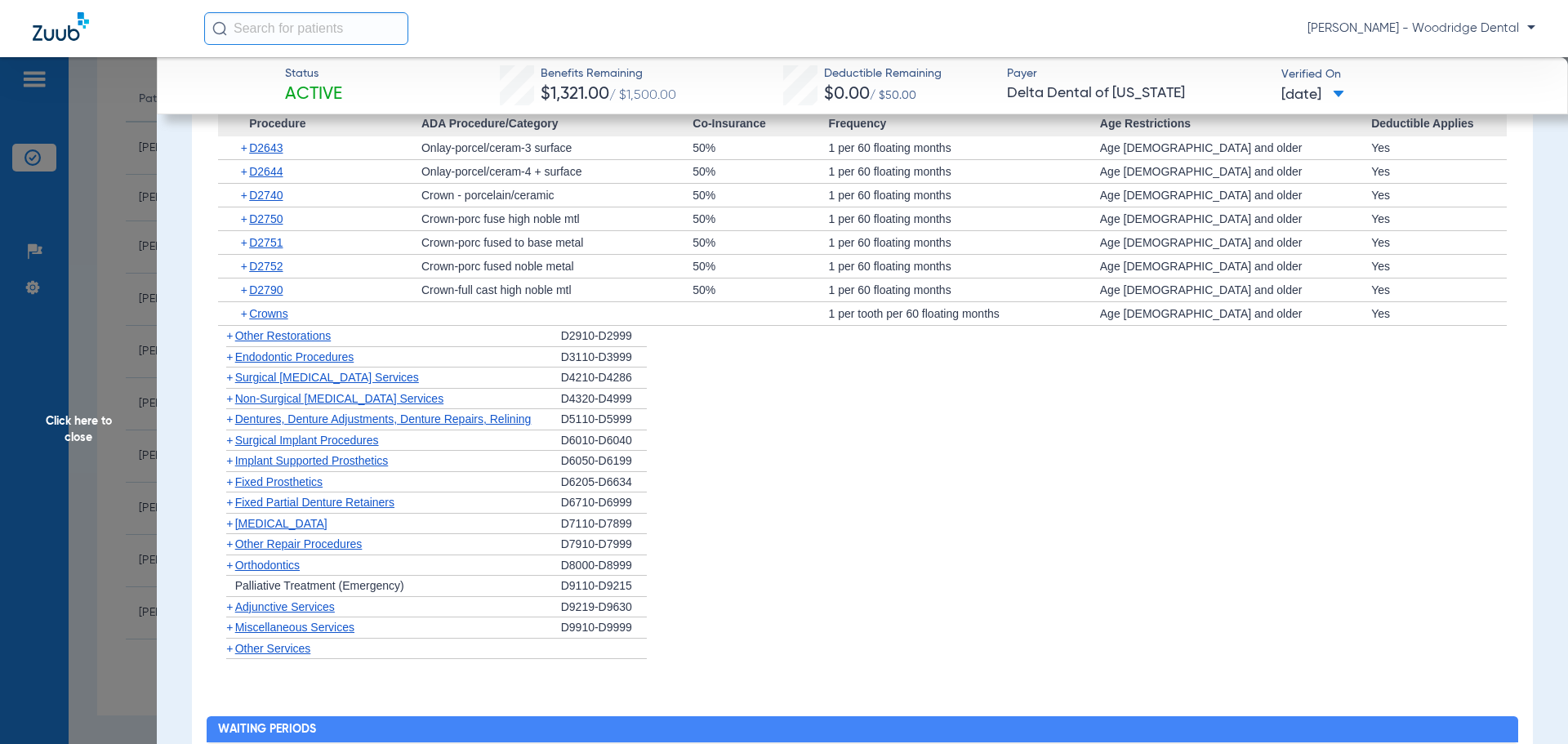
scroll to position [1616, 0]
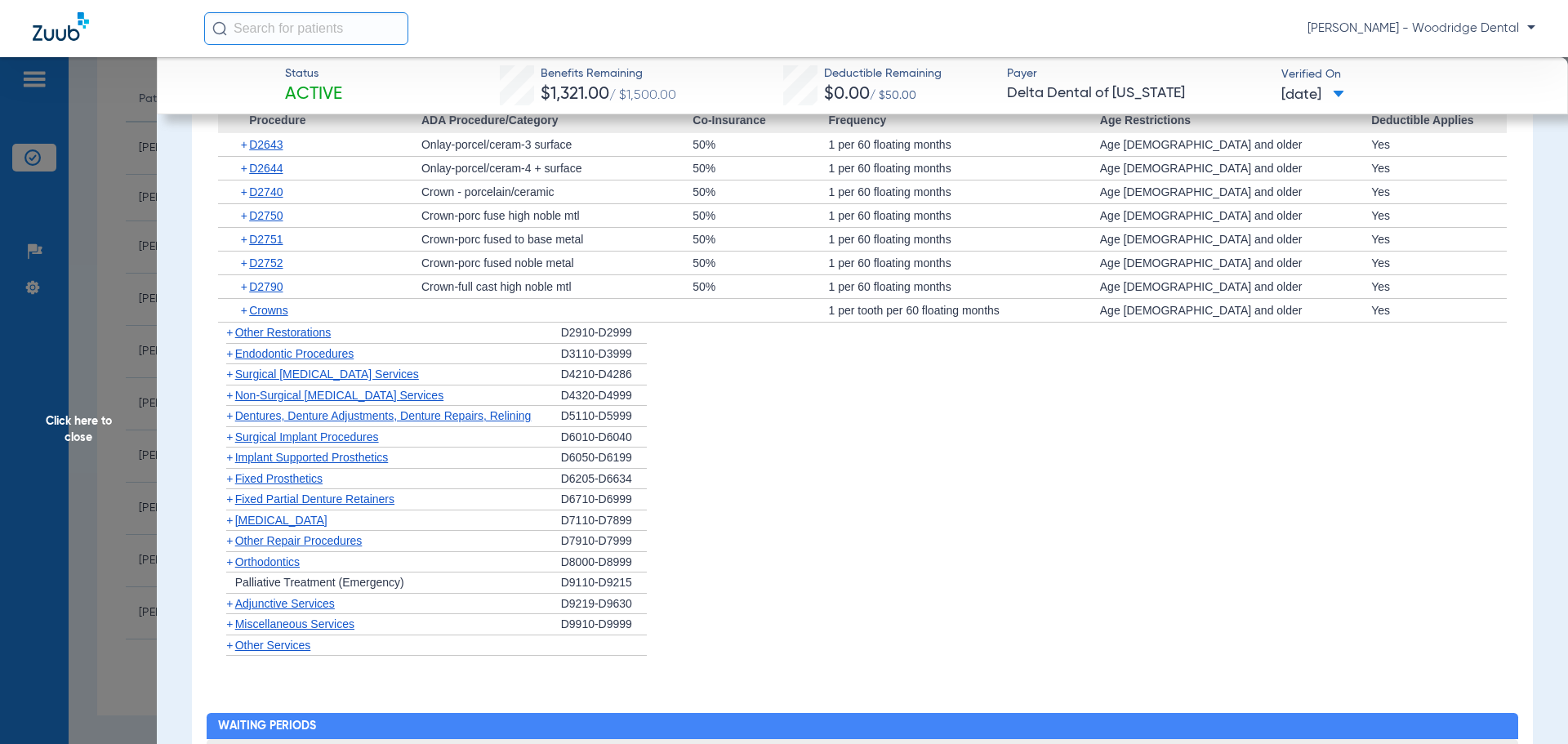
click at [233, 563] on span "+" at bounding box center [229, 562] width 6 height 13
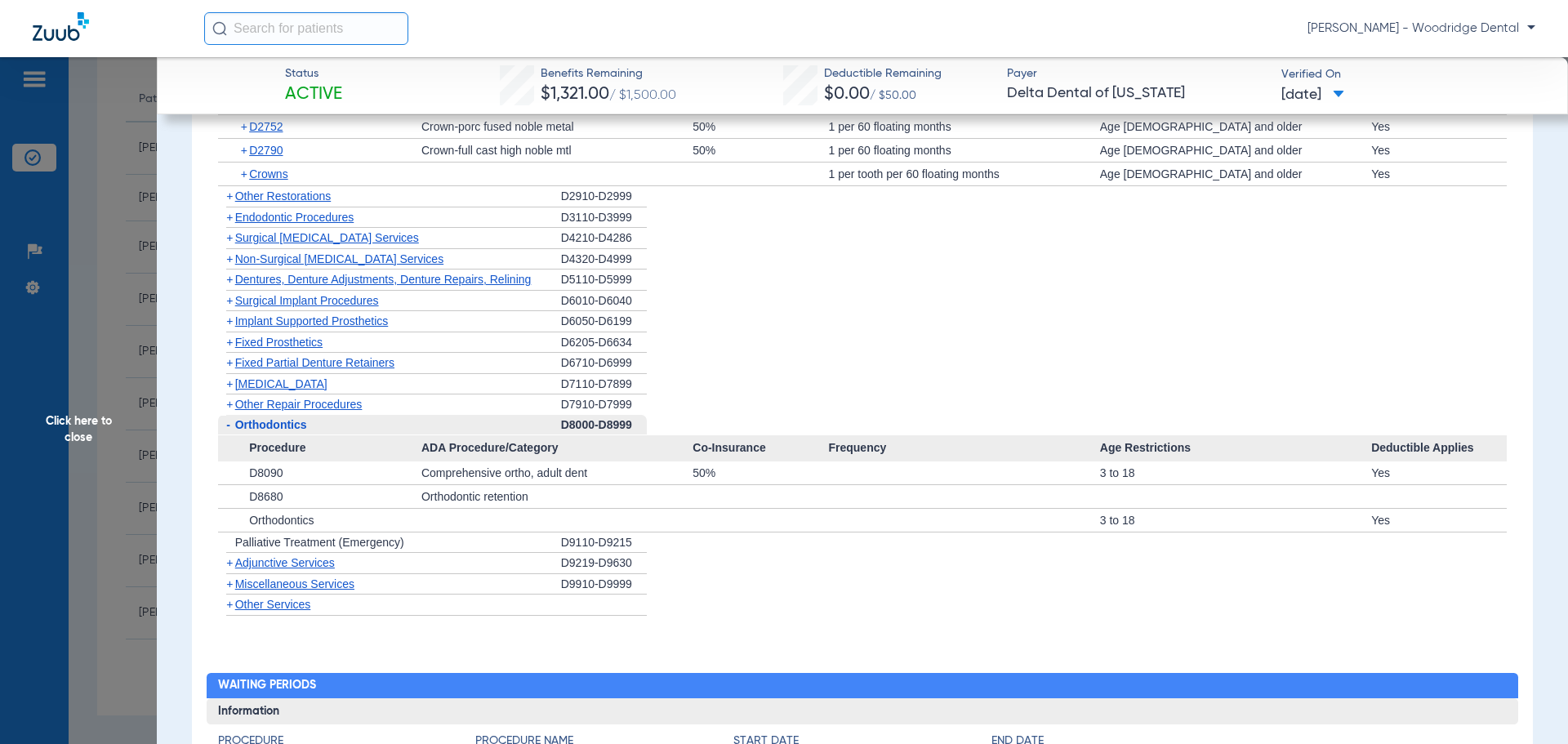
scroll to position [1779, 0]
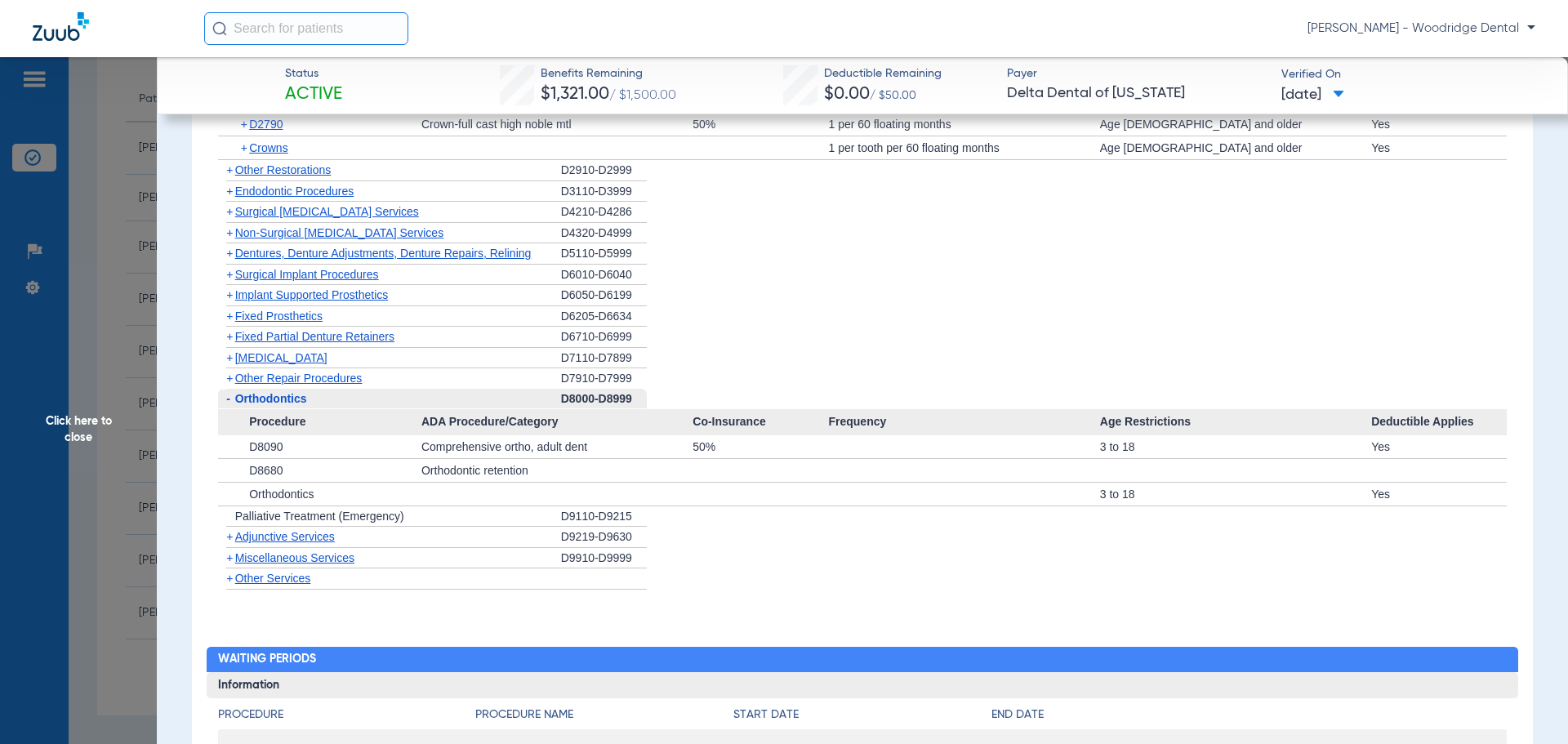
click at [240, 563] on span "Miscellaneous Services" at bounding box center [295, 558] width 119 height 13
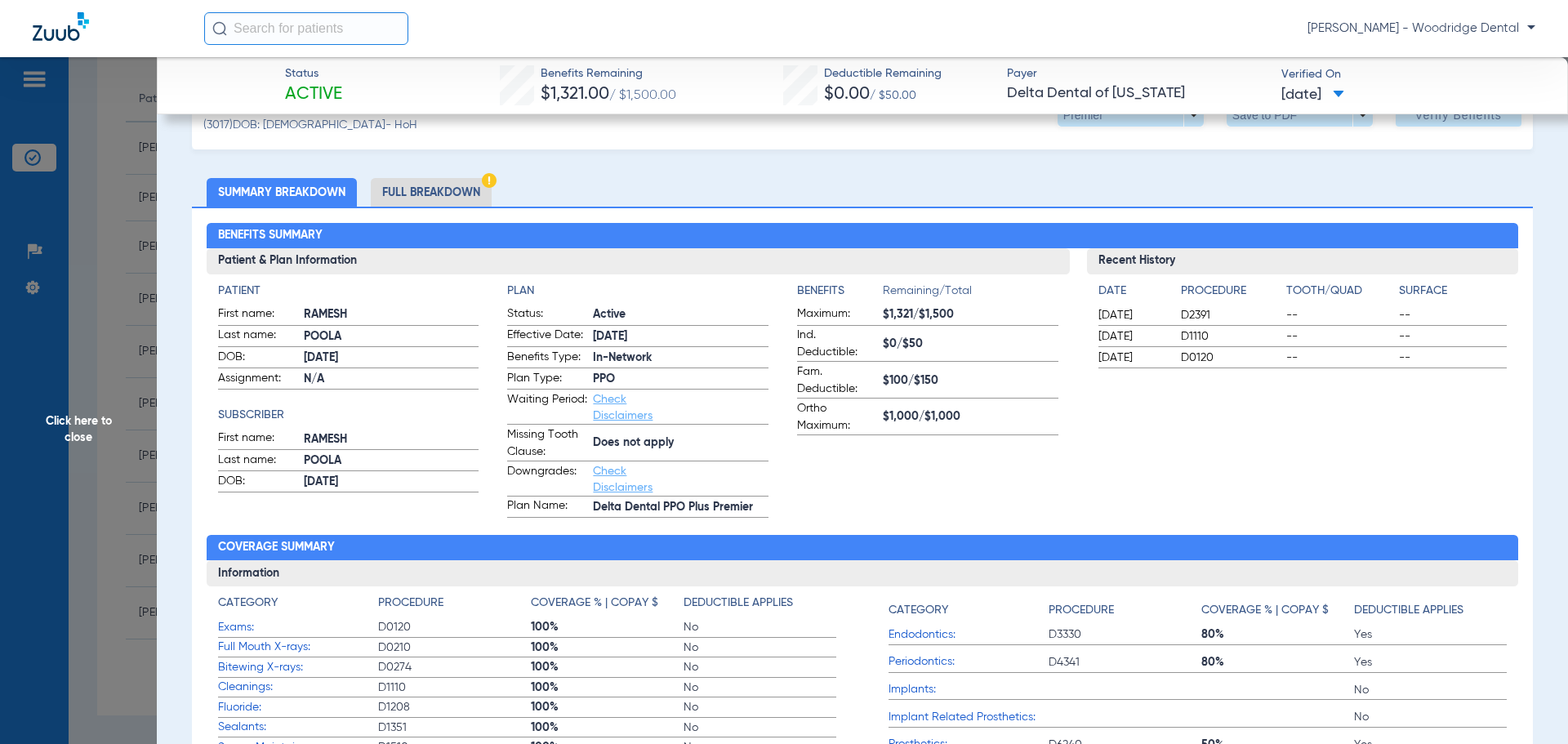
scroll to position [0, 0]
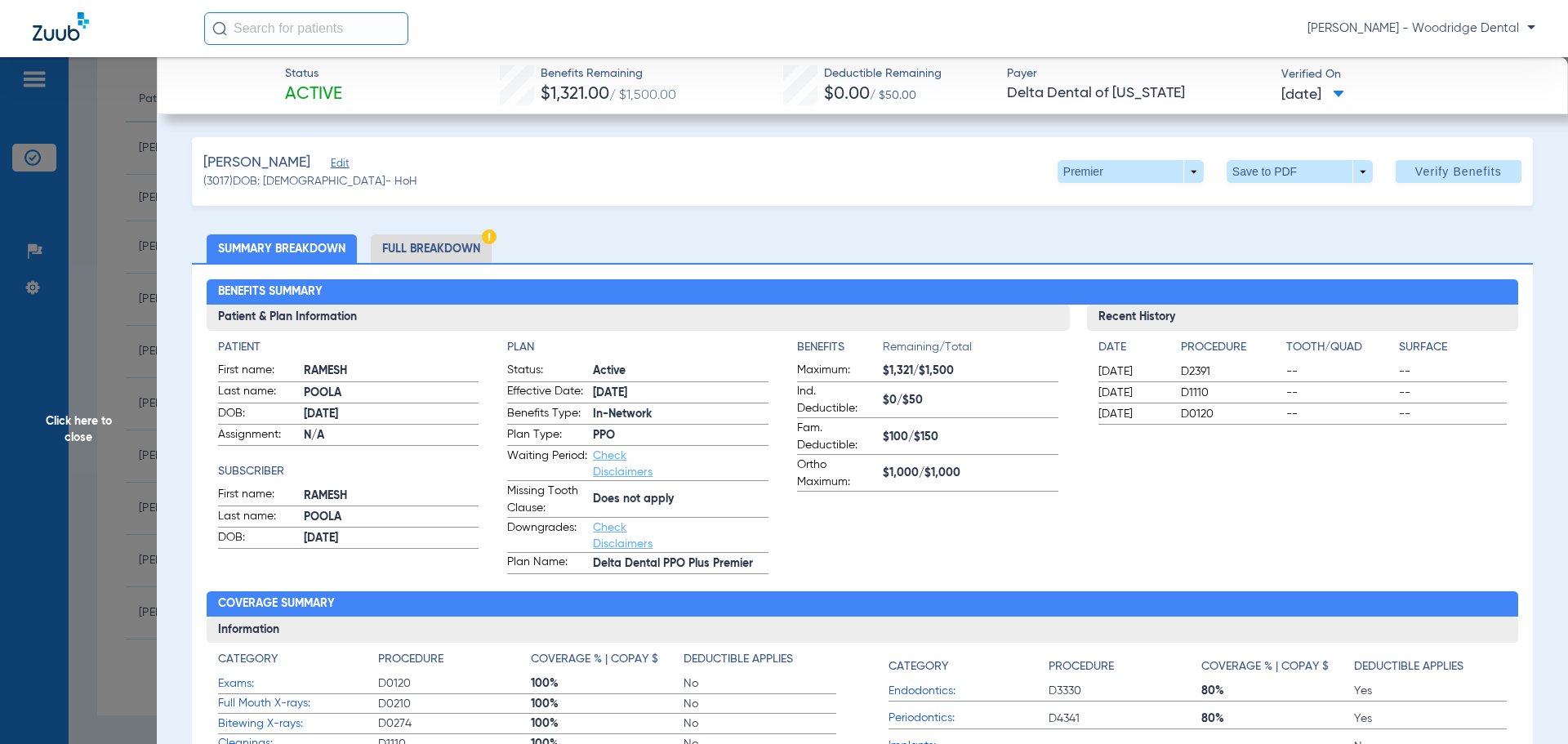
click at [429, 253] on li "Full Breakdown" at bounding box center [431, 248] width 121 height 28
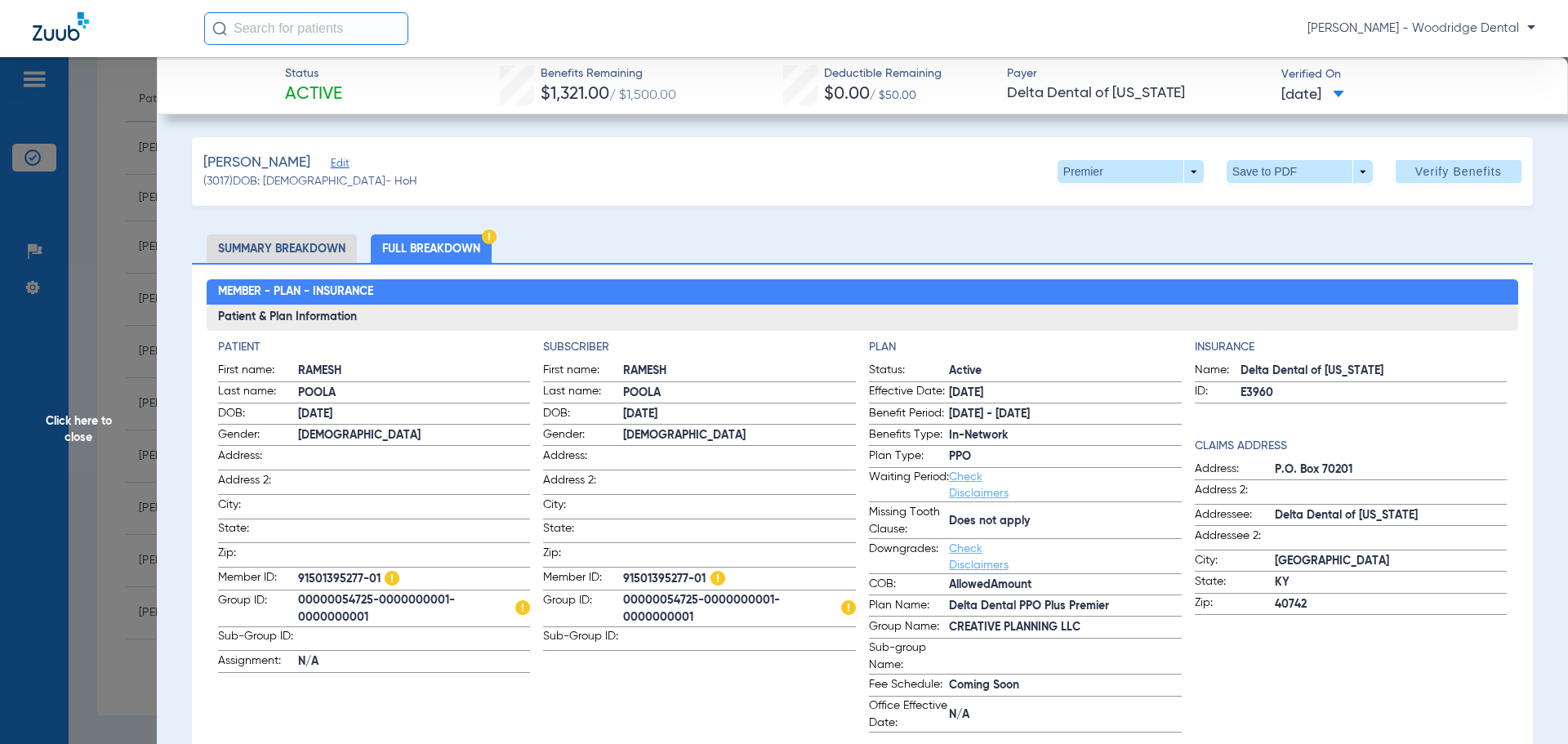
click at [1288, 578] on span "KY" at bounding box center [1391, 583] width 233 height 17
click at [1280, 580] on span "KY" at bounding box center [1391, 583] width 233 height 17
click at [324, 248] on li "Summary Breakdown" at bounding box center [282, 248] width 150 height 28
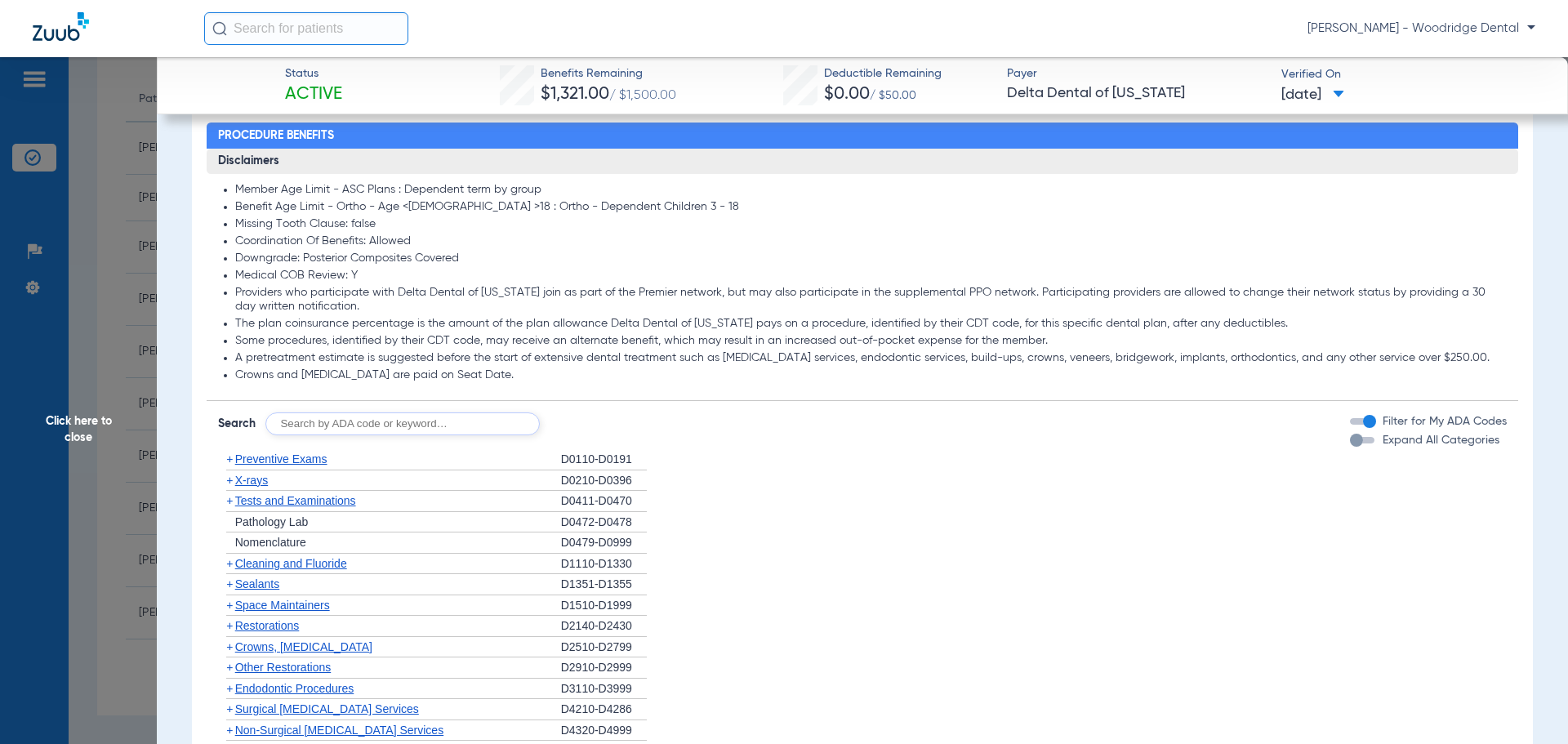
scroll to position [808, 0]
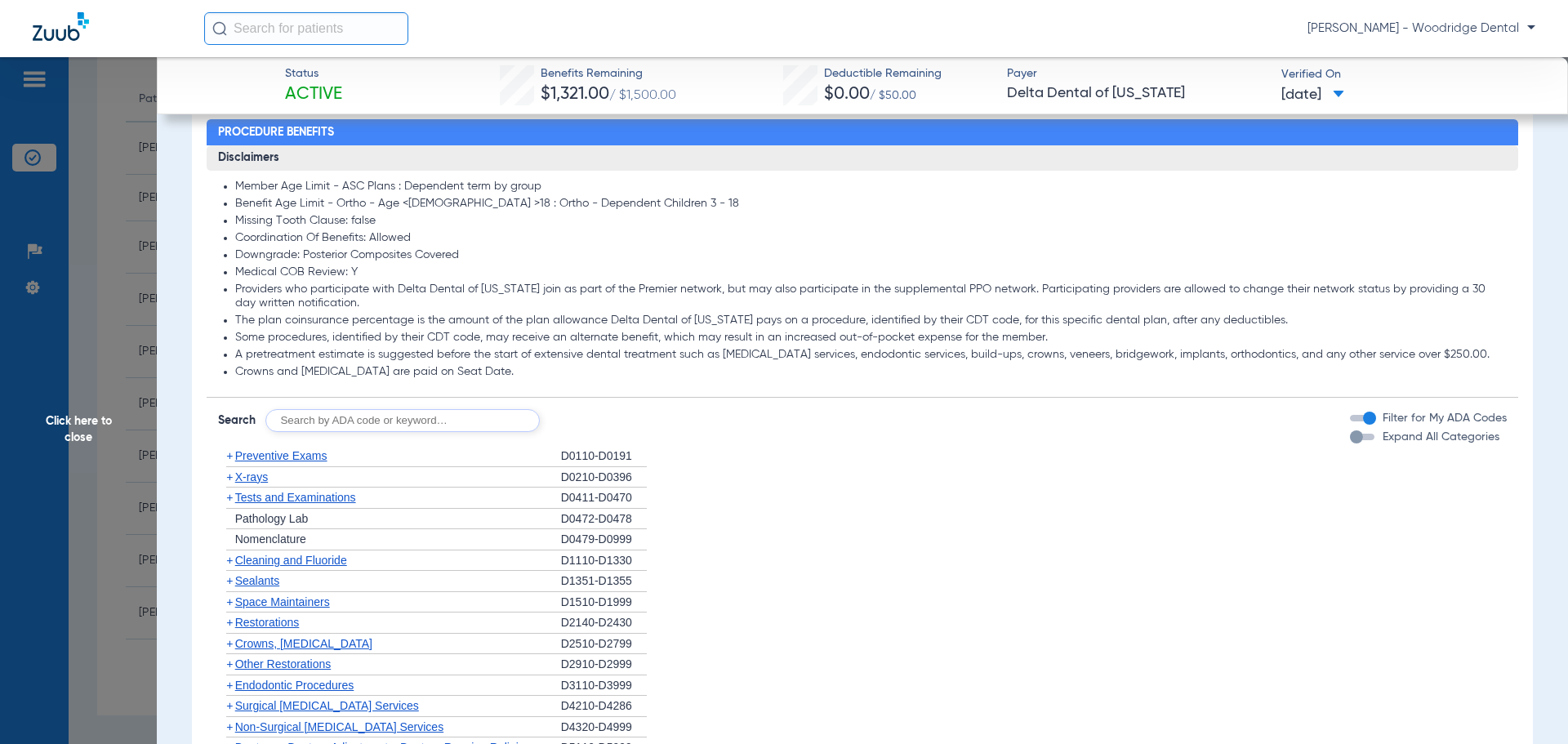
click at [231, 628] on span "+" at bounding box center [229, 622] width 6 height 13
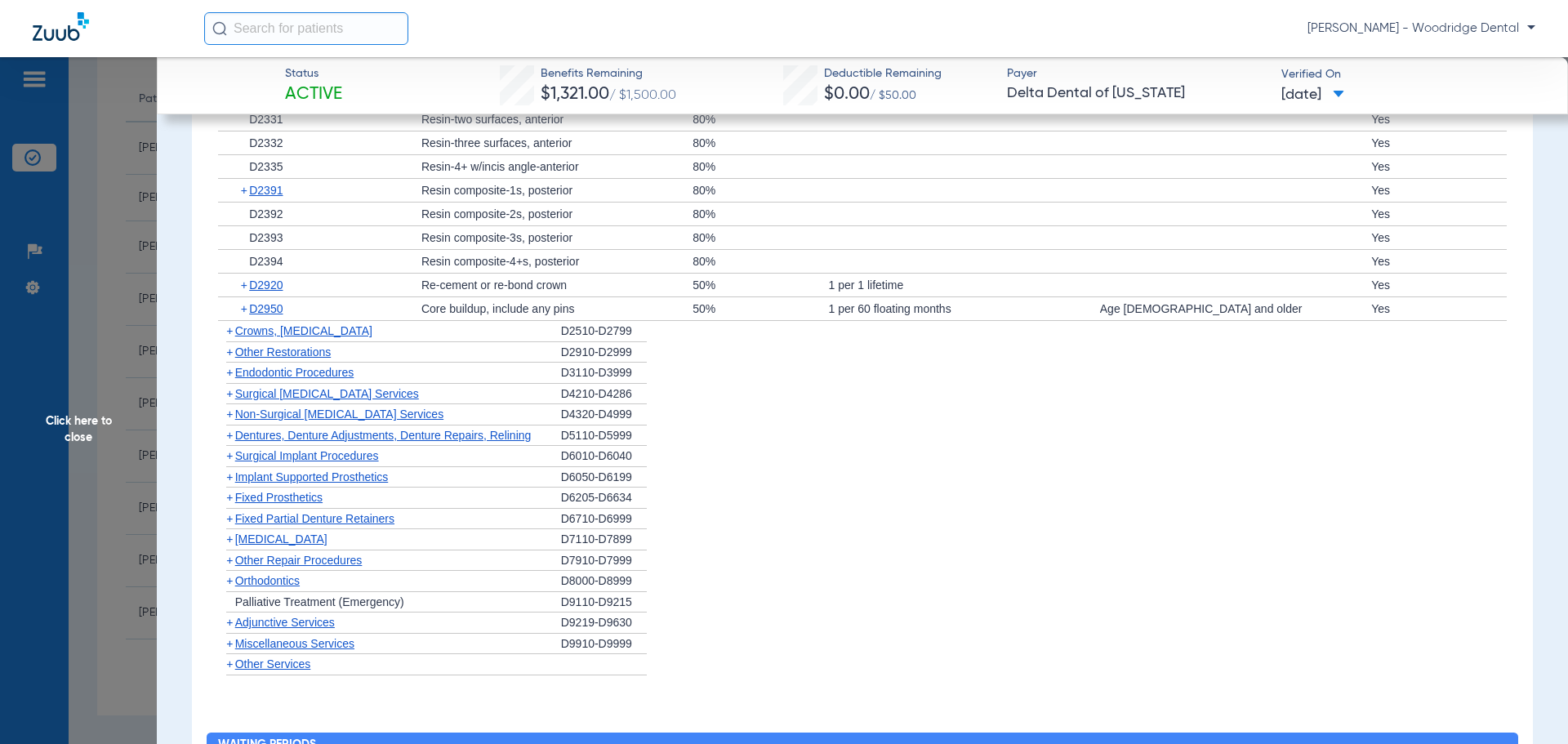
scroll to position [1406, 0]
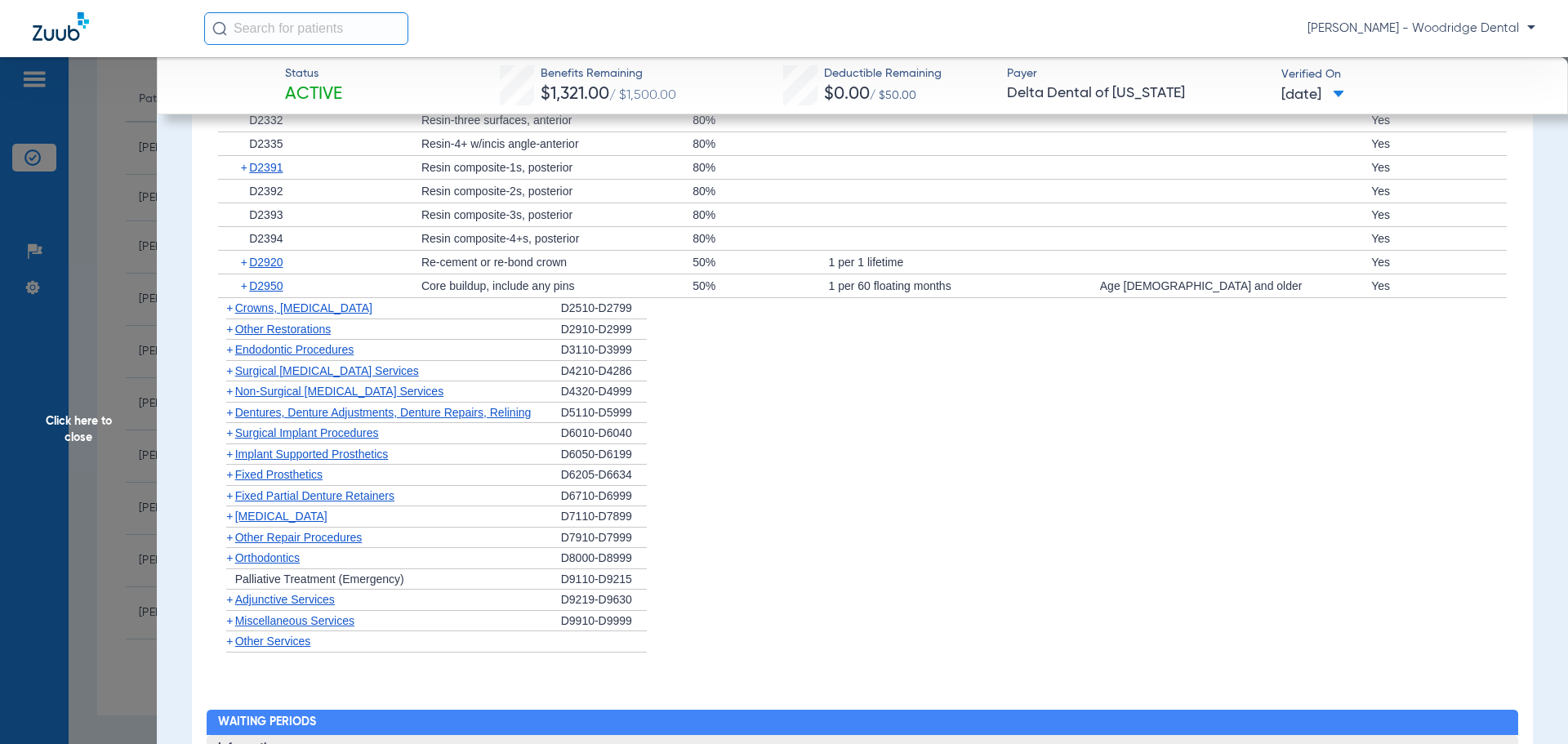
click at [233, 309] on span "+" at bounding box center [229, 308] width 6 height 13
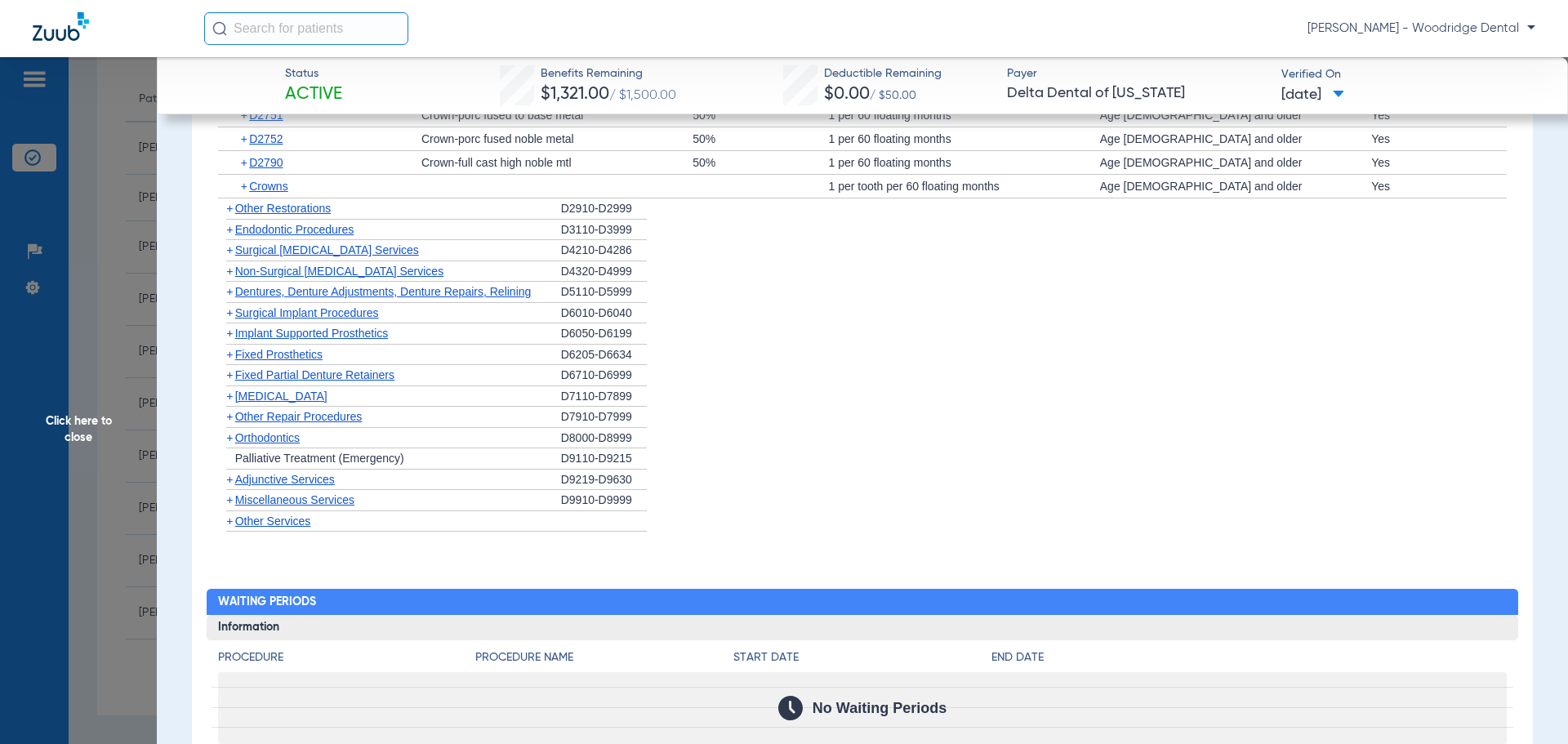
scroll to position [1746, 0]
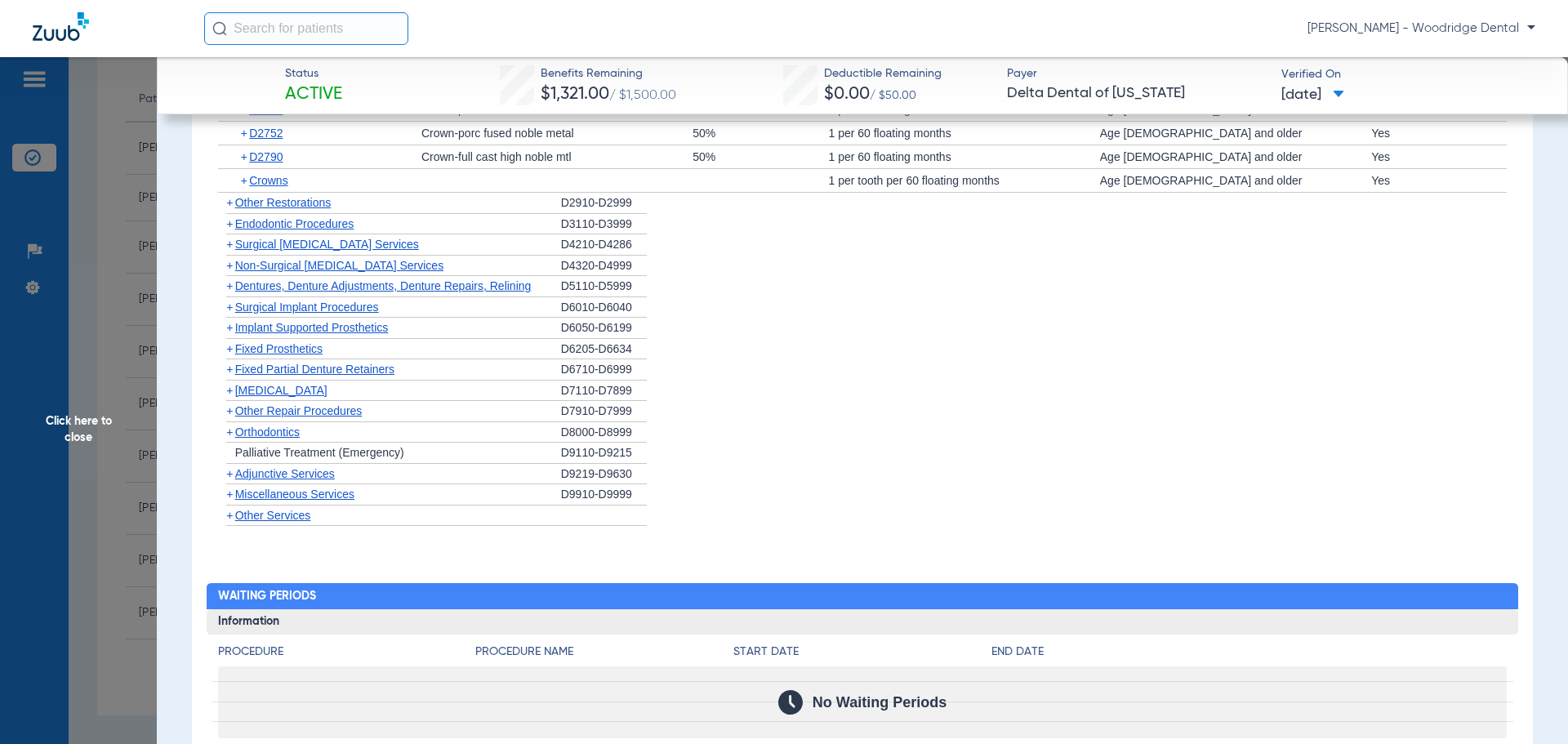
click at [223, 432] on span "+" at bounding box center [226, 432] width 17 height 20
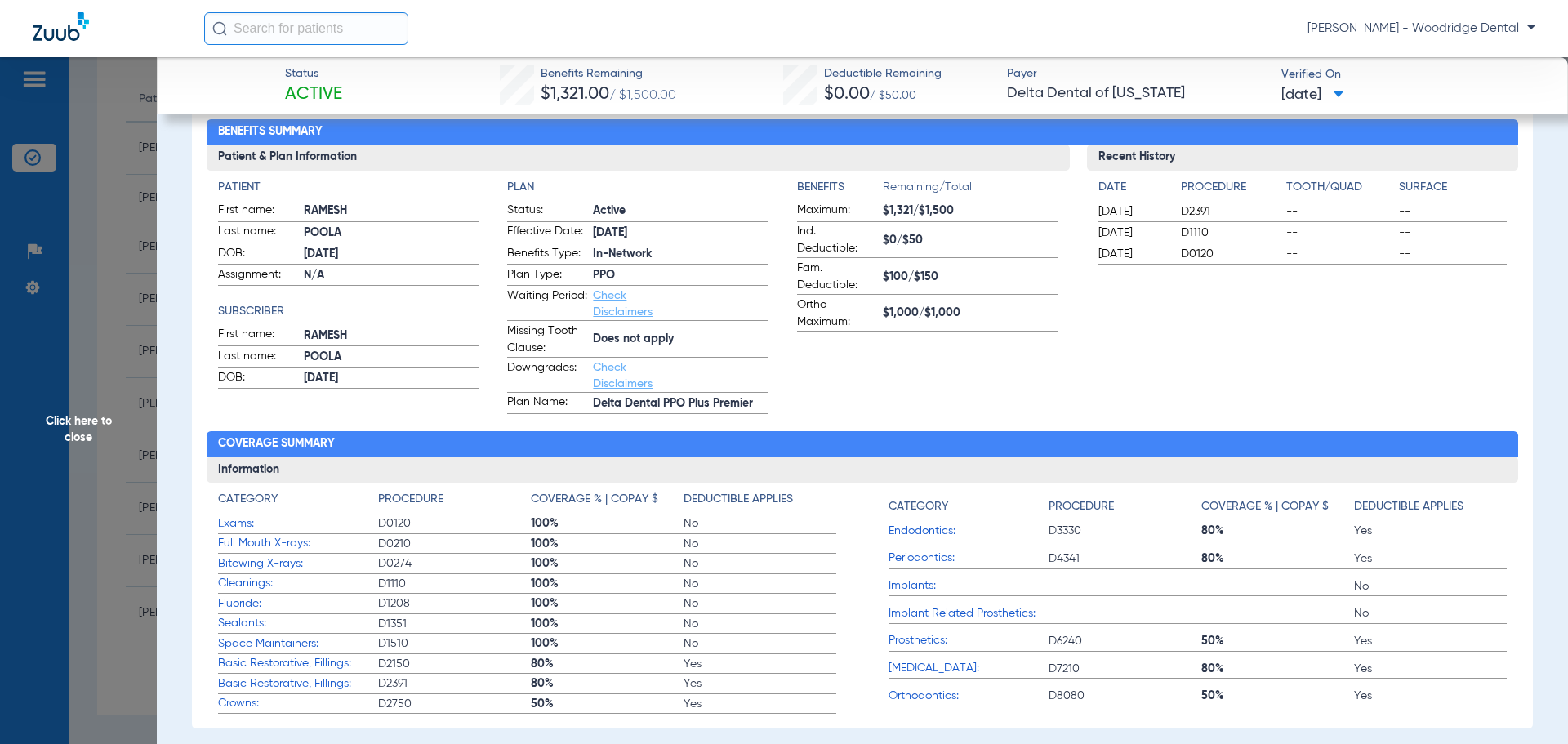
scroll to position [0, 0]
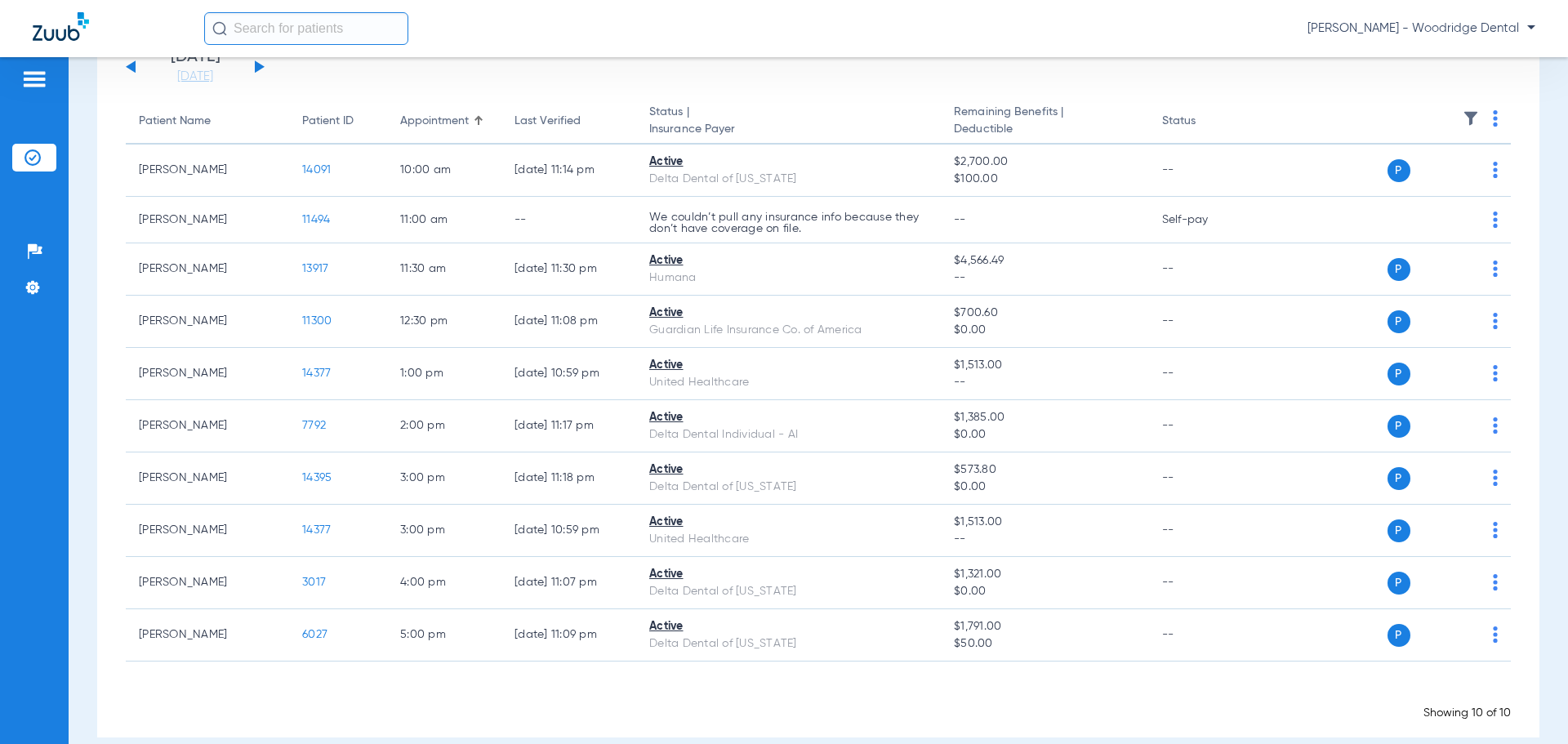
scroll to position [148, 0]
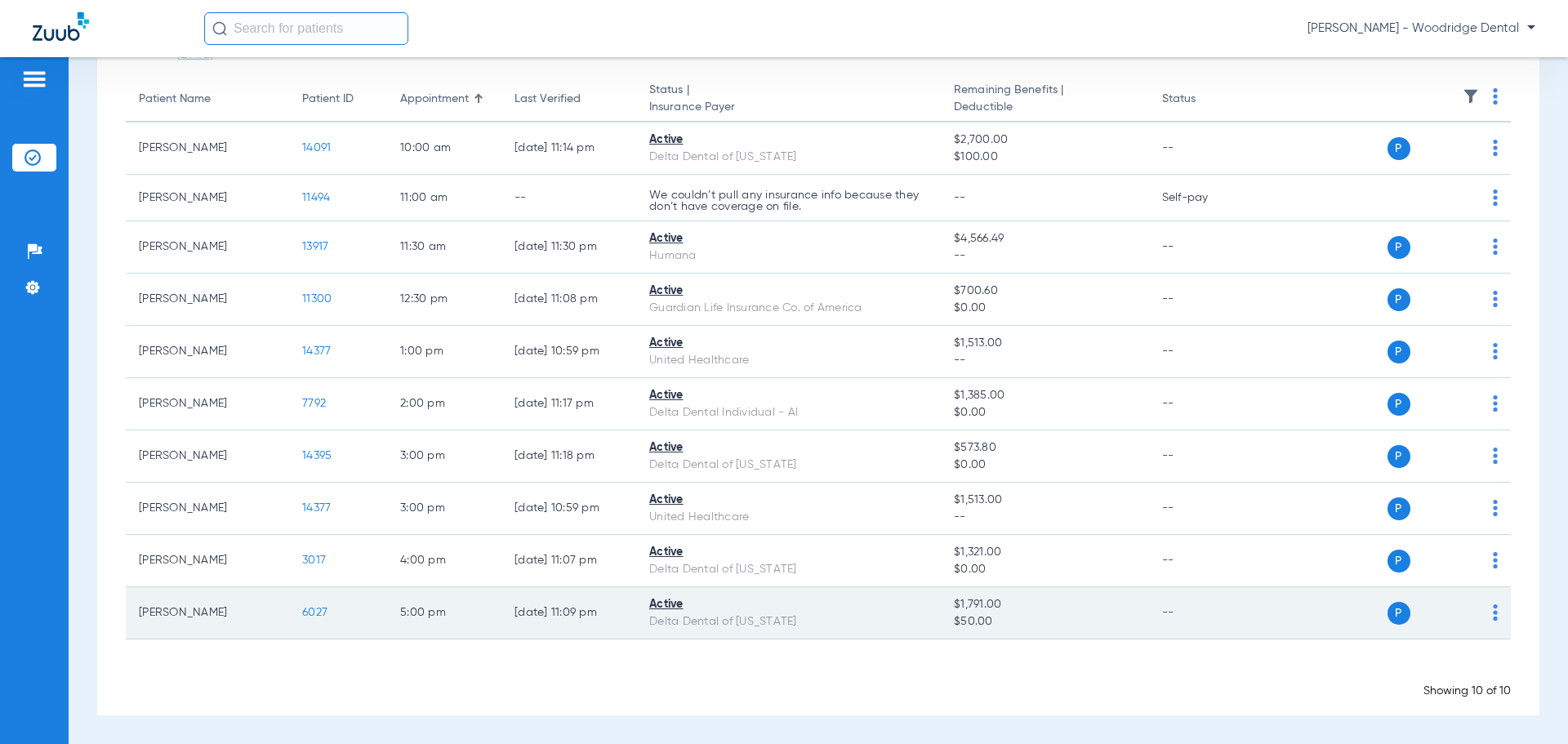
click at [317, 618] on span "6027" at bounding box center [315, 613] width 26 height 11
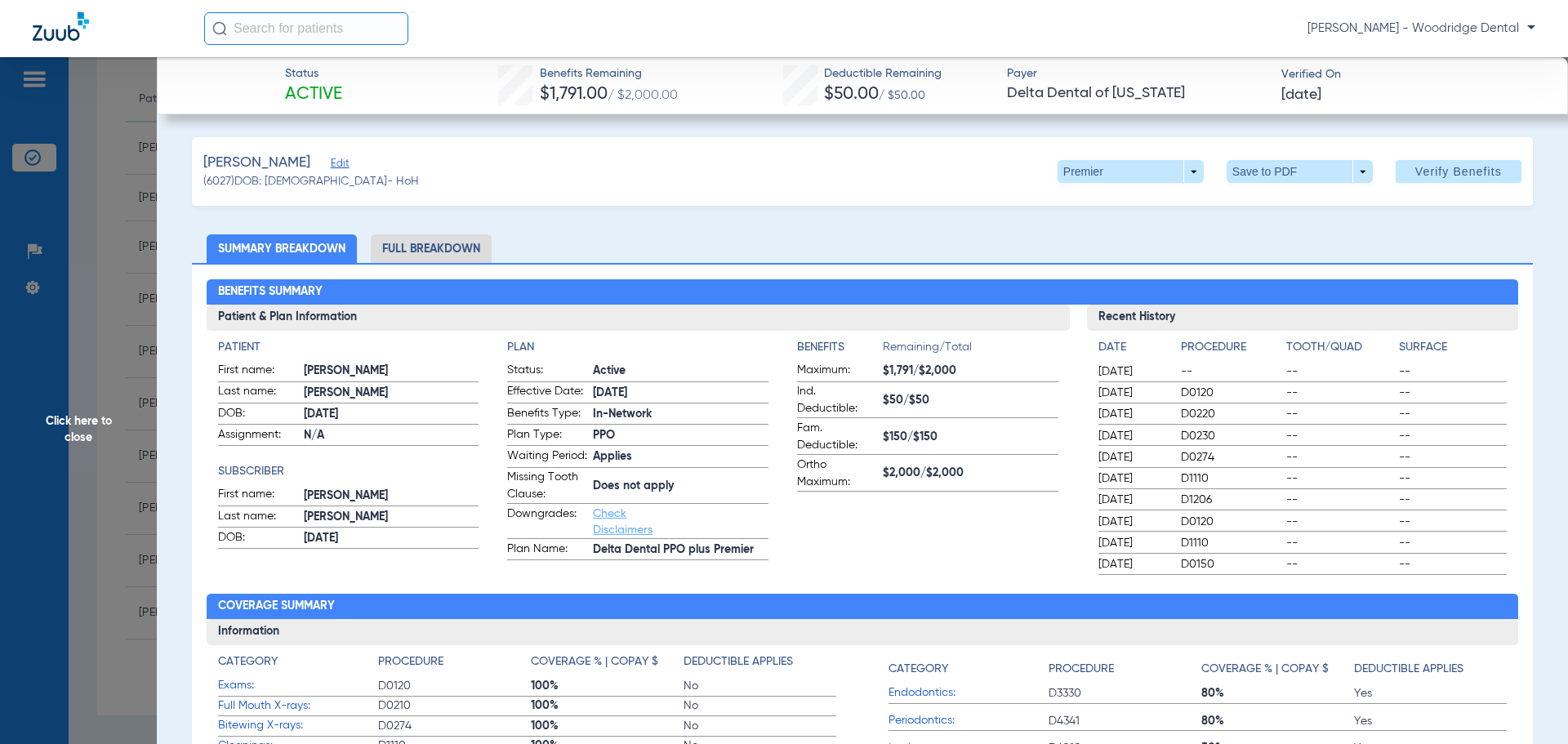
click at [473, 247] on li "Full Breakdown" at bounding box center [431, 248] width 121 height 28
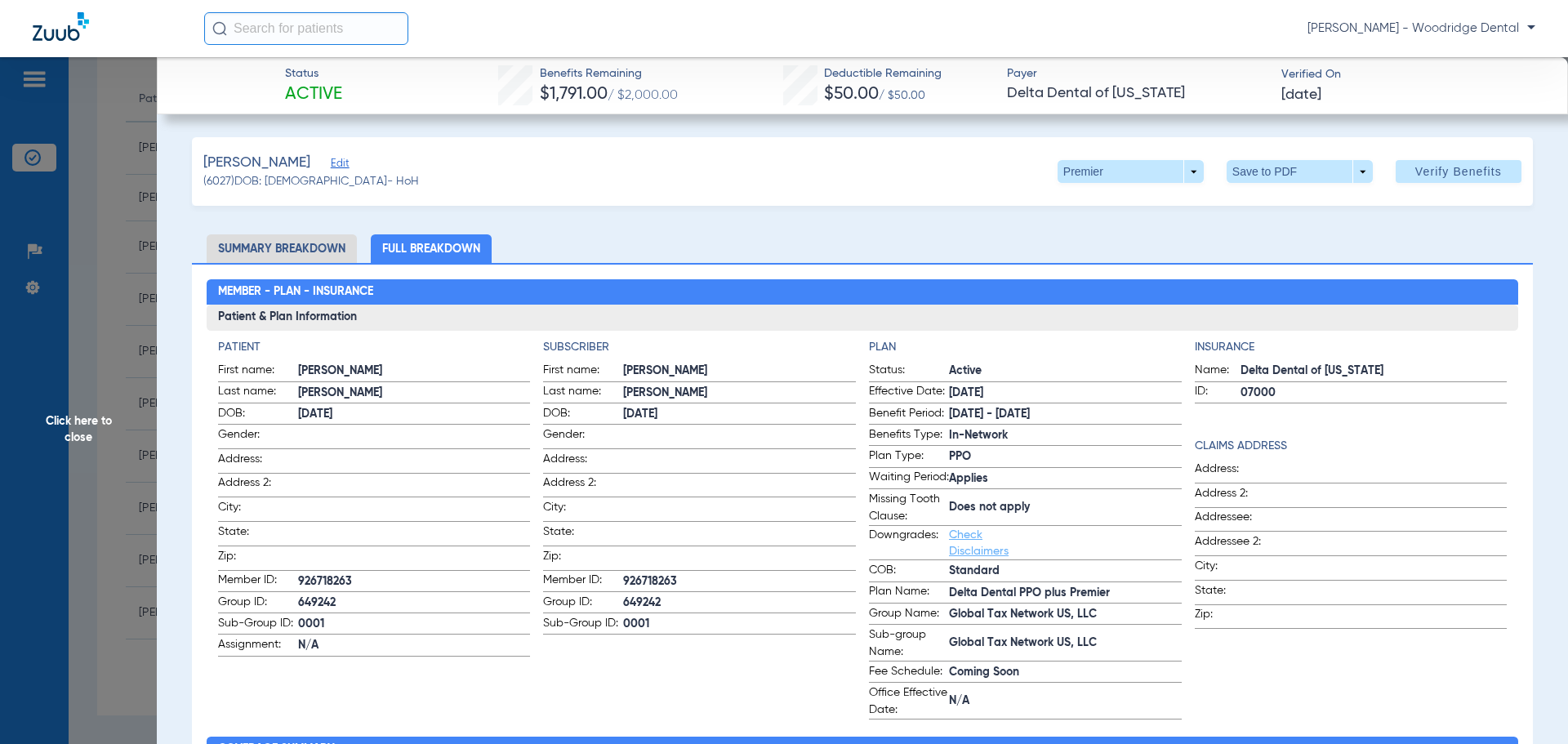
click at [308, 242] on li "Summary Breakdown" at bounding box center [282, 248] width 150 height 28
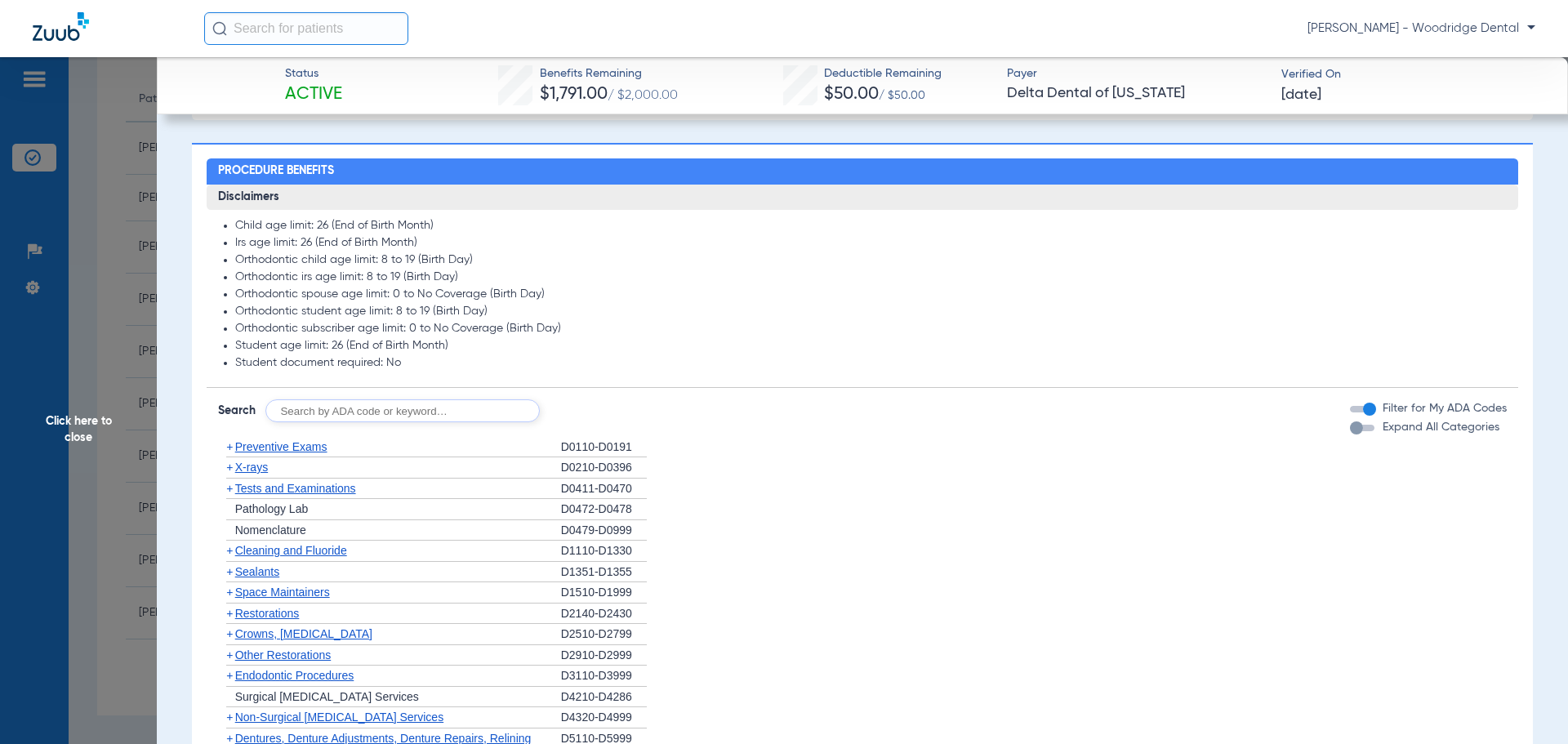
scroll to position [865, 0]
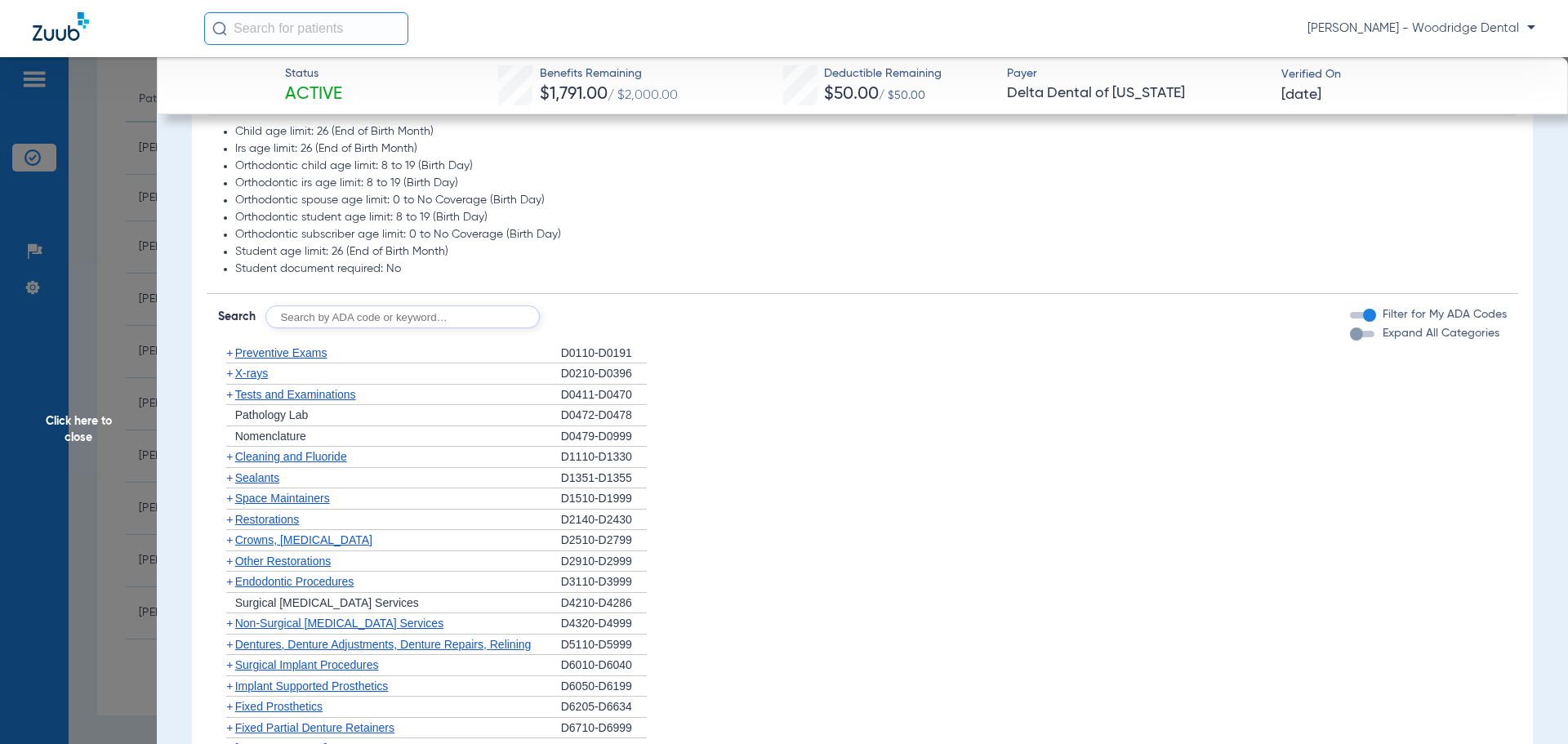
click at [226, 521] on span "+" at bounding box center [229, 520] width 6 height 13
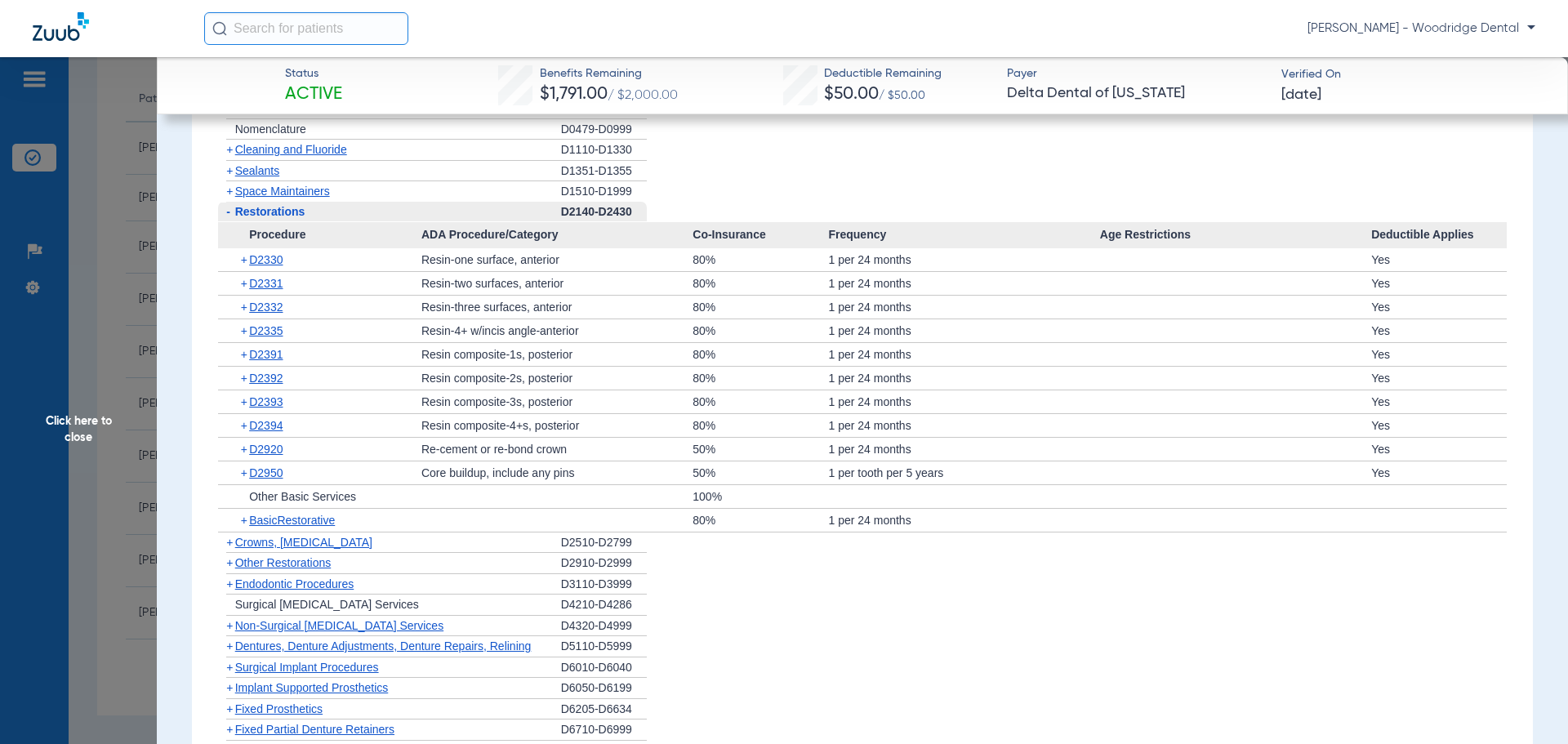
scroll to position [1235, 0]
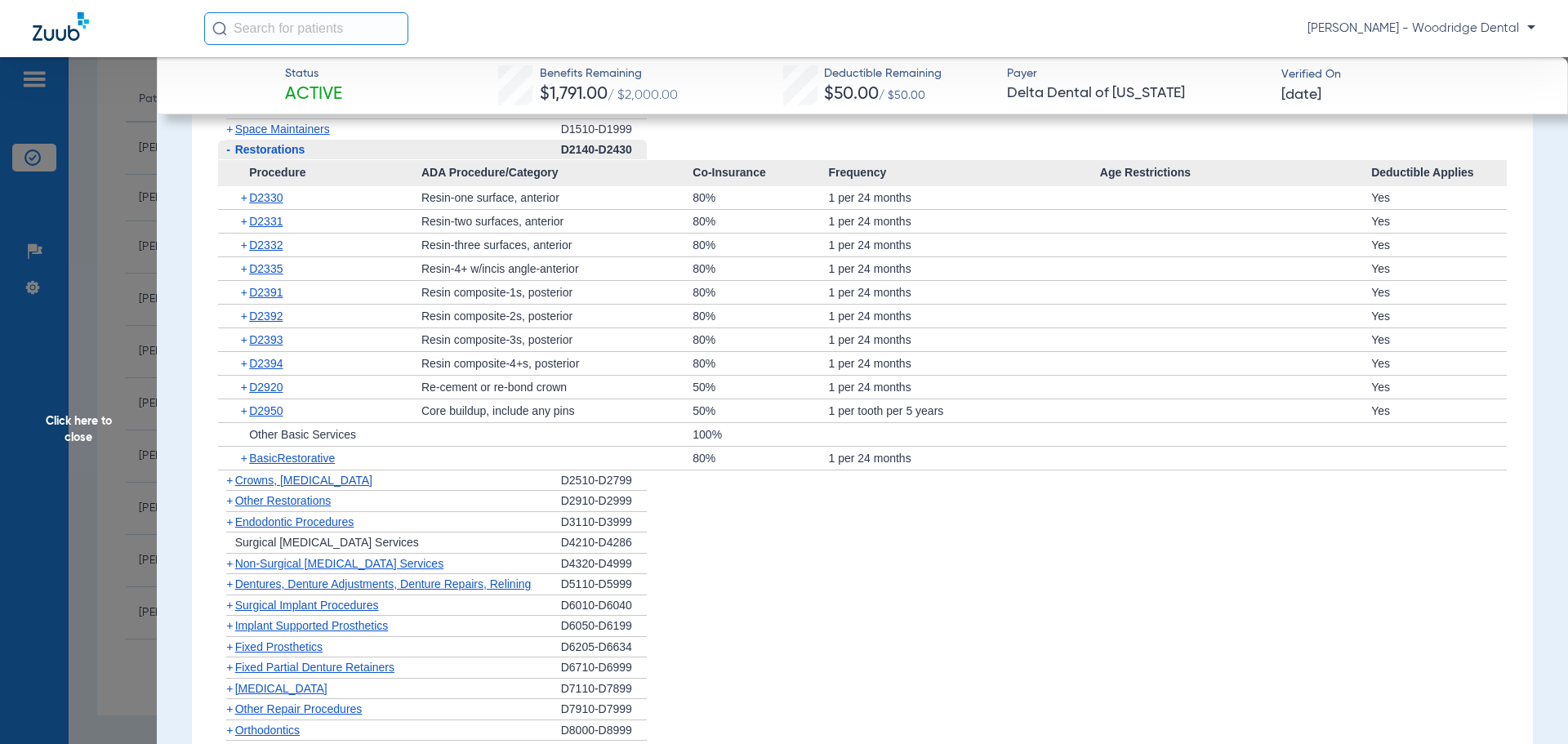
click at [231, 477] on span "+" at bounding box center [229, 480] width 6 height 13
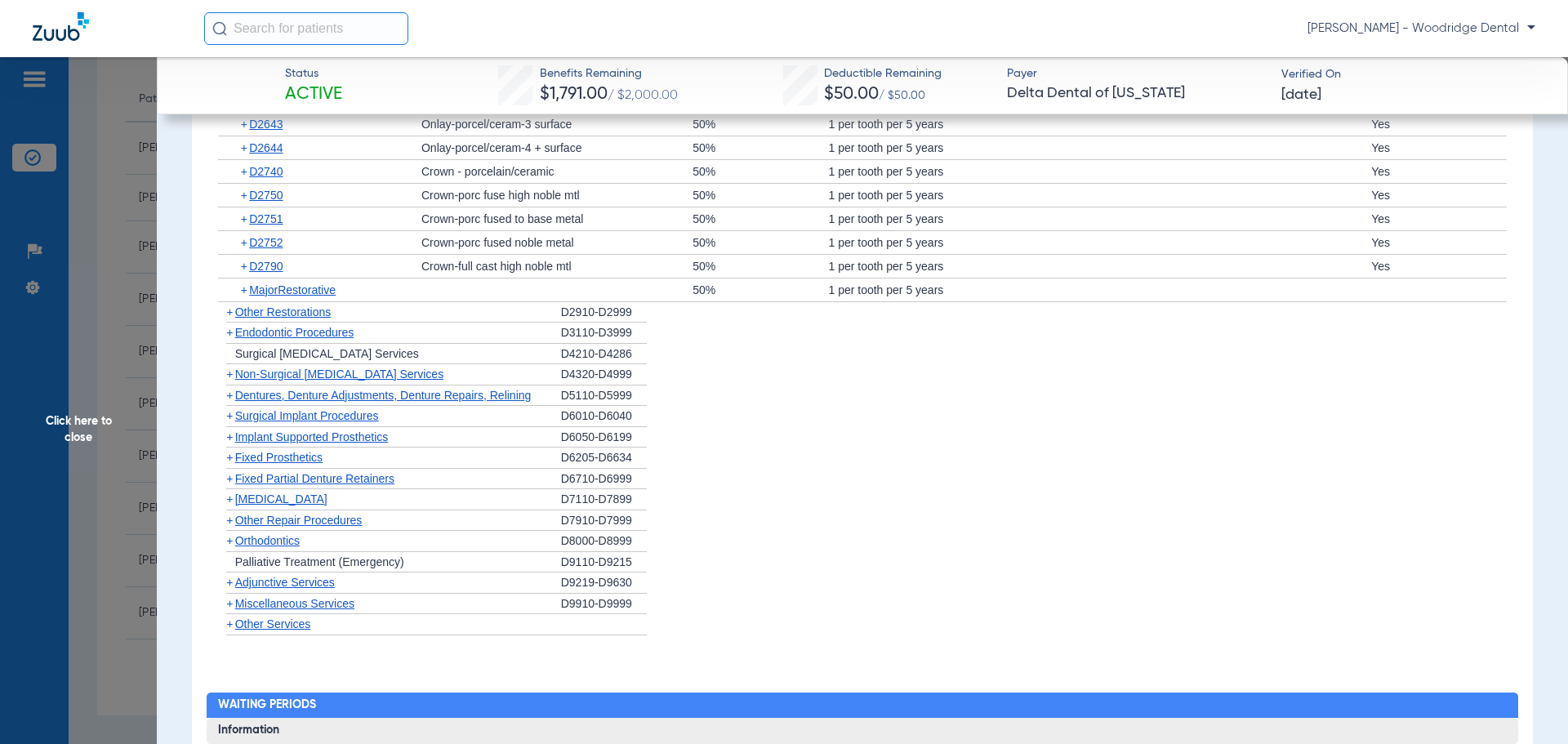
scroll to position [1671, 0]
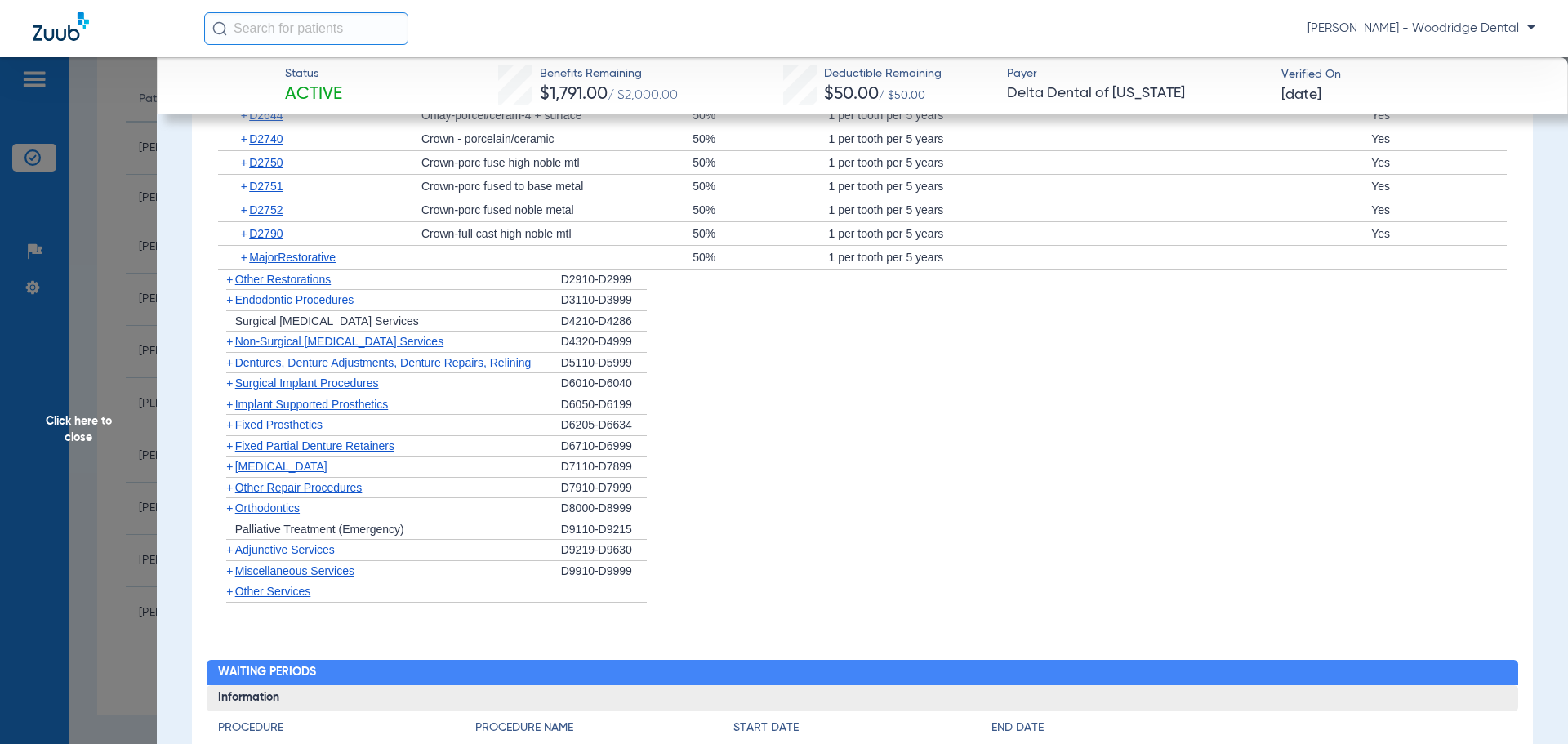
click at [233, 405] on span "+" at bounding box center [229, 404] width 6 height 13
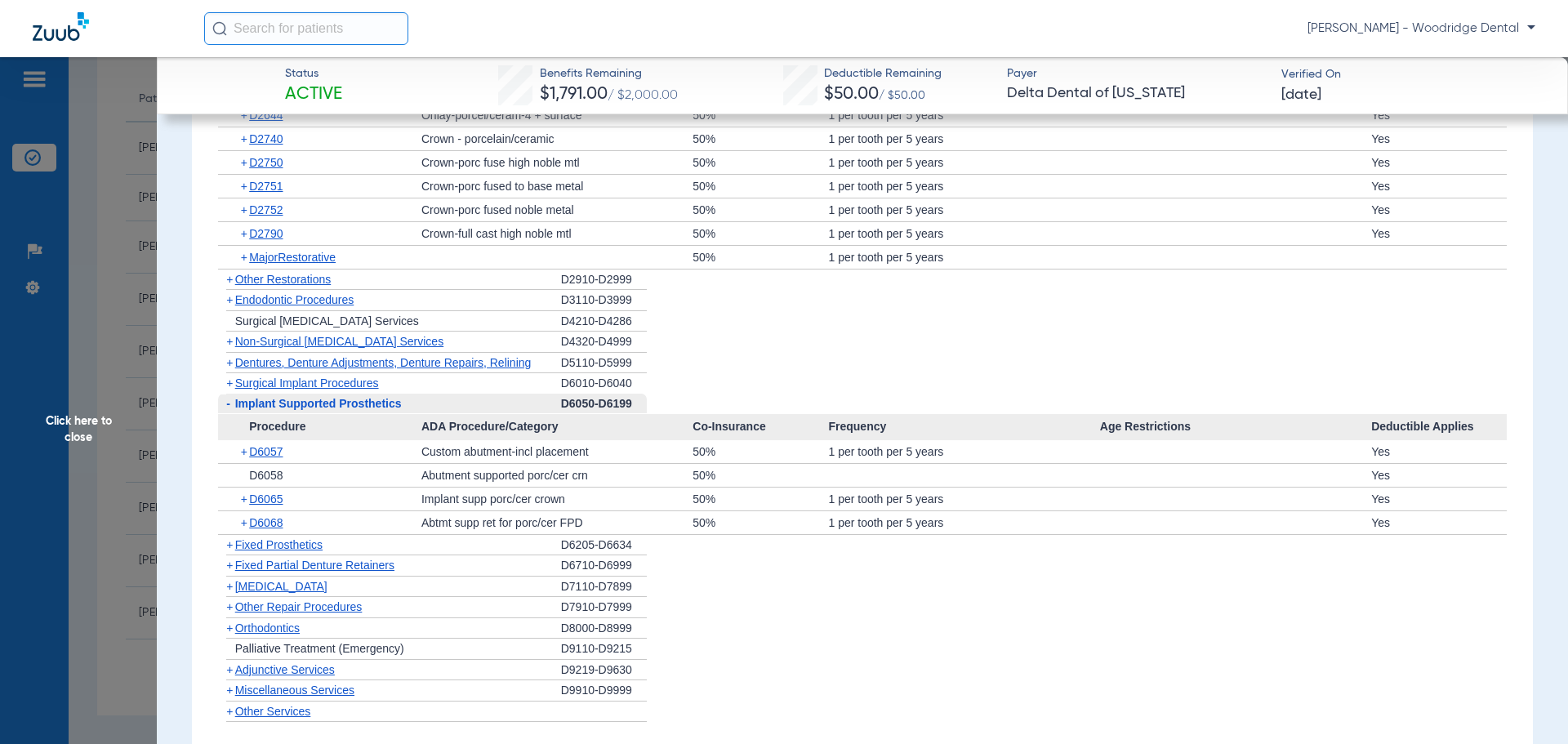
click at [228, 632] on span "+" at bounding box center [229, 629] width 6 height 13
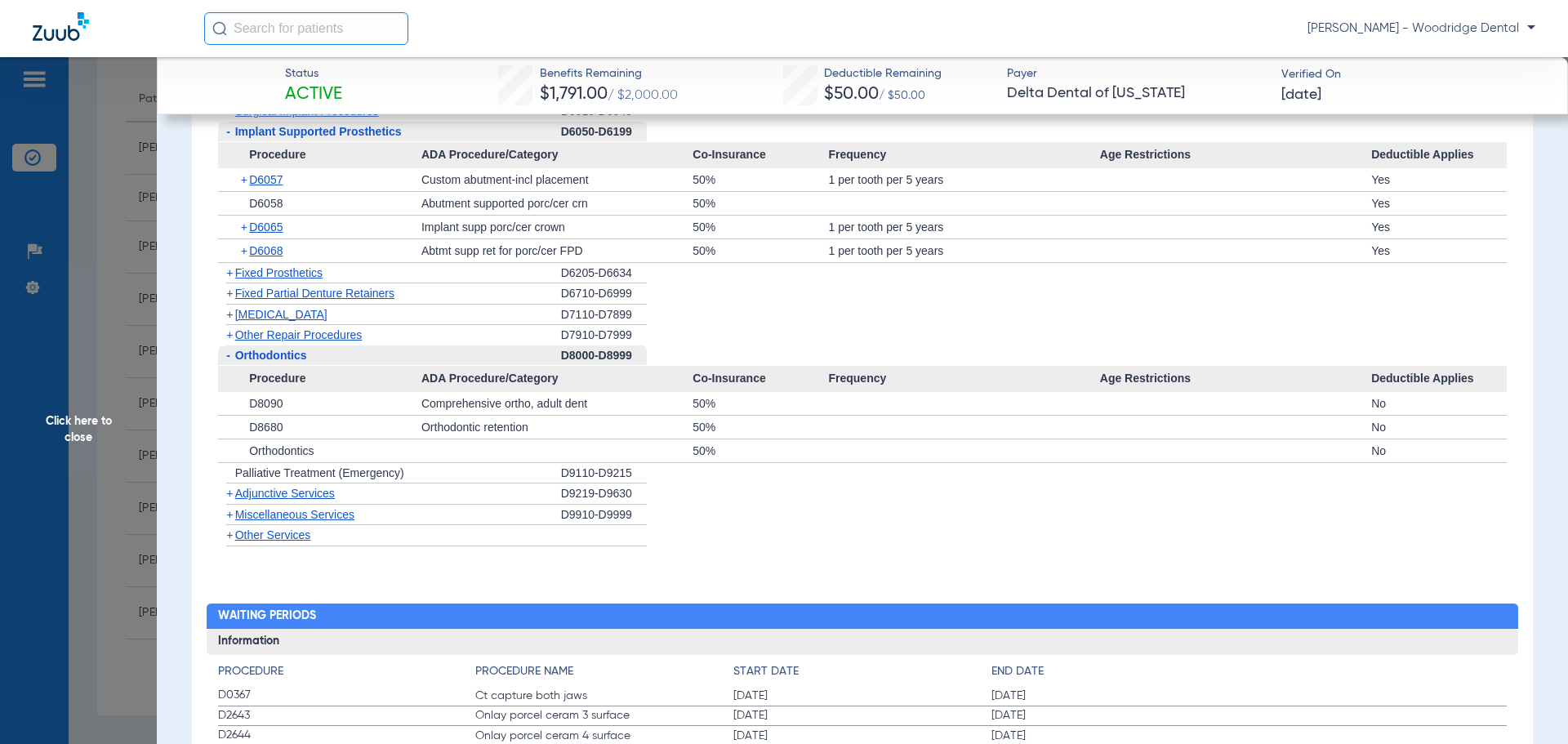
scroll to position [1939, 0]
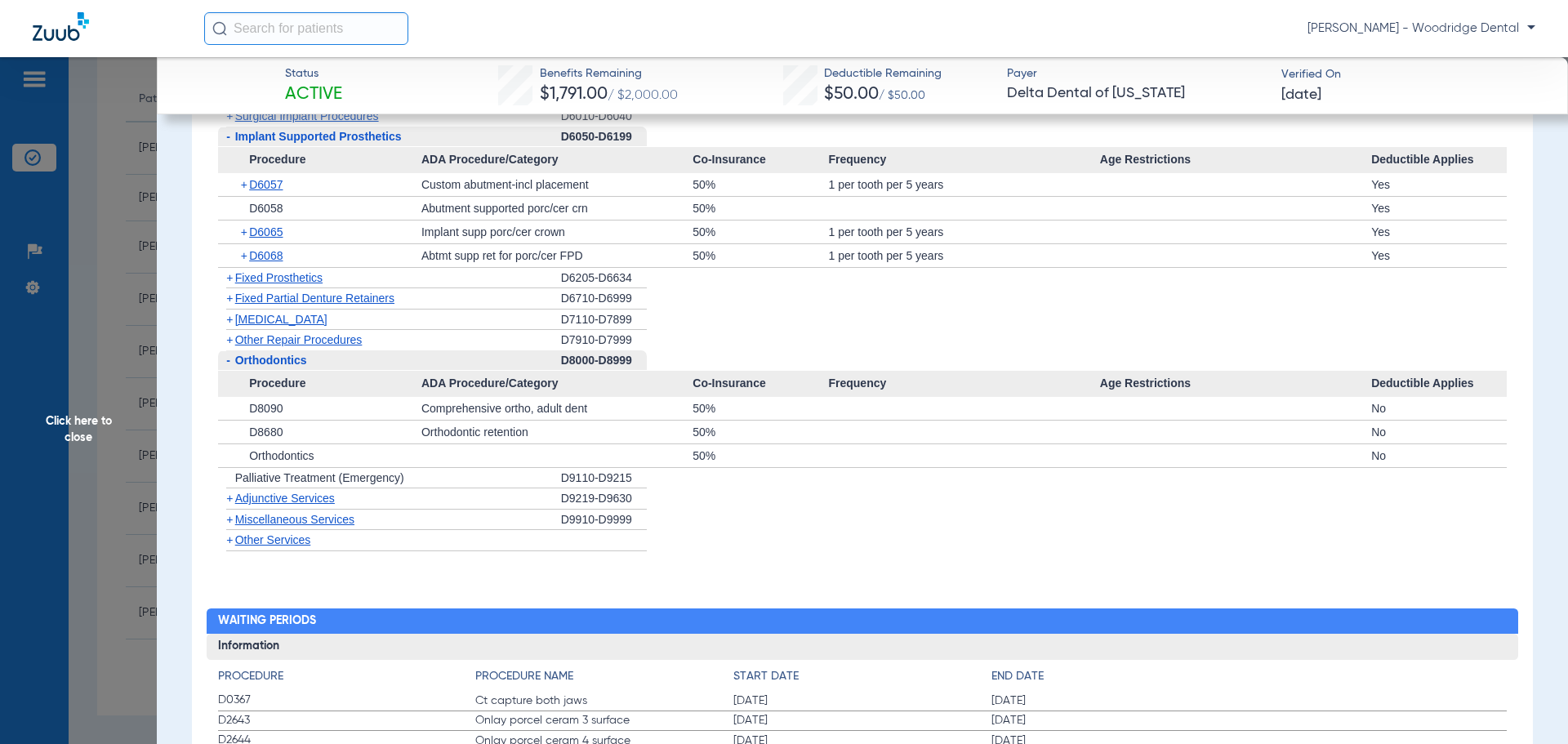
click at [230, 522] on span "+" at bounding box center [229, 520] width 6 height 13
